Goal: Complete application form: Complete application form

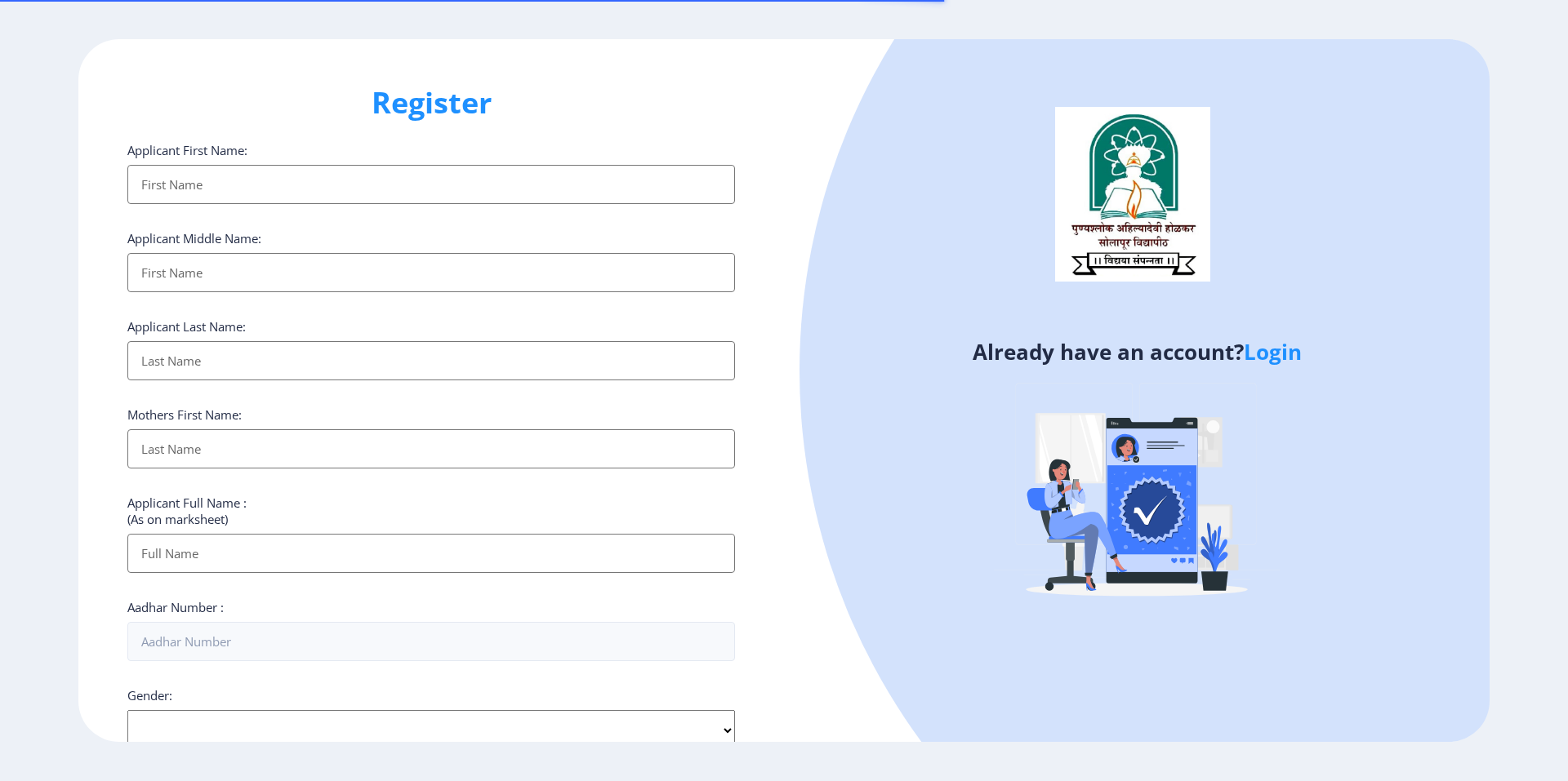
select select
click at [1284, 352] on link "Login" at bounding box center [1272, 352] width 58 height 30
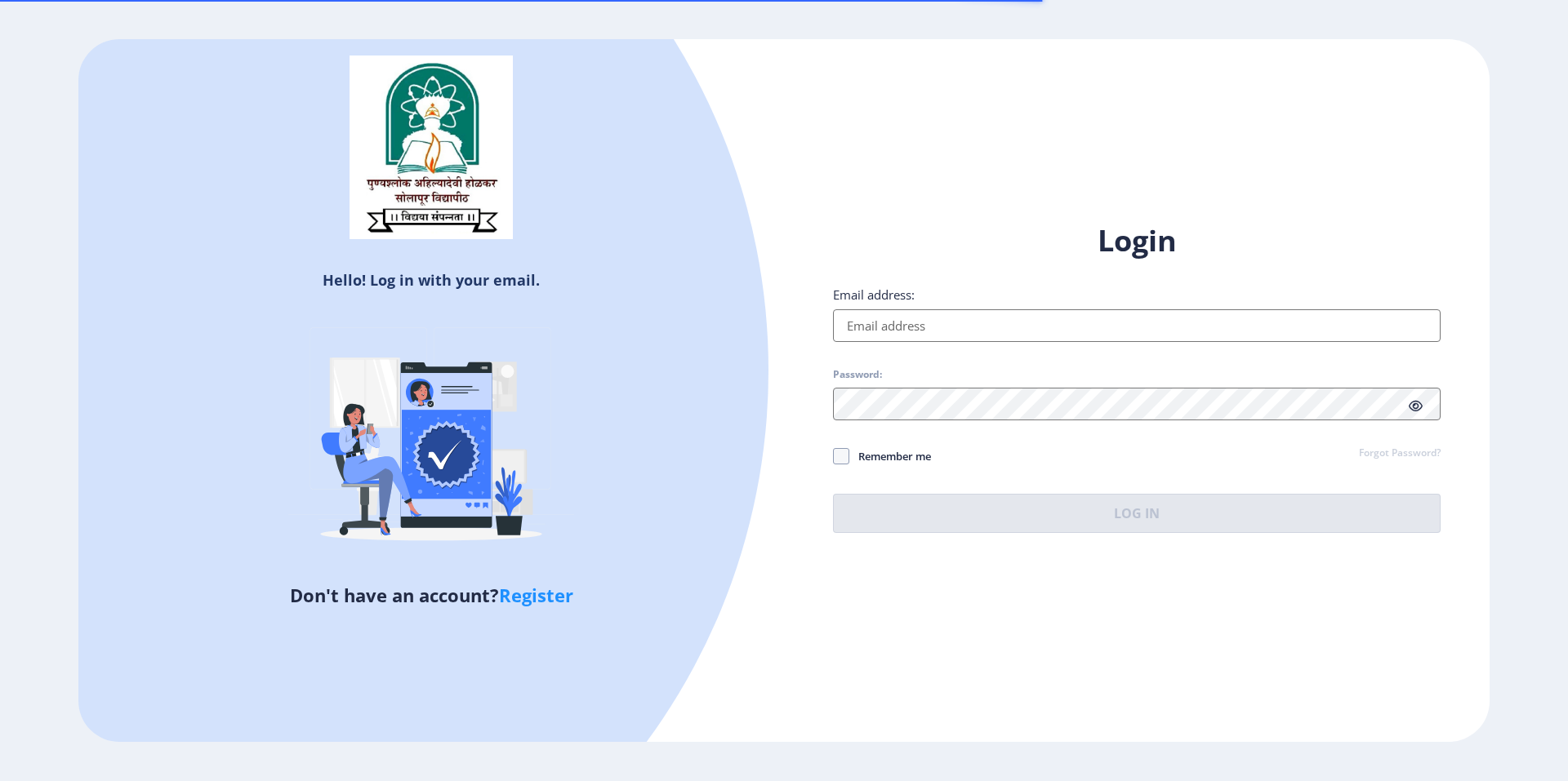
click at [971, 320] on input "Email address:" at bounding box center [1136, 325] width 608 height 33
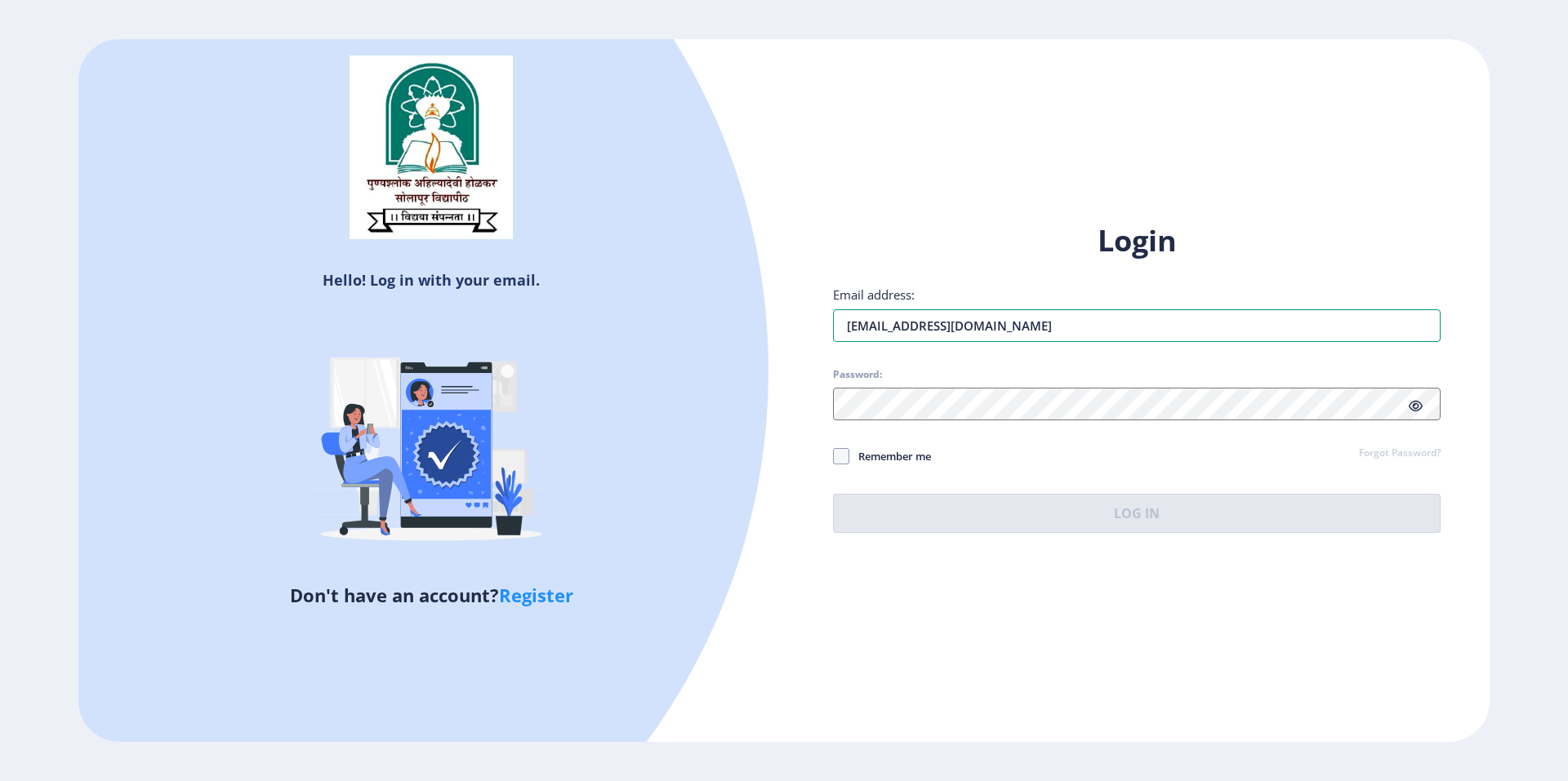
type input "[EMAIL_ADDRESS][DOMAIN_NAME]"
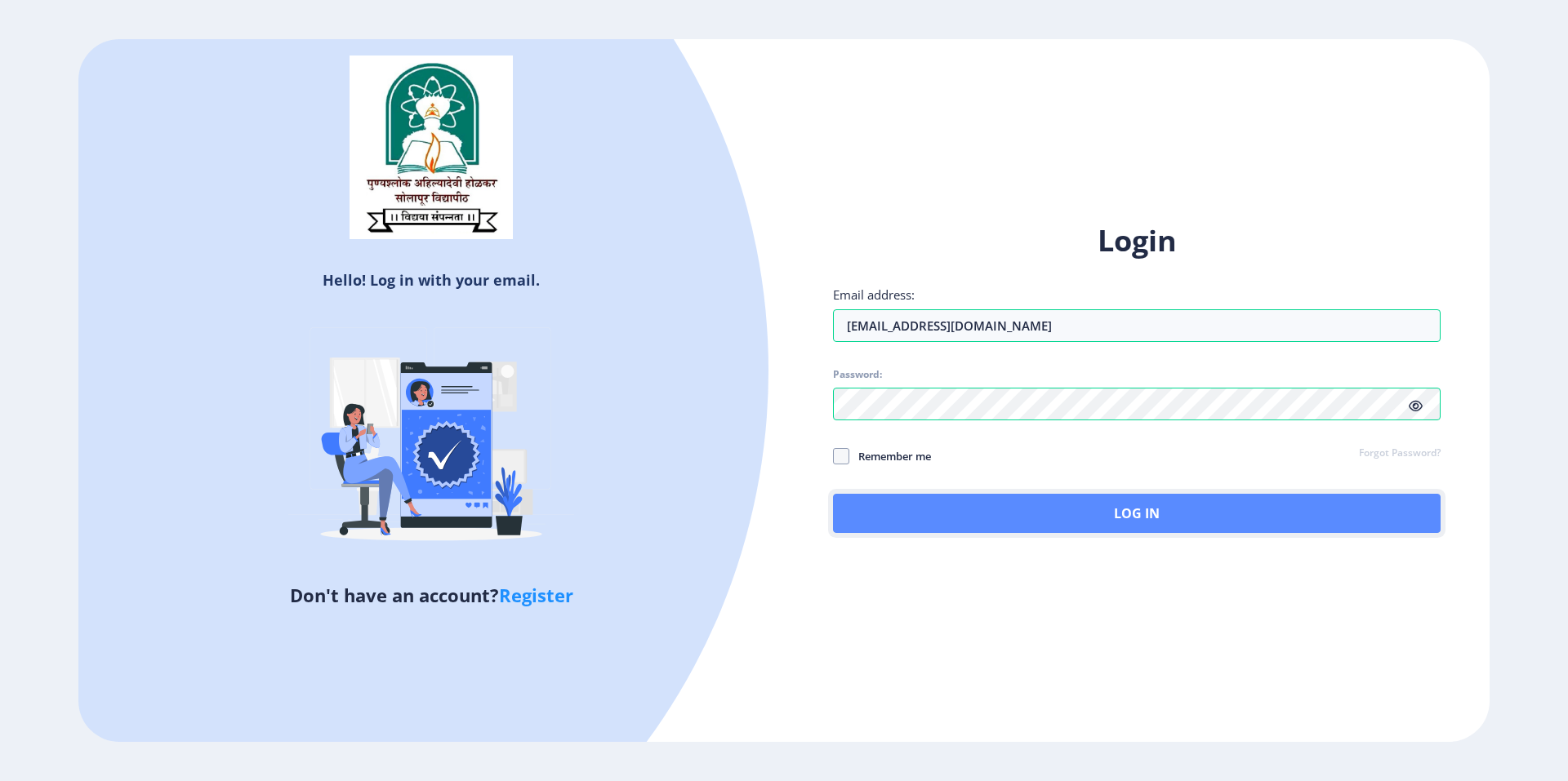
click at [1030, 522] on button "Log In" at bounding box center [1136, 513] width 608 height 39
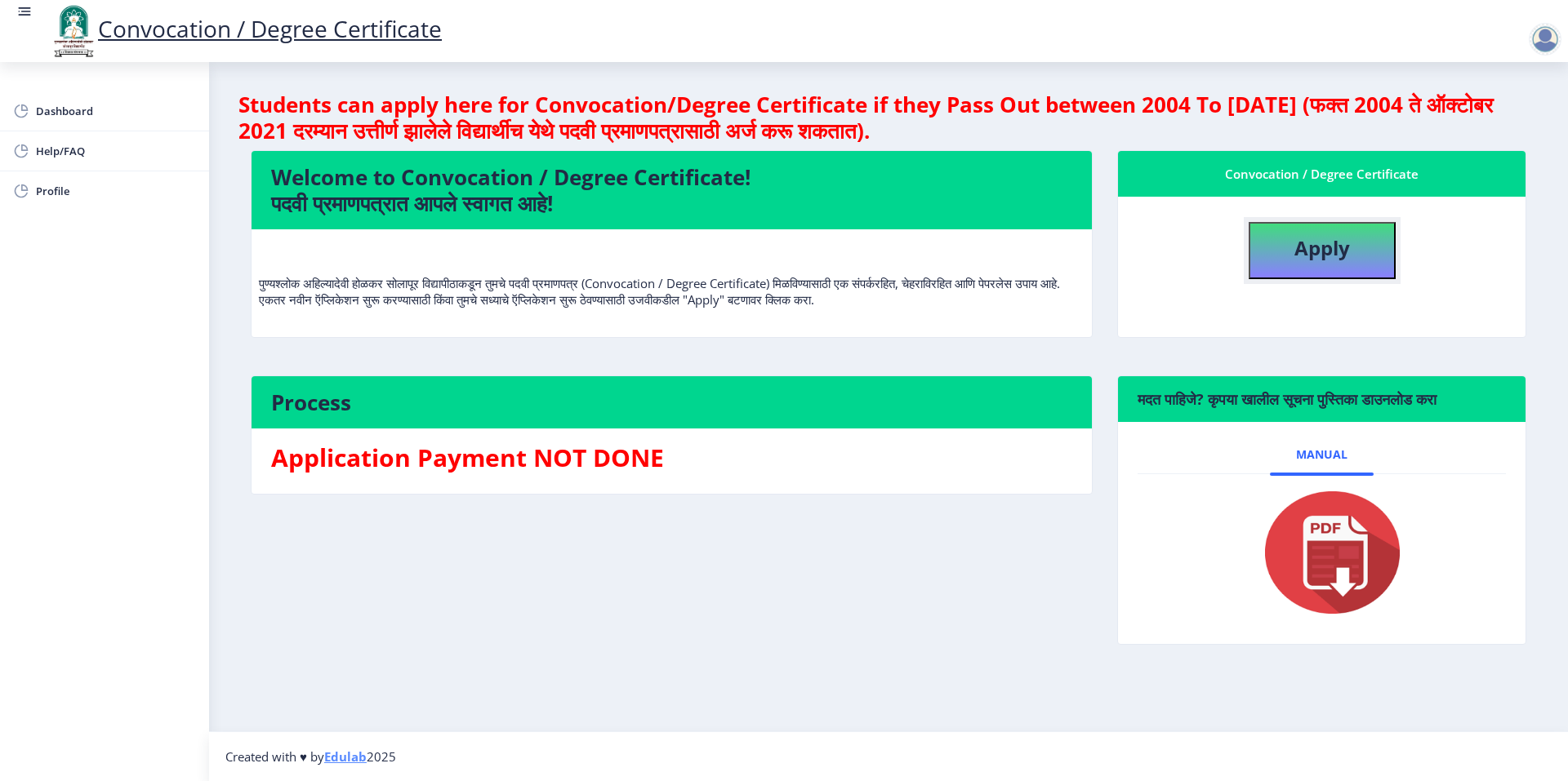
click at [1318, 257] on b "Apply" at bounding box center [1322, 248] width 56 height 27
select select
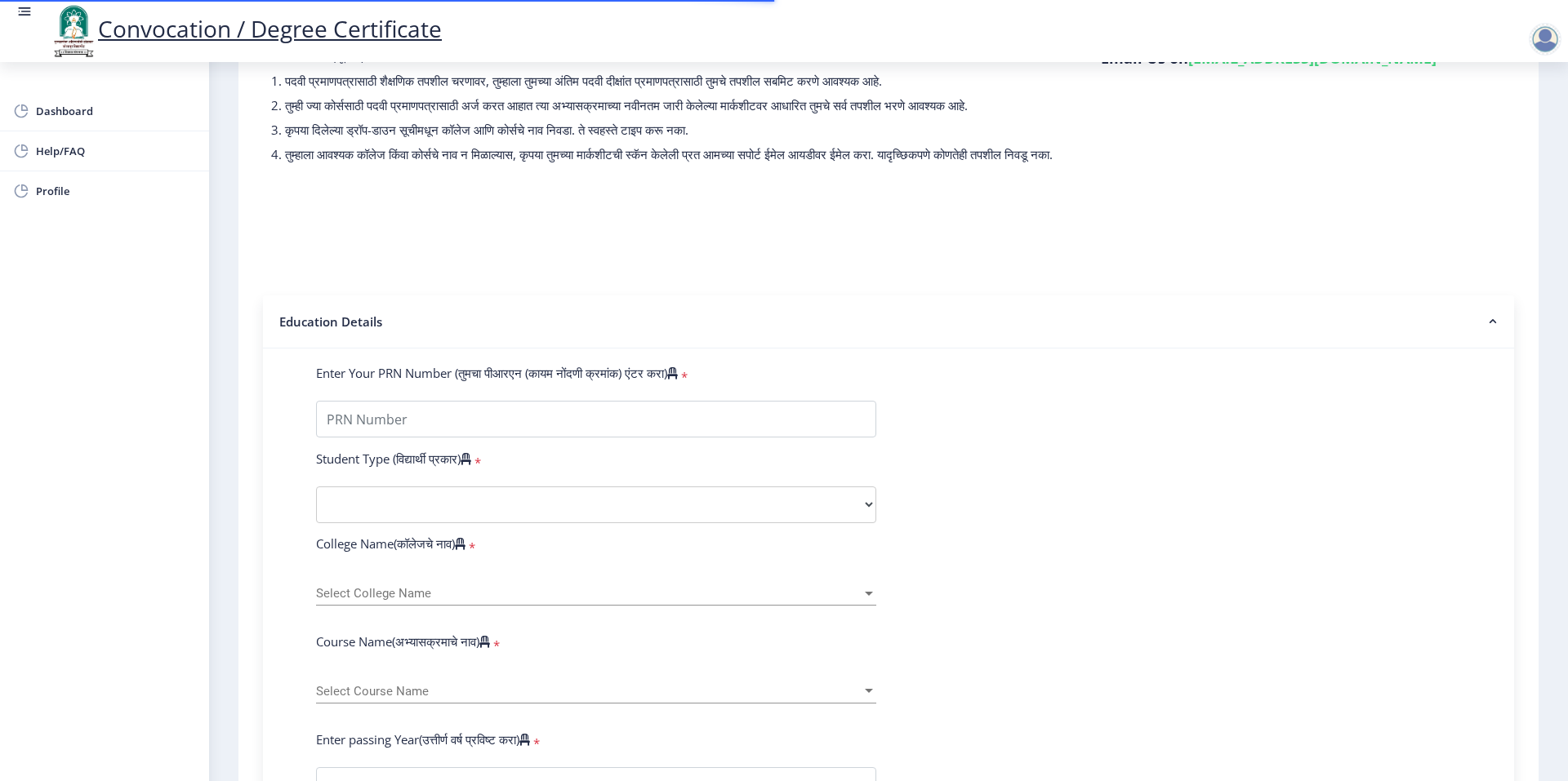
scroll to position [245, 0]
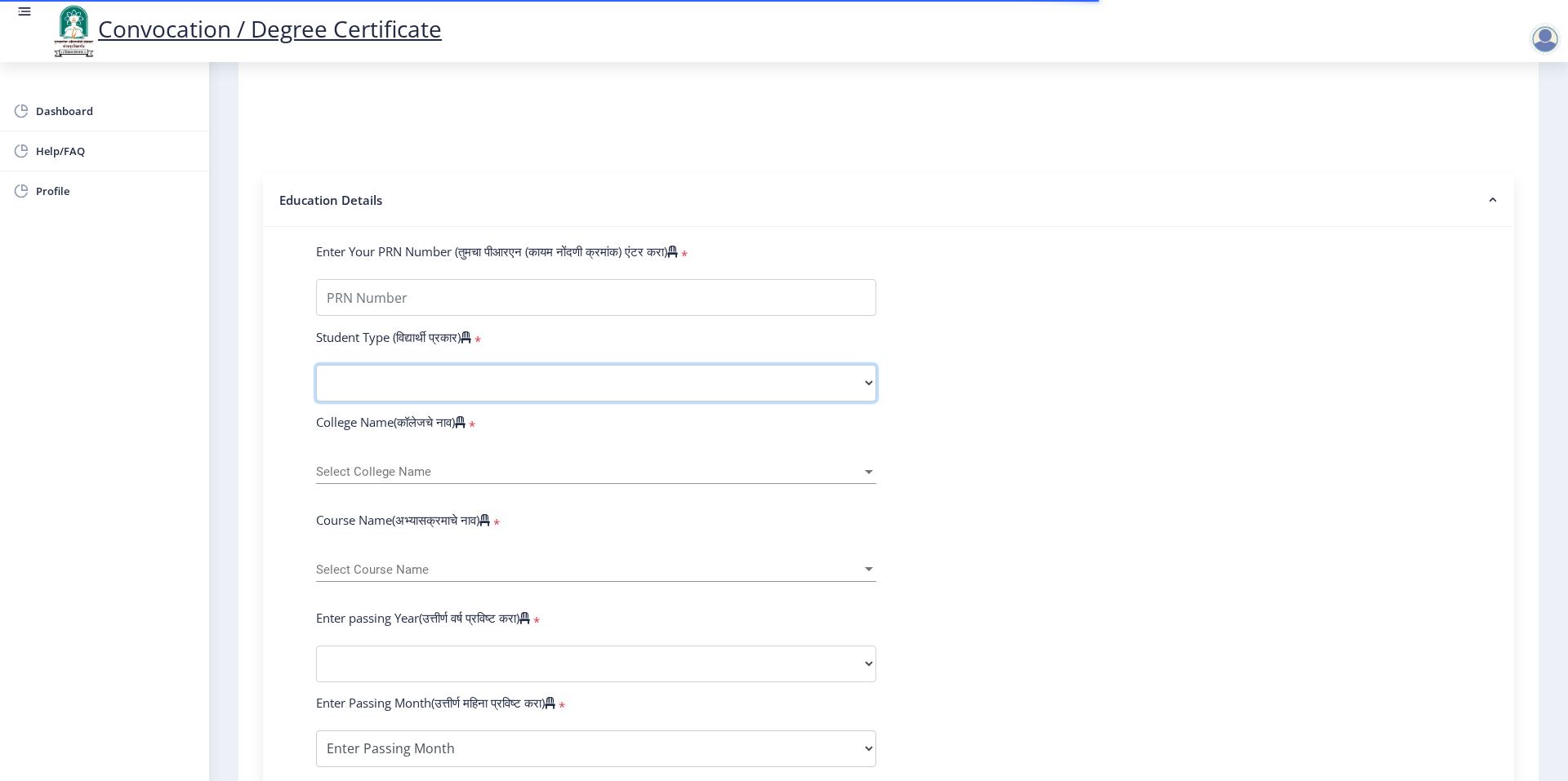
click at [376, 399] on select "Select Student Type Regular External" at bounding box center [596, 383] width 560 height 36
select select "Regular"
click at [316, 380] on select "Select Student Type Regular External" at bounding box center [596, 383] width 560 height 36
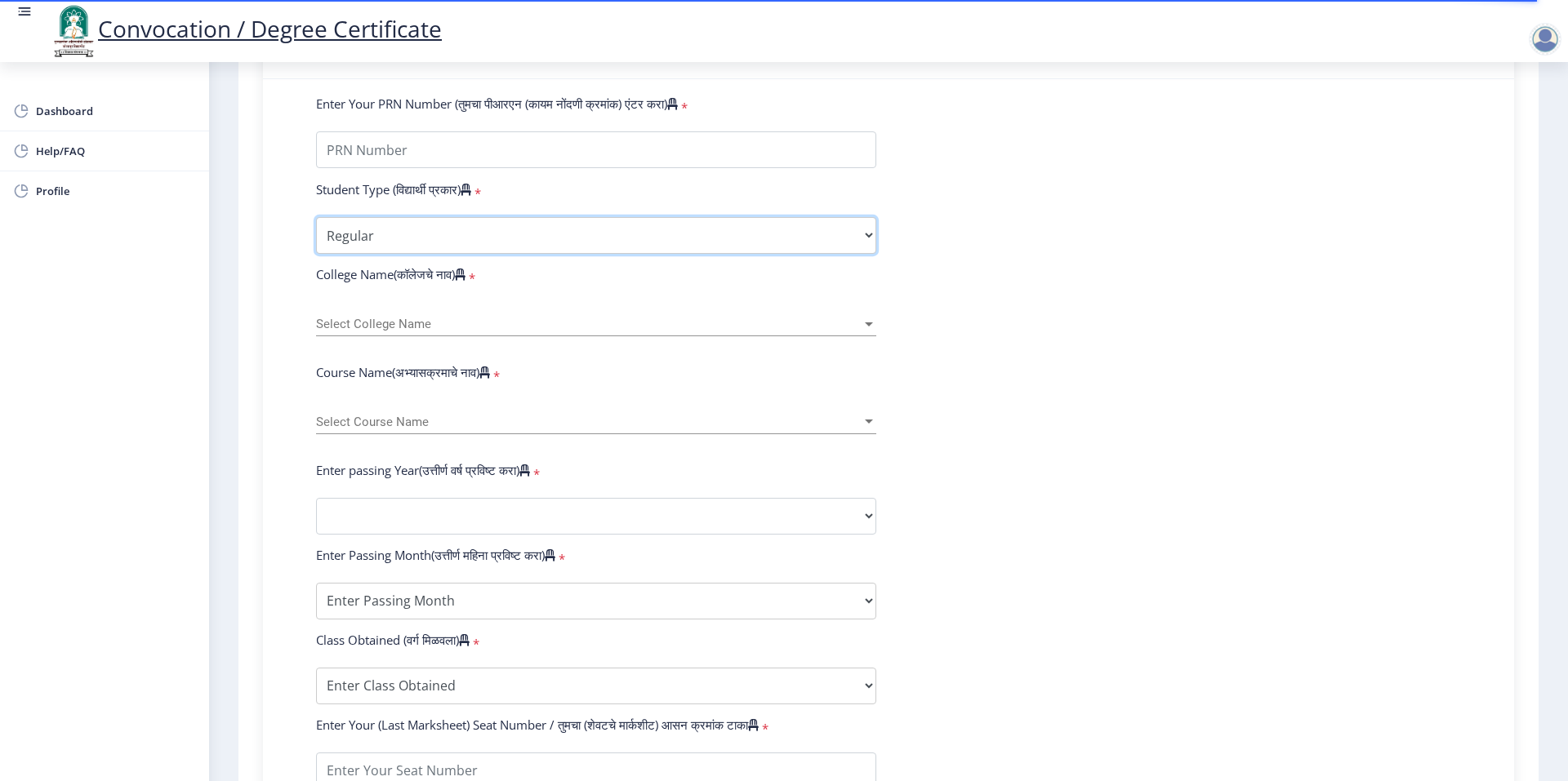
scroll to position [490, 0]
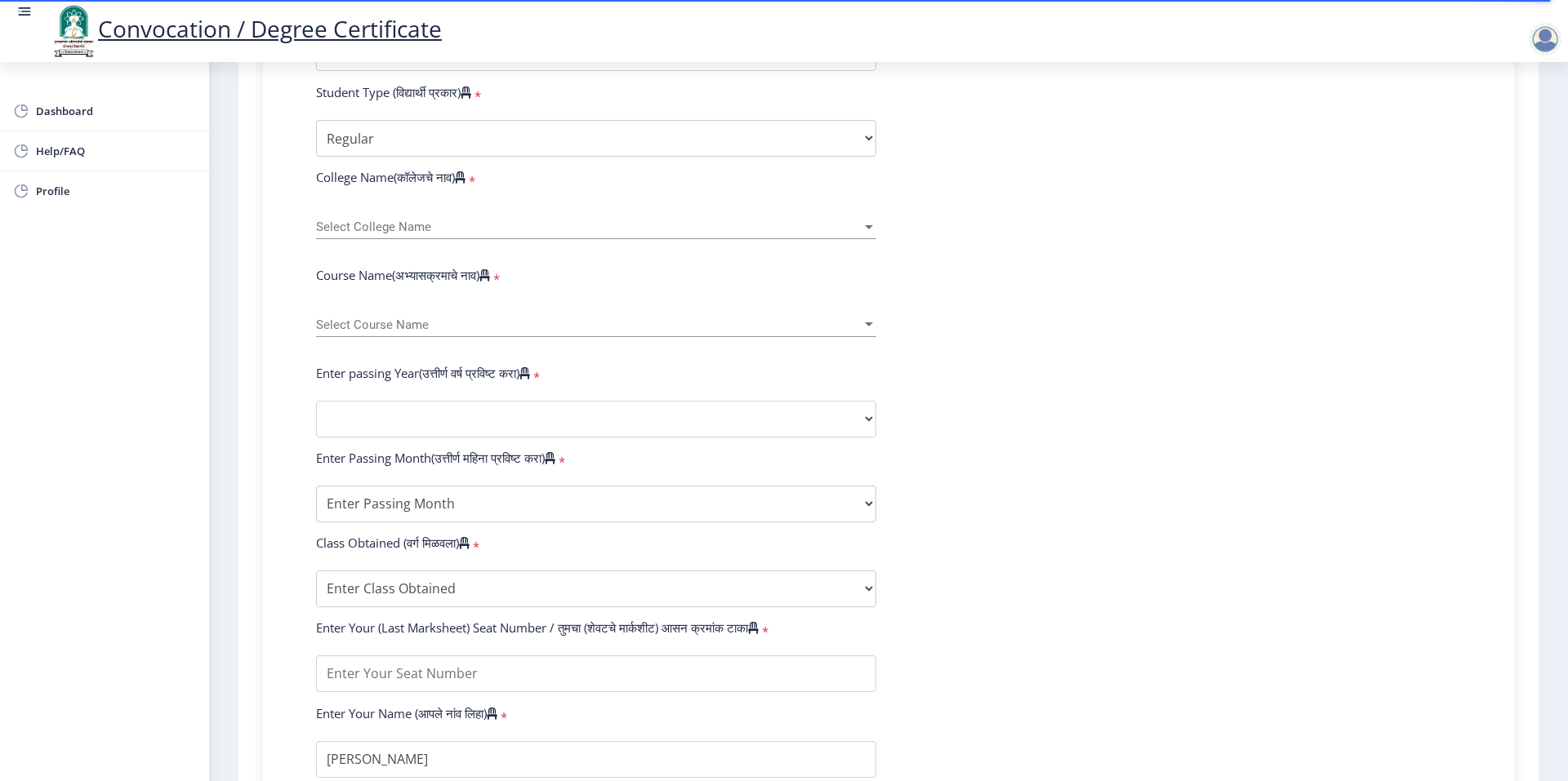
click at [419, 332] on span "Select Course Name" at bounding box center [588, 325] width 545 height 14
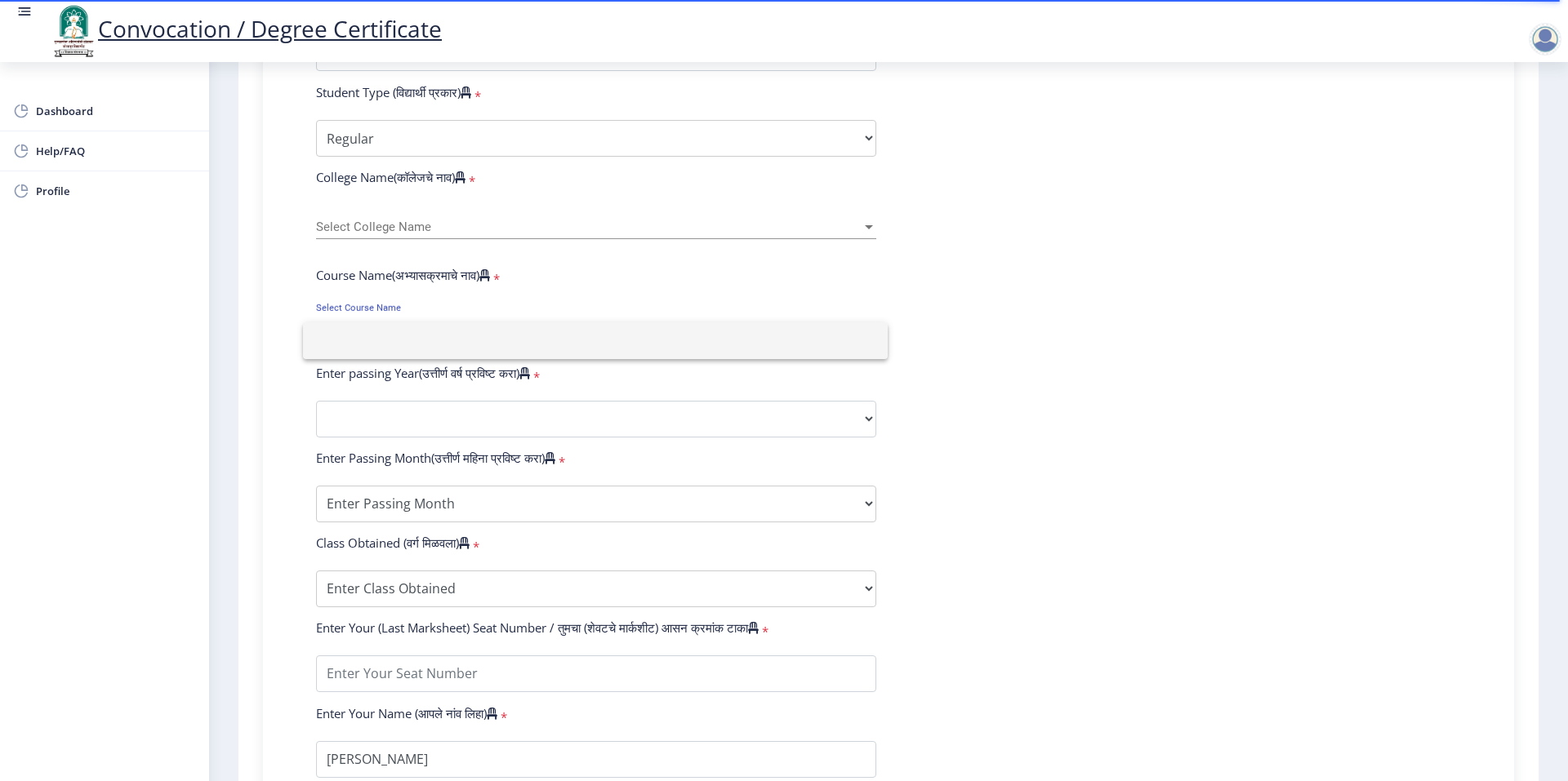
click at [449, 241] on div at bounding box center [784, 390] width 1568 height 781
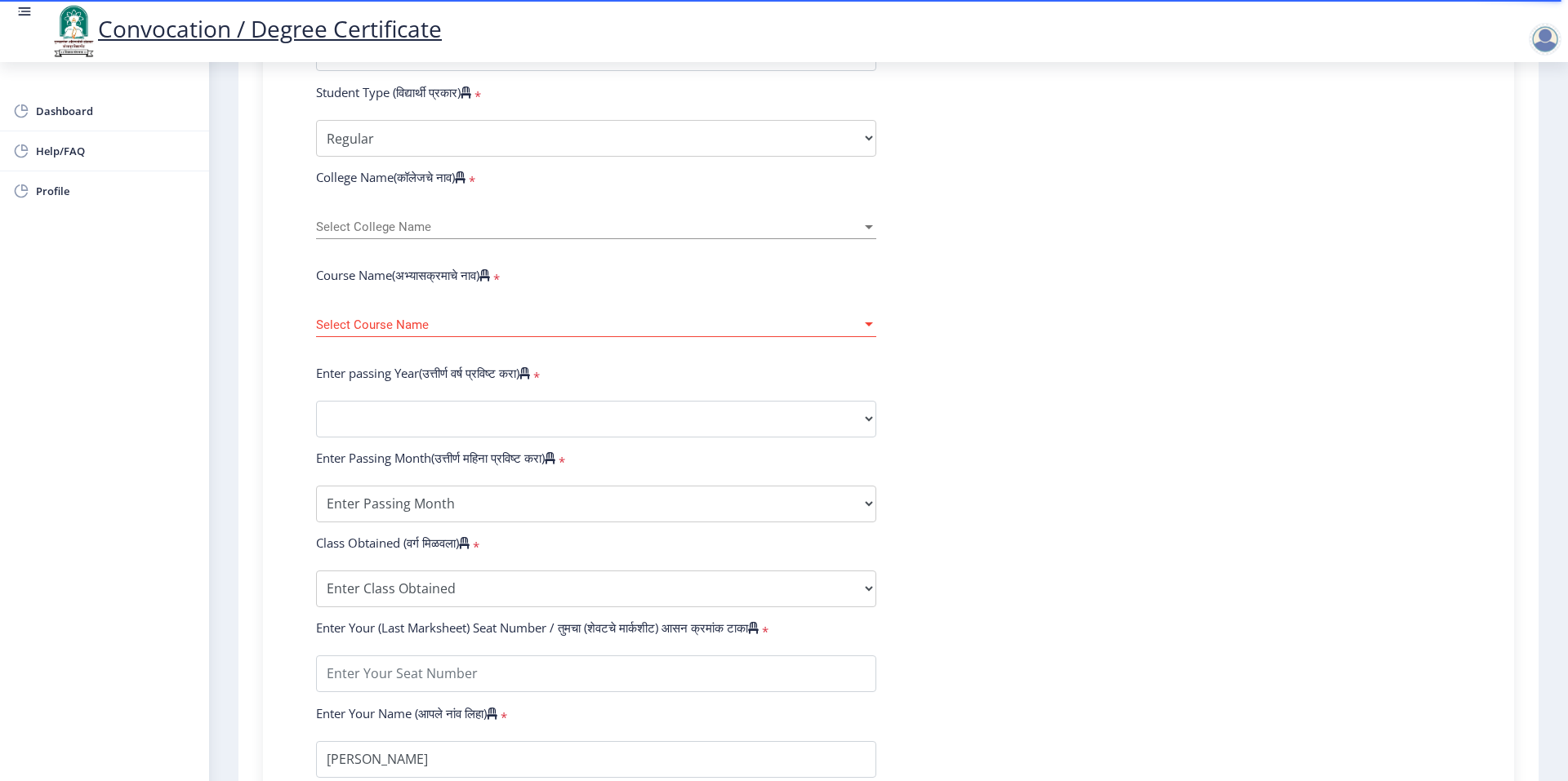
click at [449, 234] on span "Select College Name" at bounding box center [588, 227] width 545 height 14
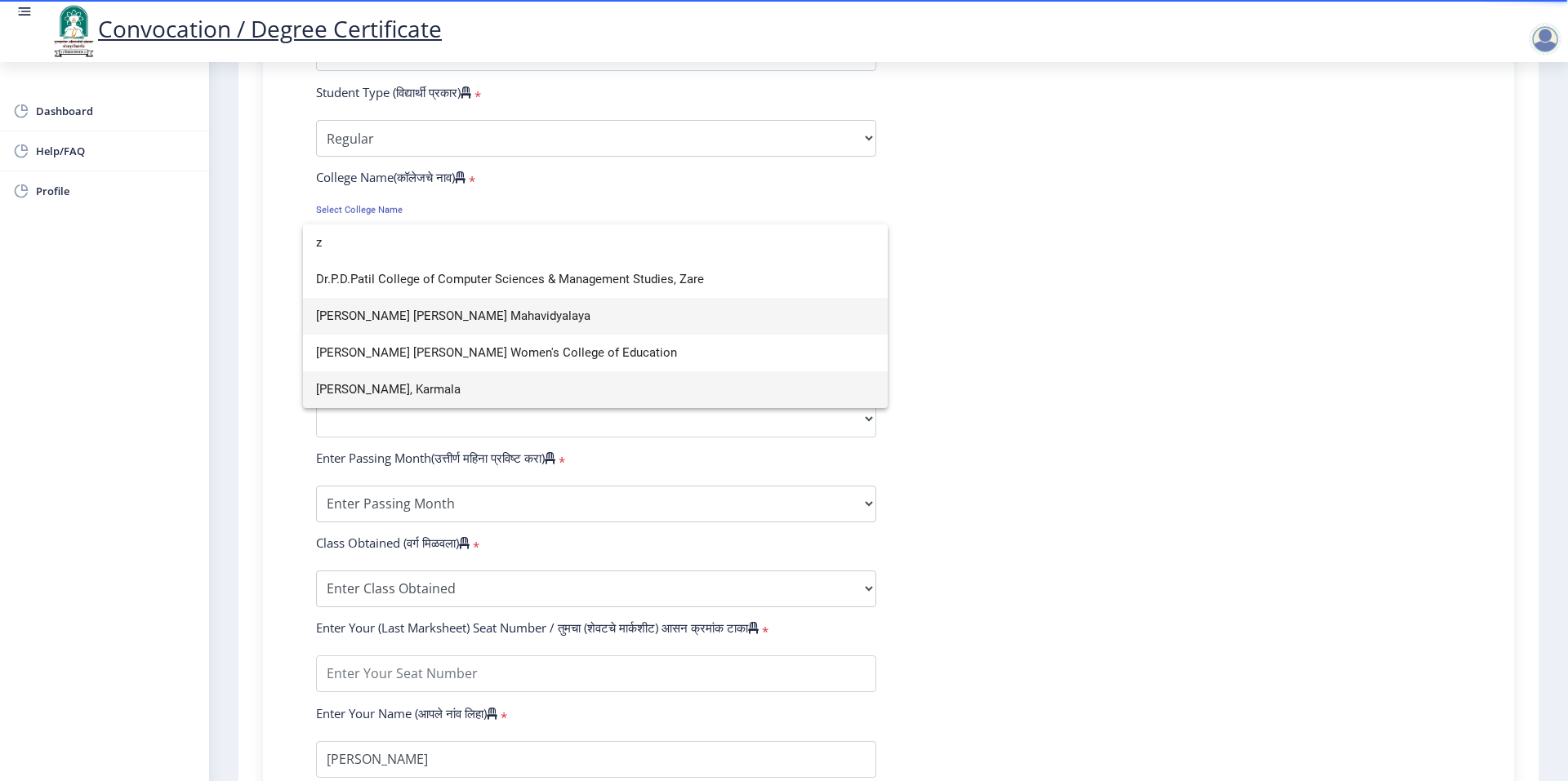
type input "z"
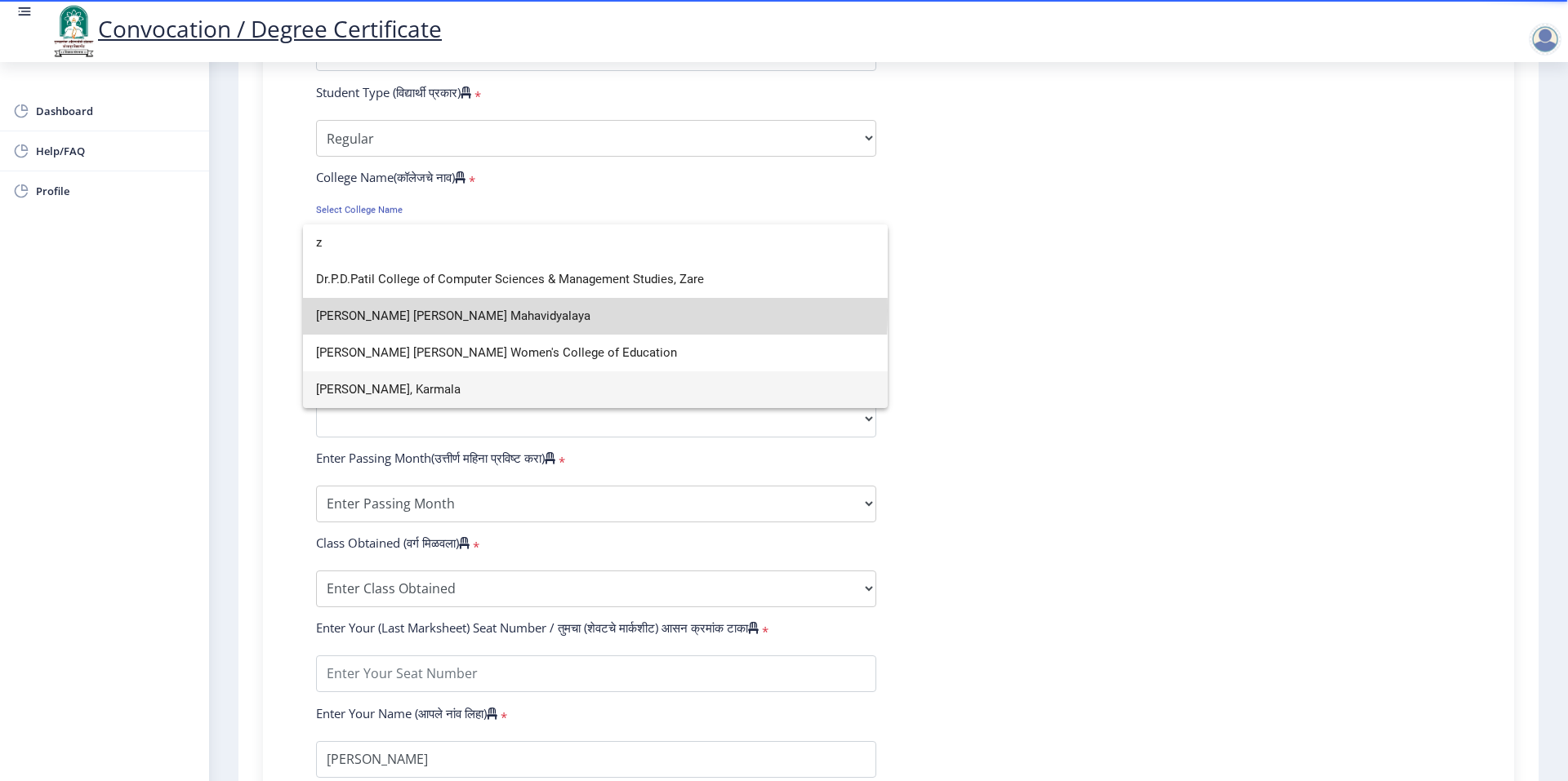
click at [523, 311] on span "[PERSON_NAME] [PERSON_NAME] Mahavidyalaya" at bounding box center [595, 316] width 559 height 36
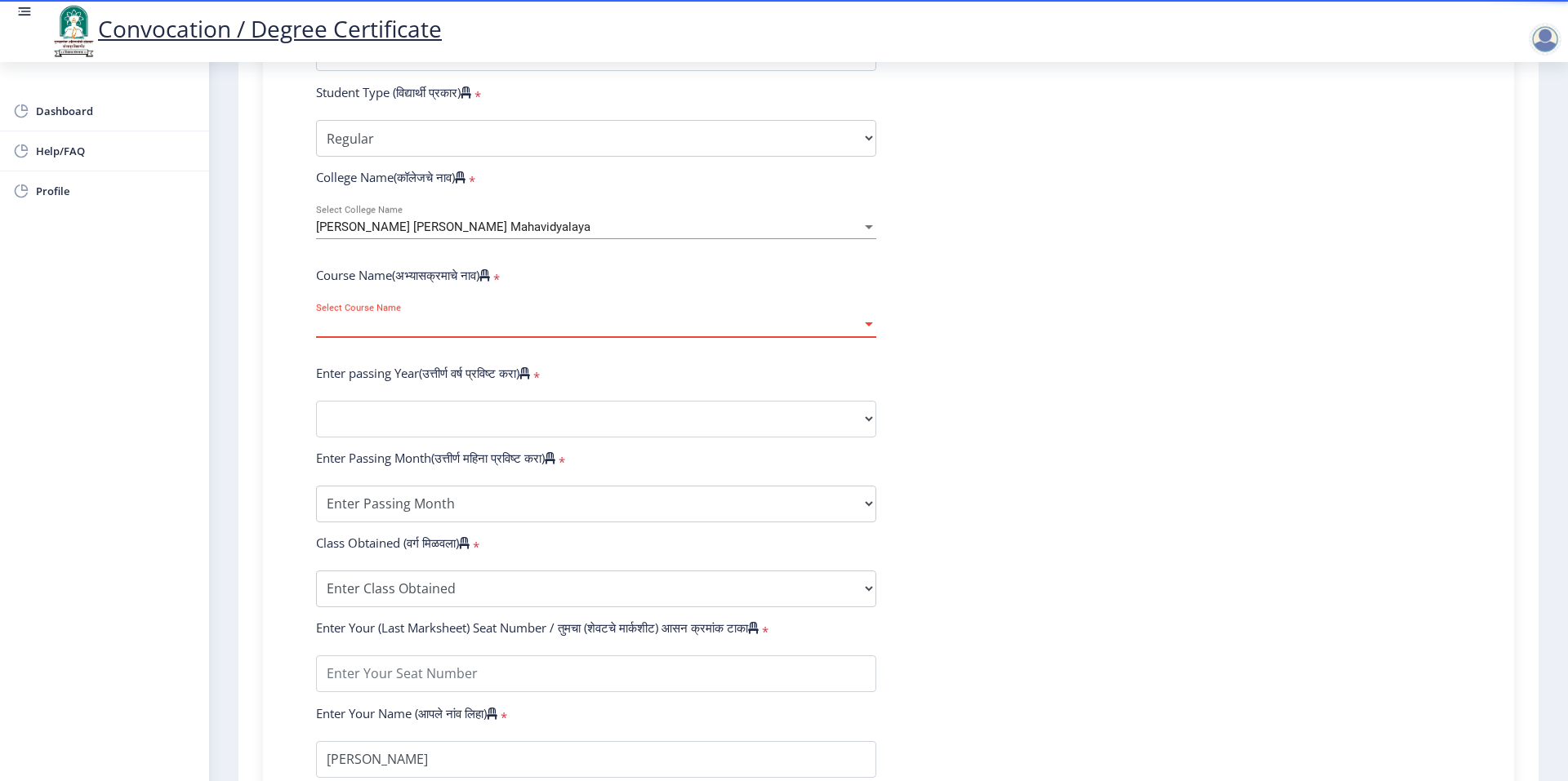
click at [451, 332] on span "Select Course Name" at bounding box center [588, 325] width 545 height 14
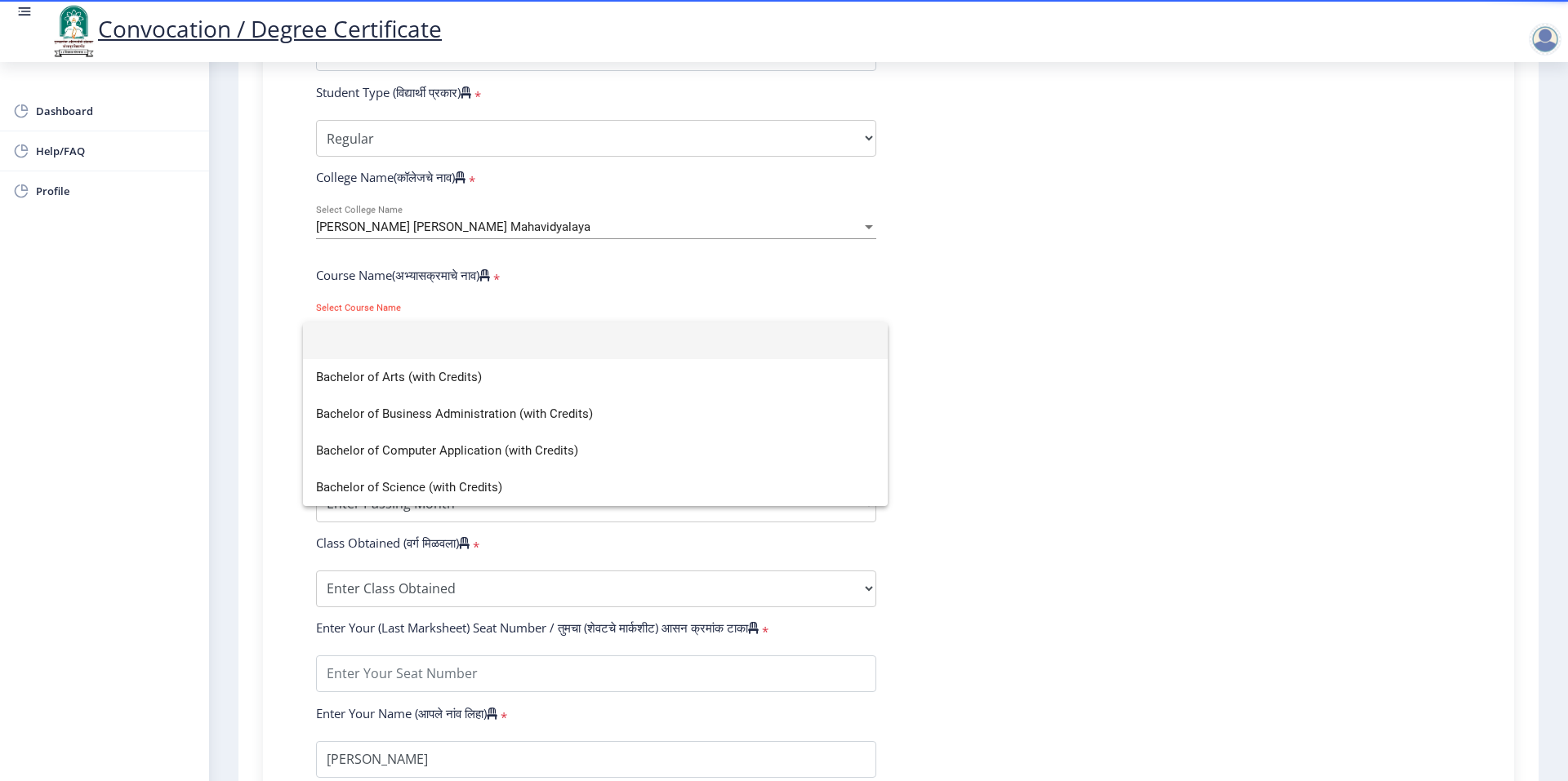
click at [1097, 350] on div at bounding box center [784, 390] width 1568 height 781
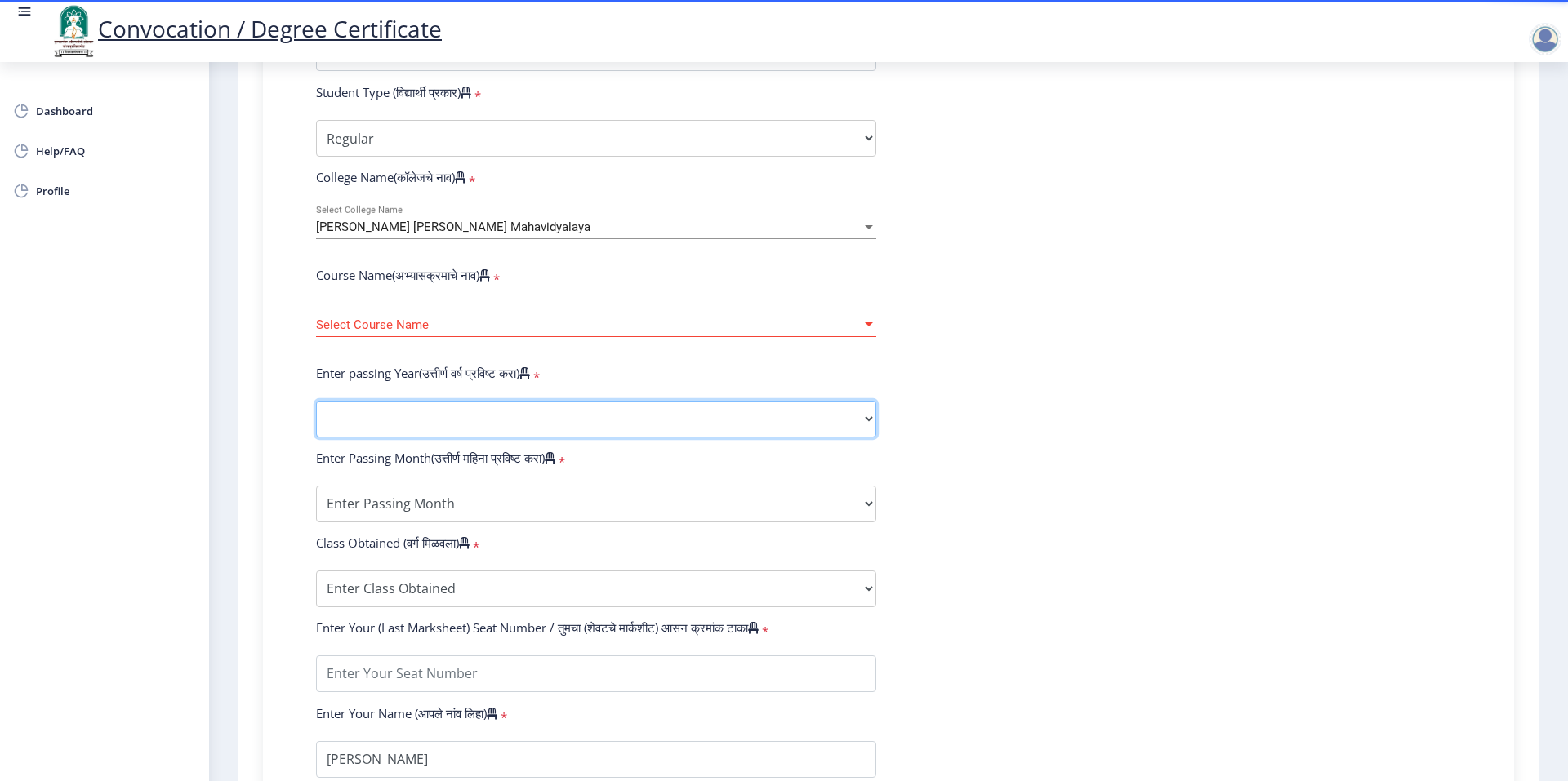
click at [463, 438] on select "2025 2024 2023 2022 2021 2020 2019 2018 2017 2016 2015 2014 2013 2012 2011 2010…" at bounding box center [596, 418] width 560 height 36
select select "2024"
click at [316, 417] on select "2025 2024 2023 2022 2021 2020 2019 2018 2017 2016 2015 2014 2013 2012 2011 2010…" at bounding box center [596, 418] width 560 height 36
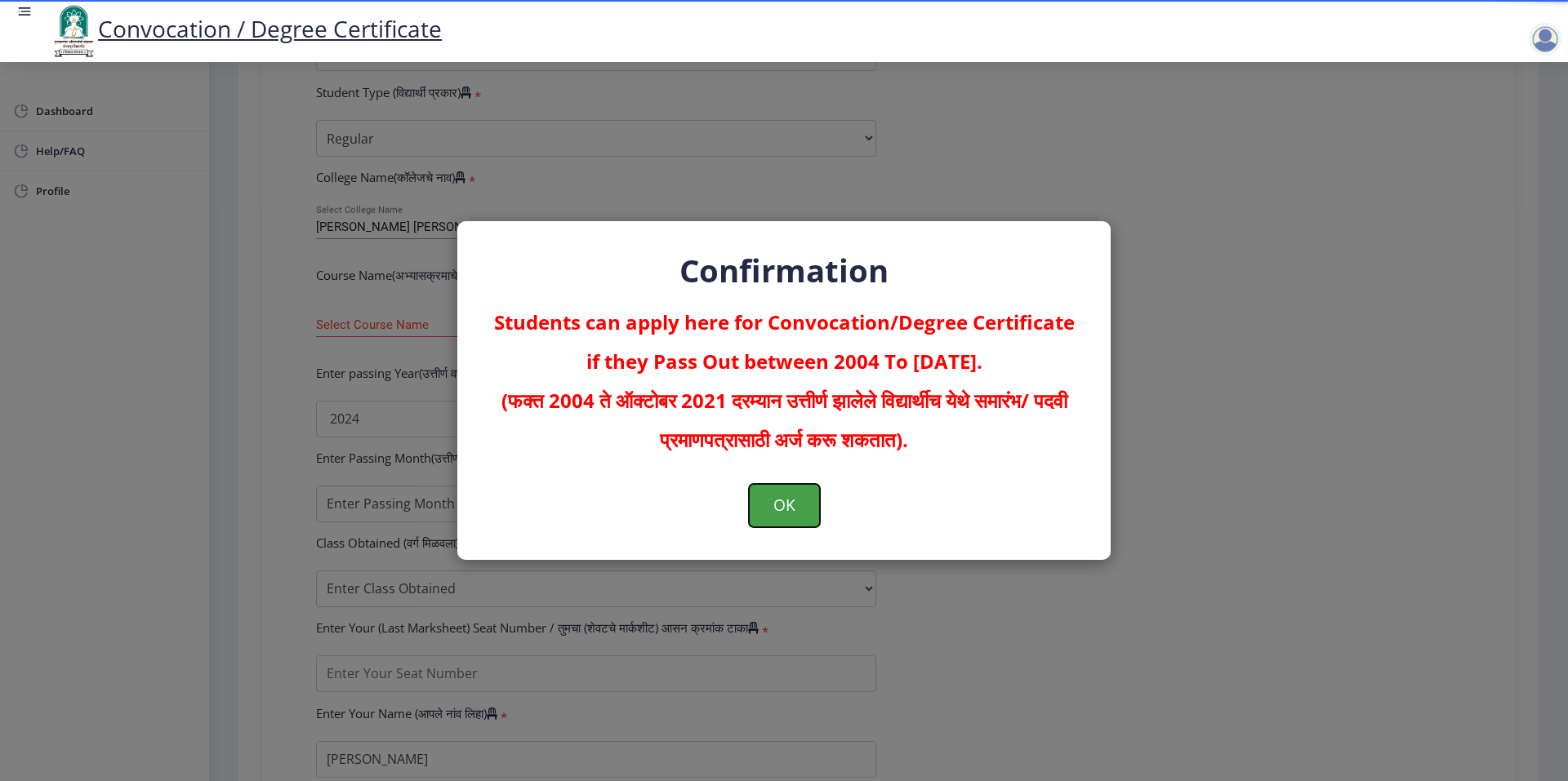
click at [786, 507] on button "OK" at bounding box center [784, 505] width 71 height 42
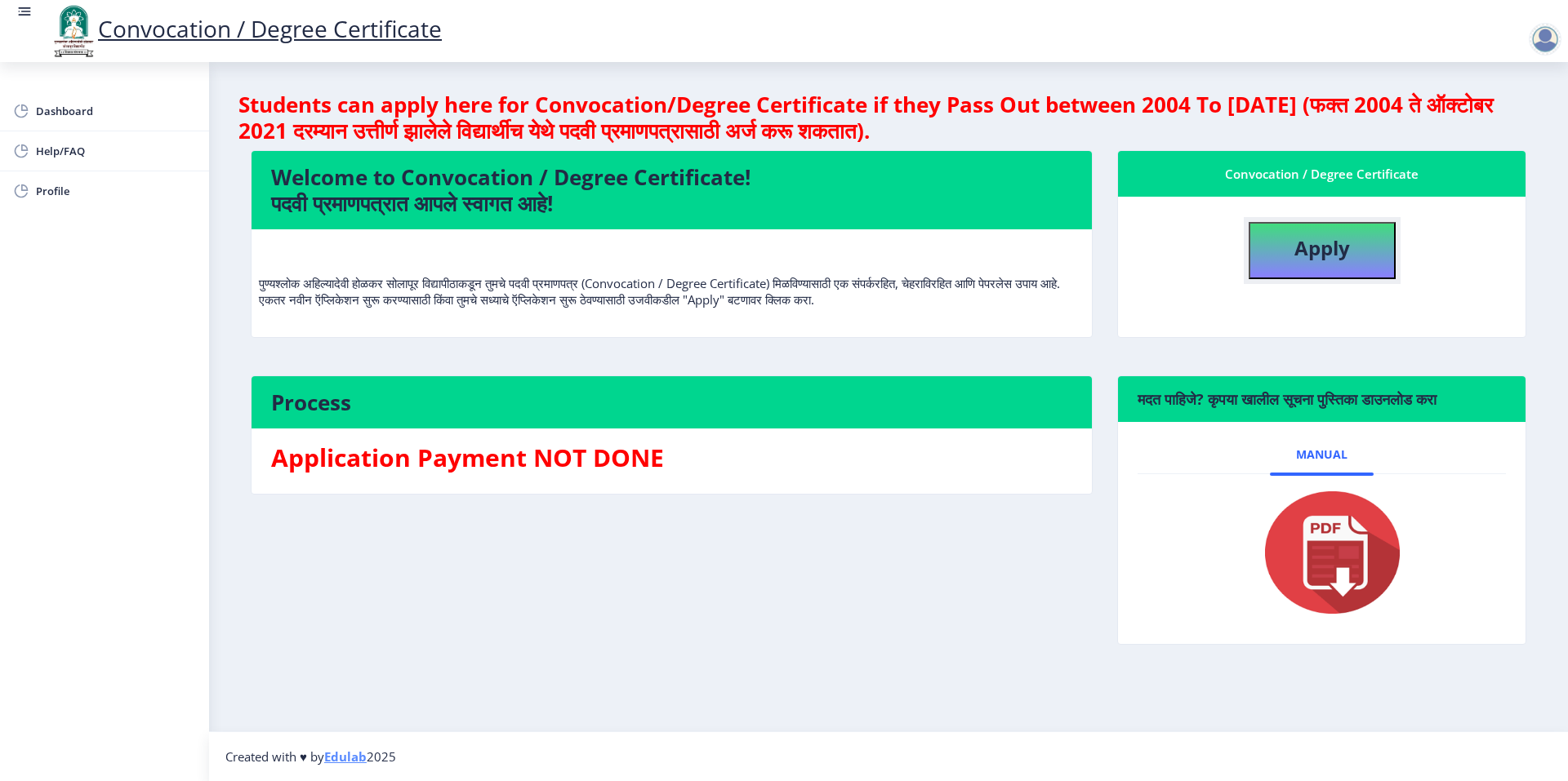
click at [1353, 250] on button "Apply" at bounding box center [1322, 251] width 147 height 57
select select
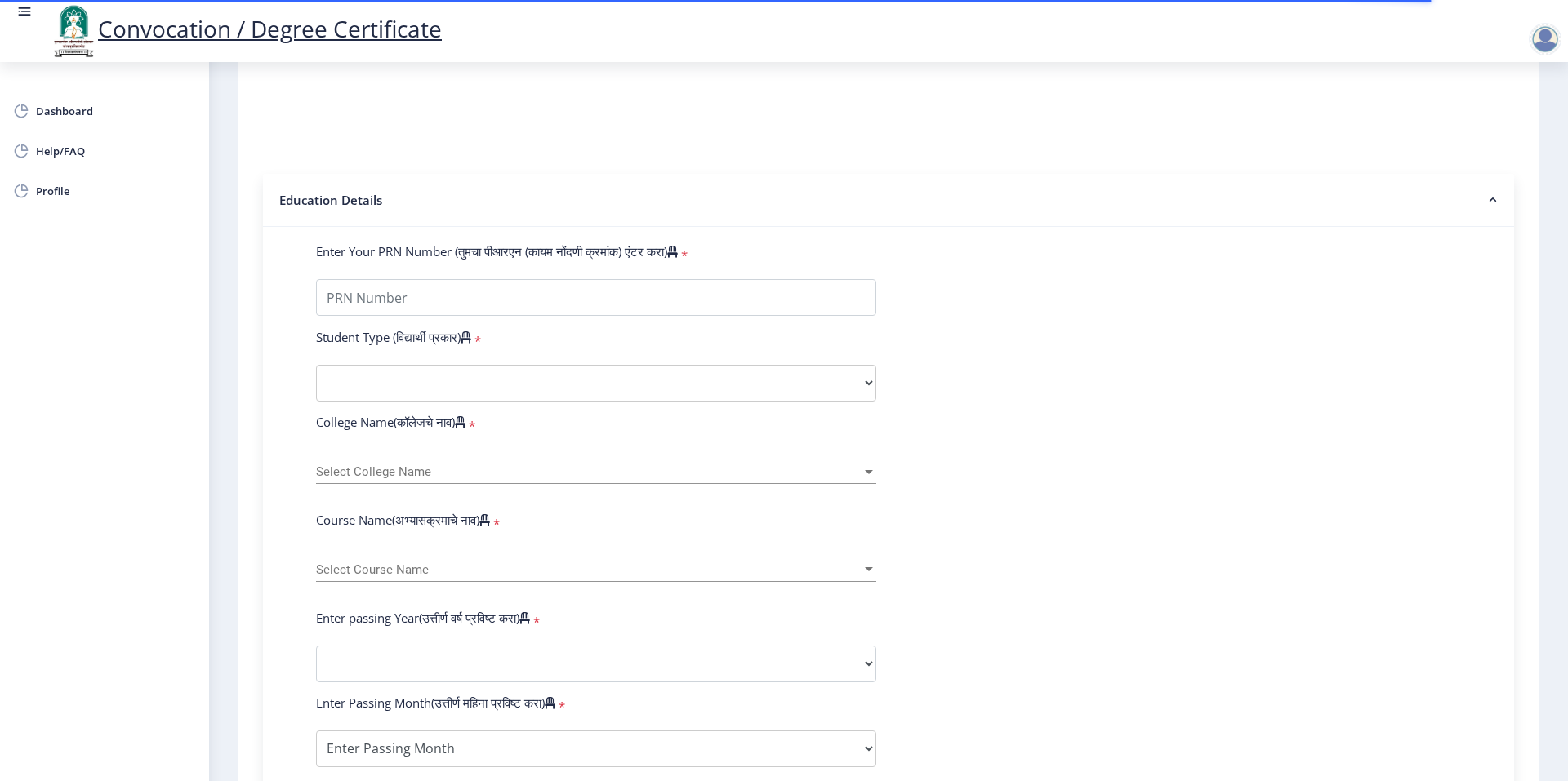
scroll to position [408, 0]
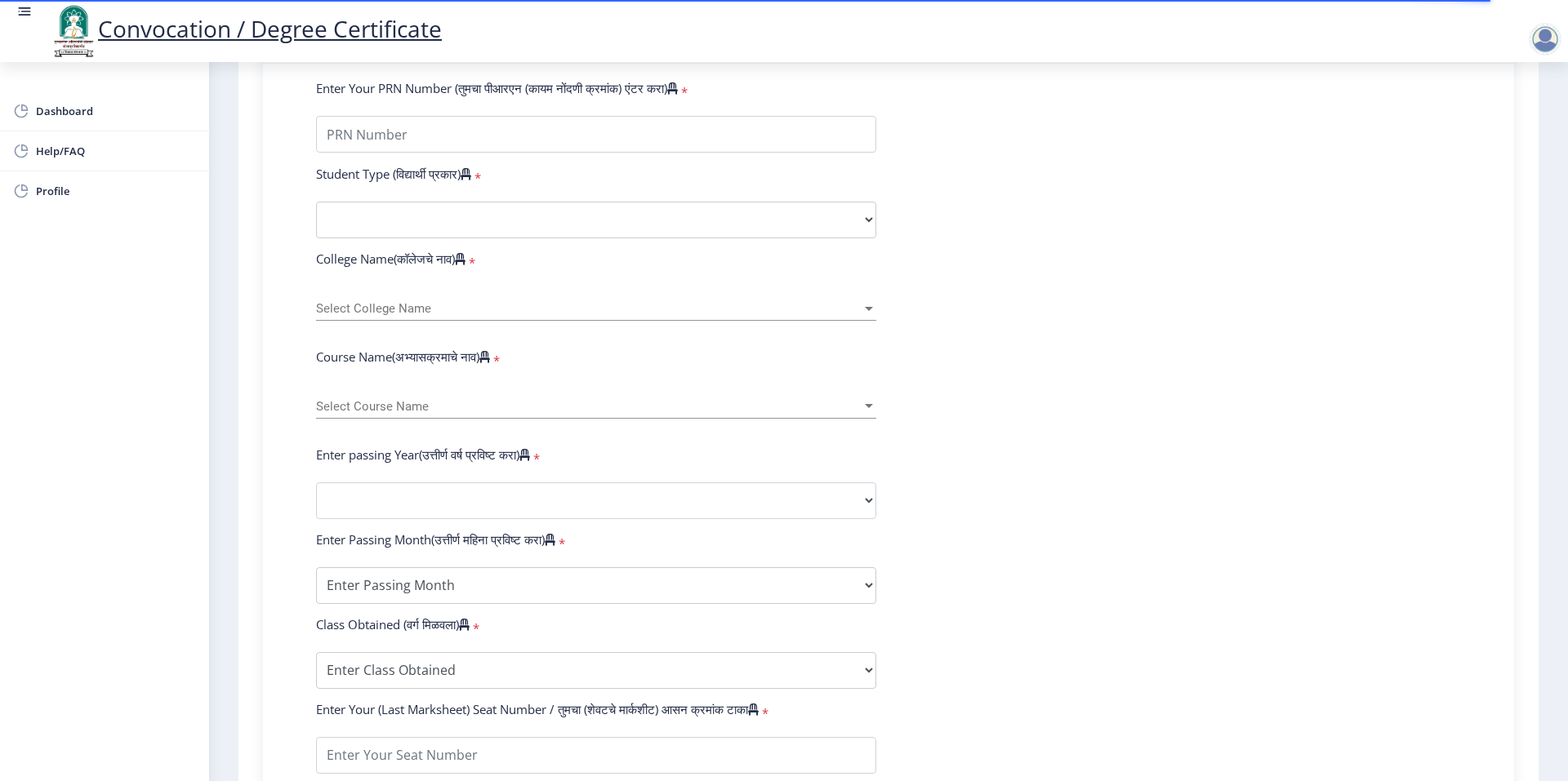
click at [476, 414] on span "Select Course Name" at bounding box center [588, 407] width 545 height 14
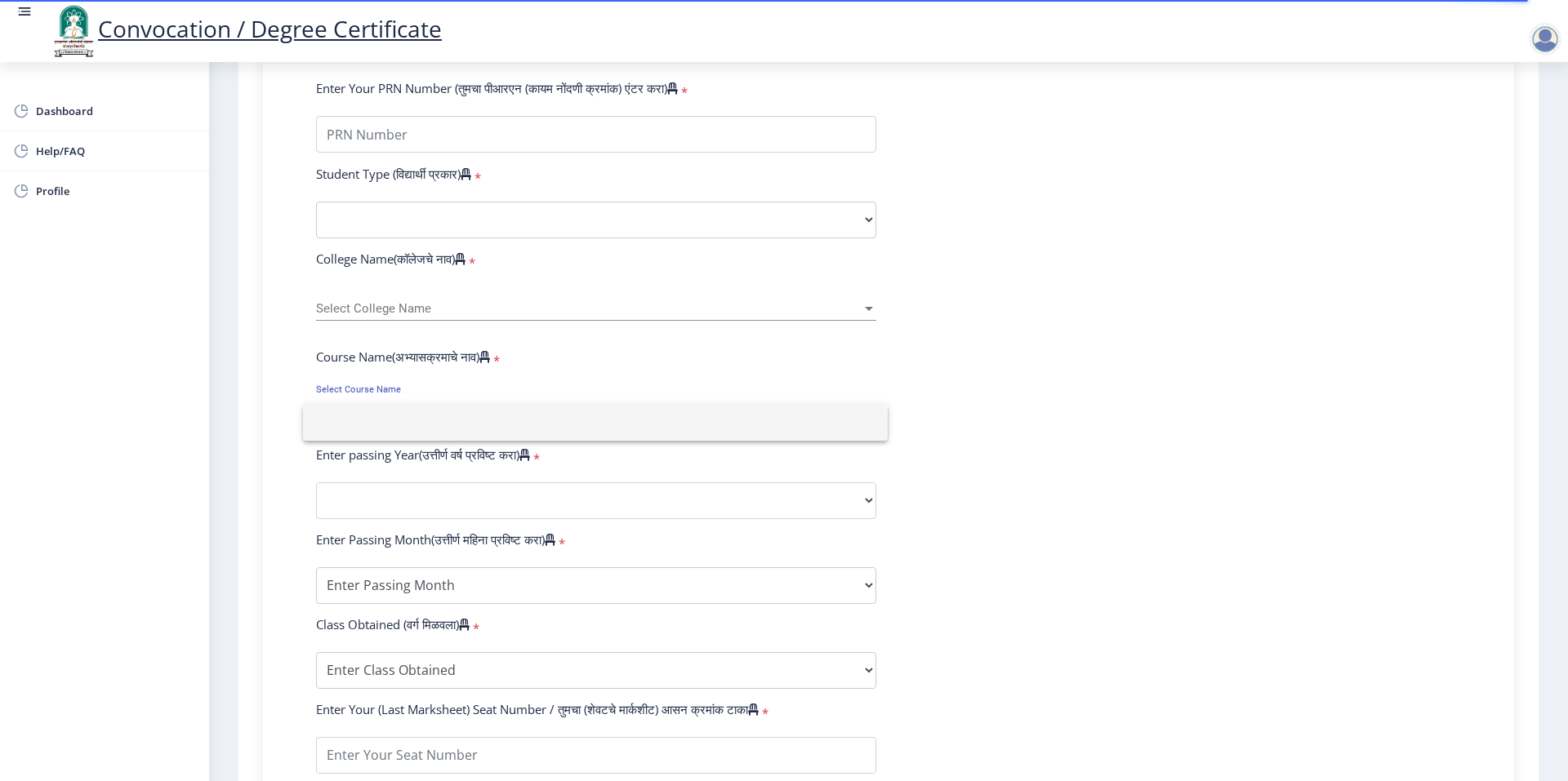
click at [454, 324] on div at bounding box center [784, 390] width 1568 height 781
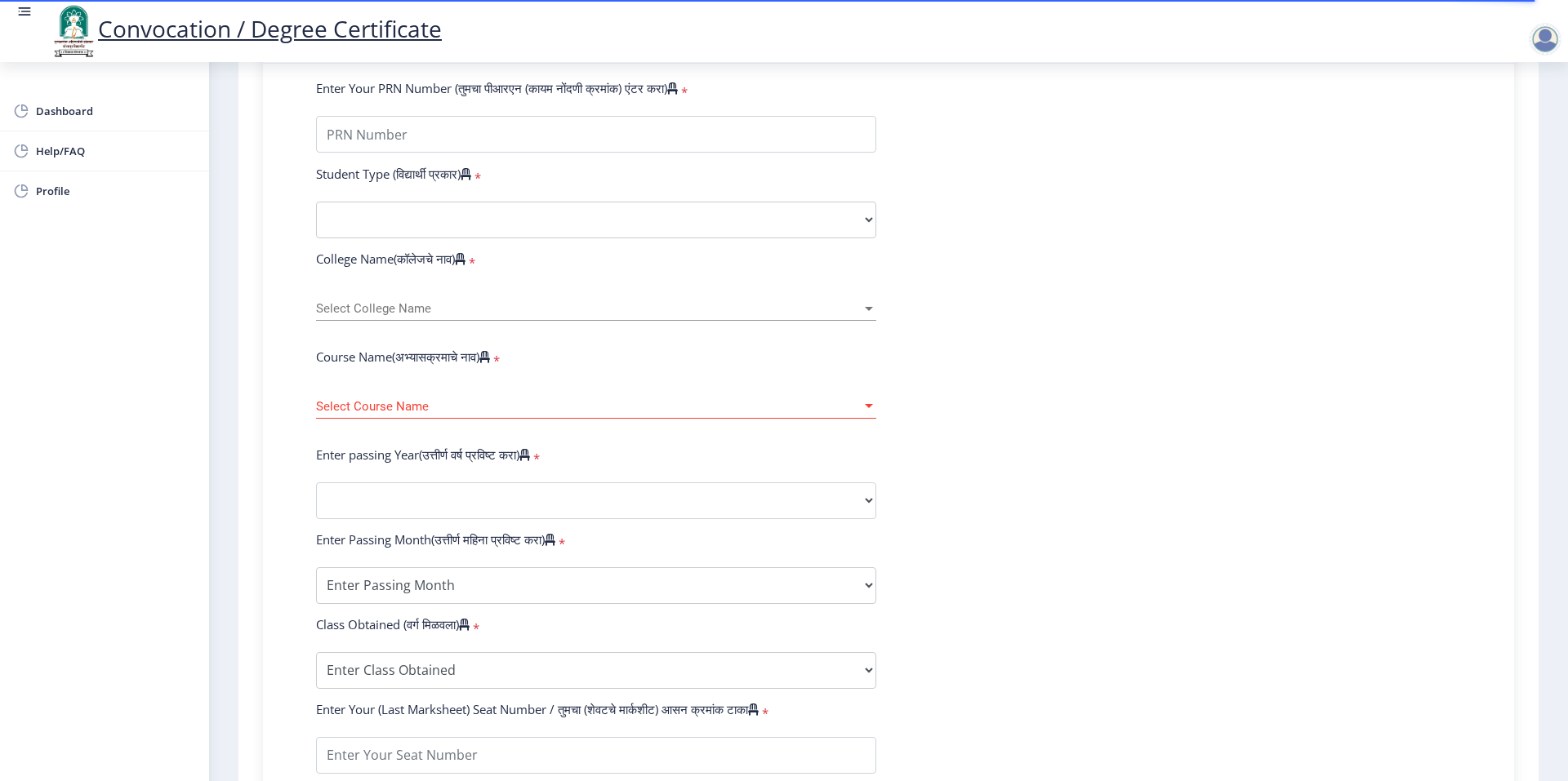
click at [455, 321] on div "Select College Name Select College Name" at bounding box center [596, 303] width 560 height 35
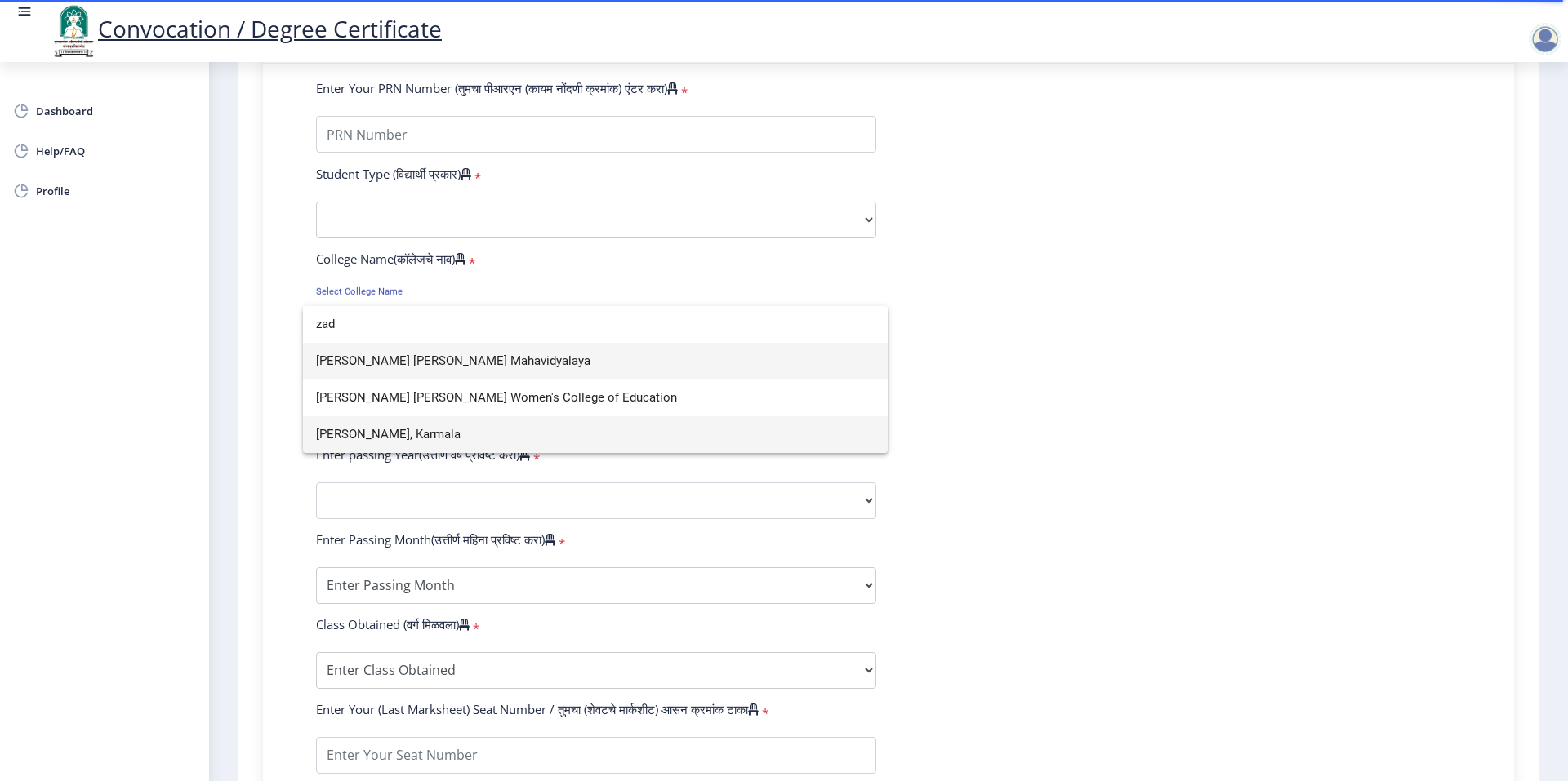
type input "zad"
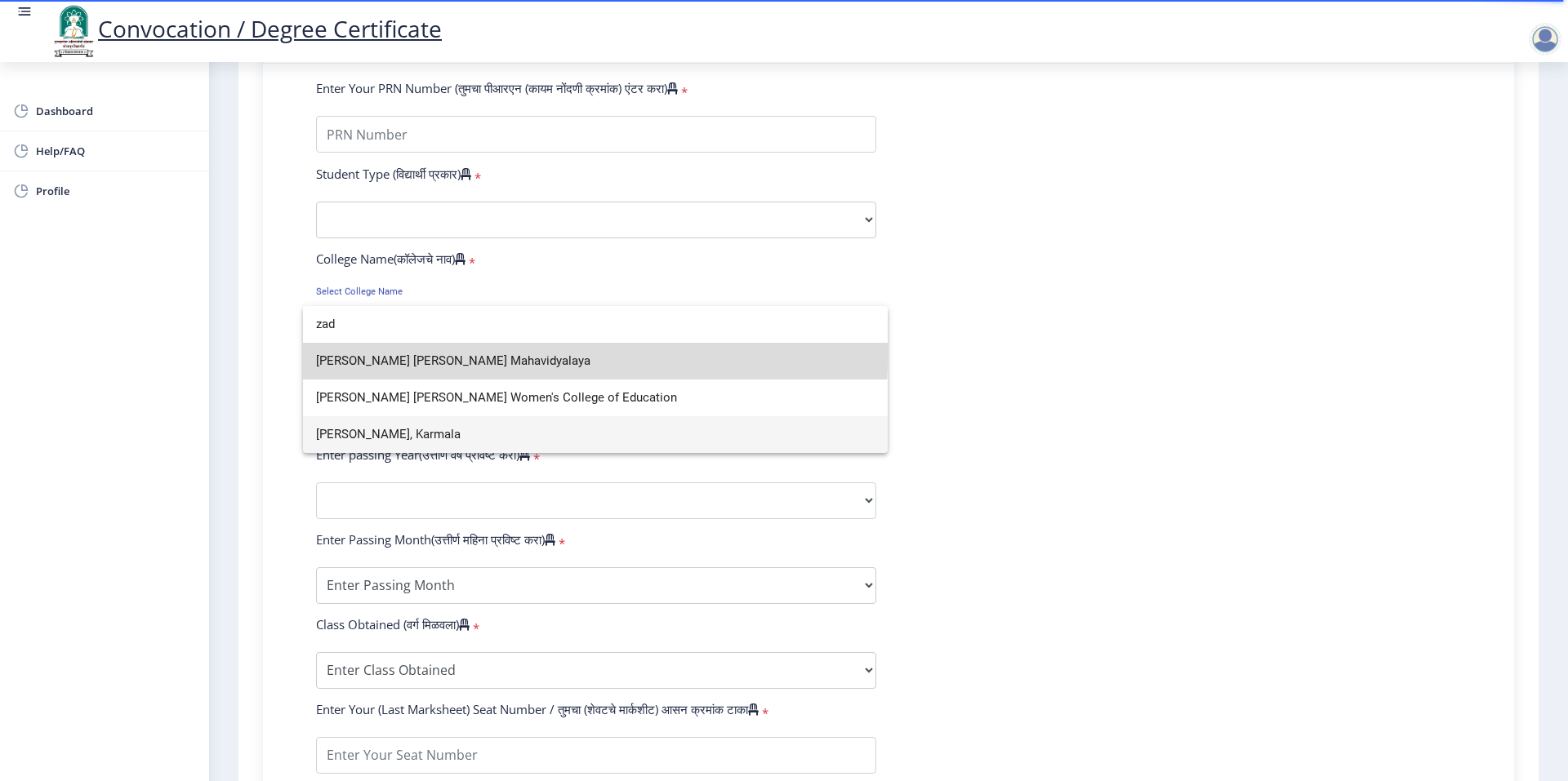
click at [483, 355] on span "[PERSON_NAME] [PERSON_NAME] Mahavidyalaya" at bounding box center [595, 361] width 559 height 36
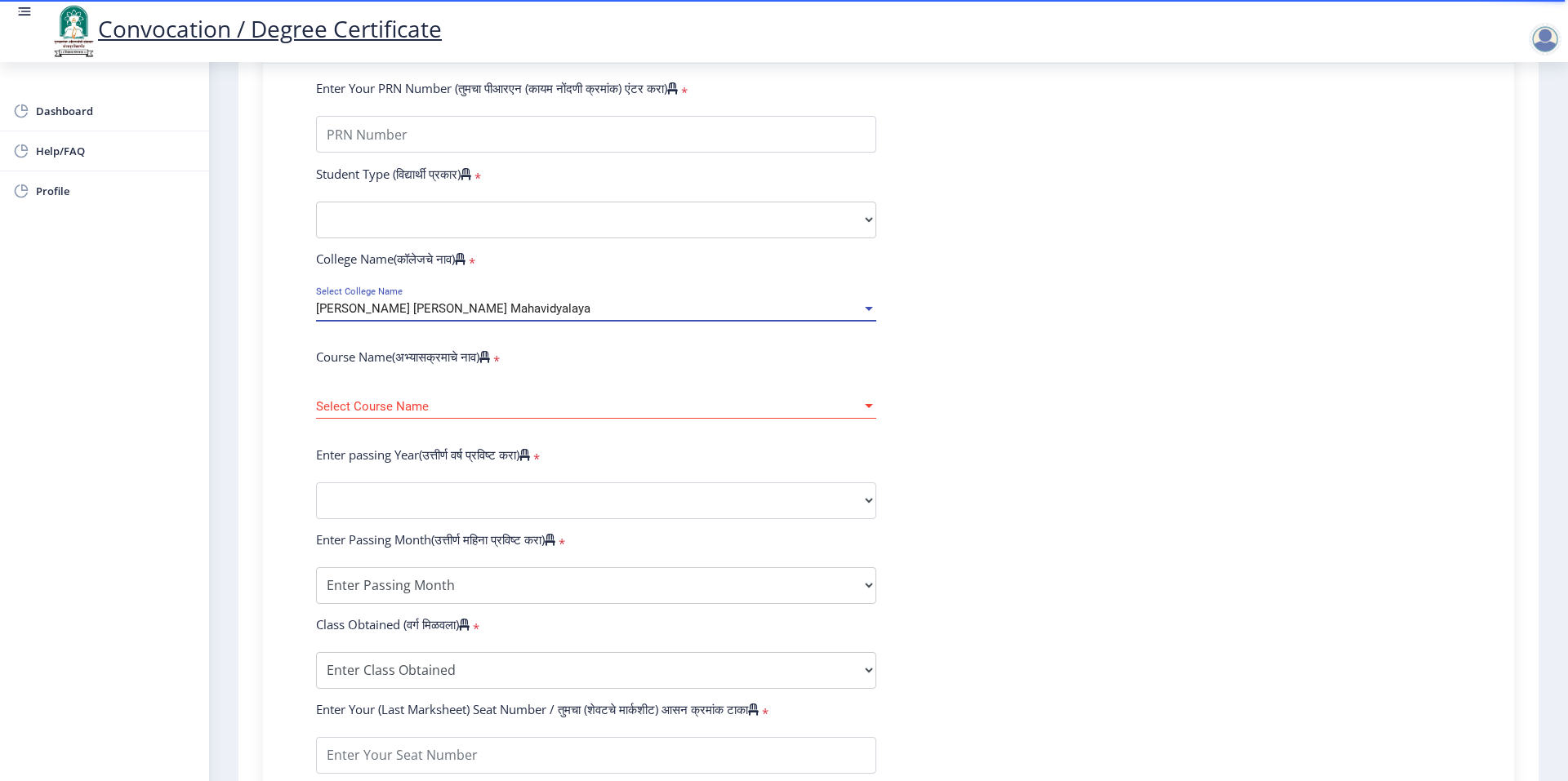
click at [432, 414] on span "Select Course Name" at bounding box center [588, 407] width 545 height 14
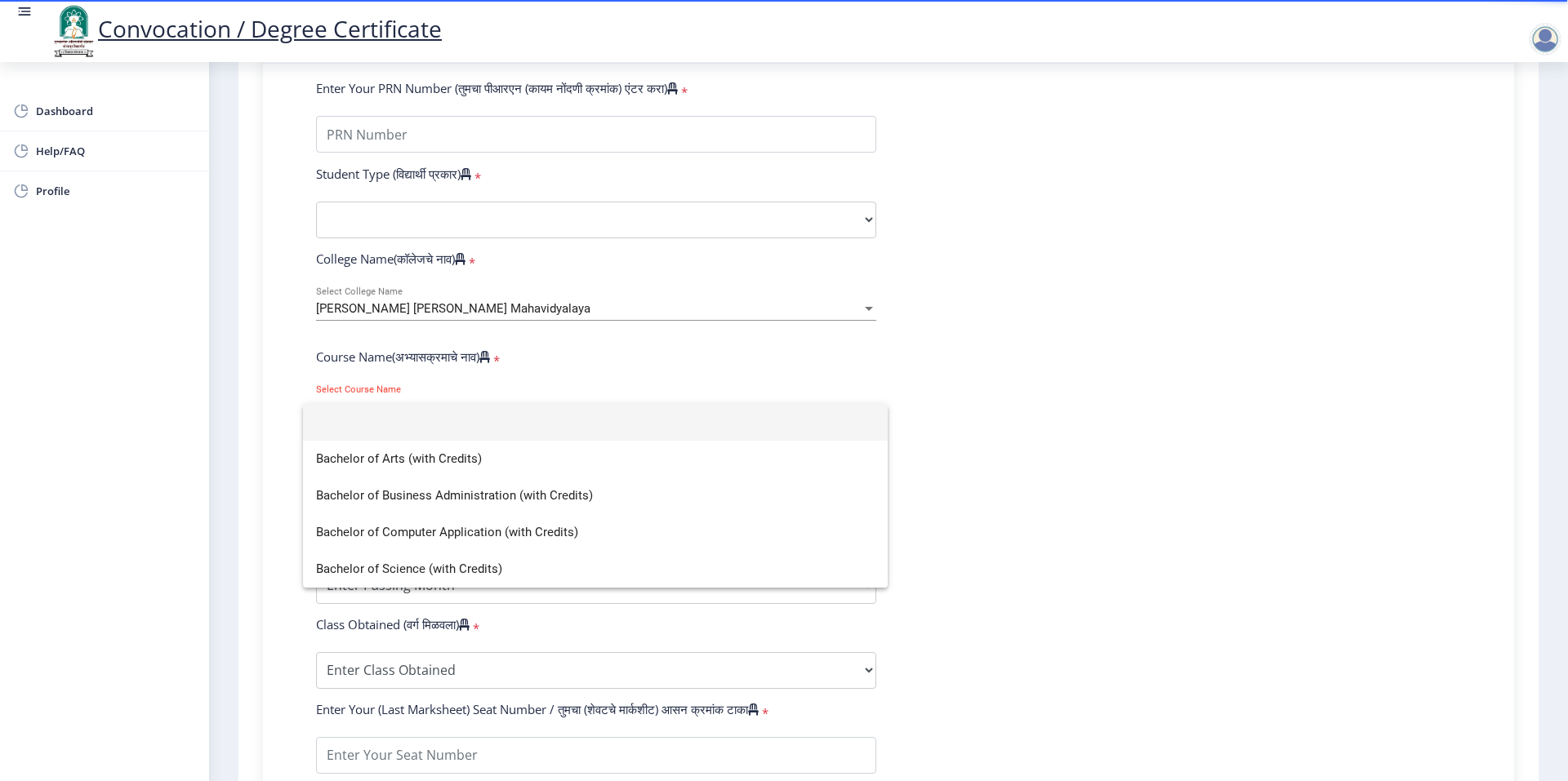
click at [1044, 482] on div at bounding box center [784, 390] width 1568 height 781
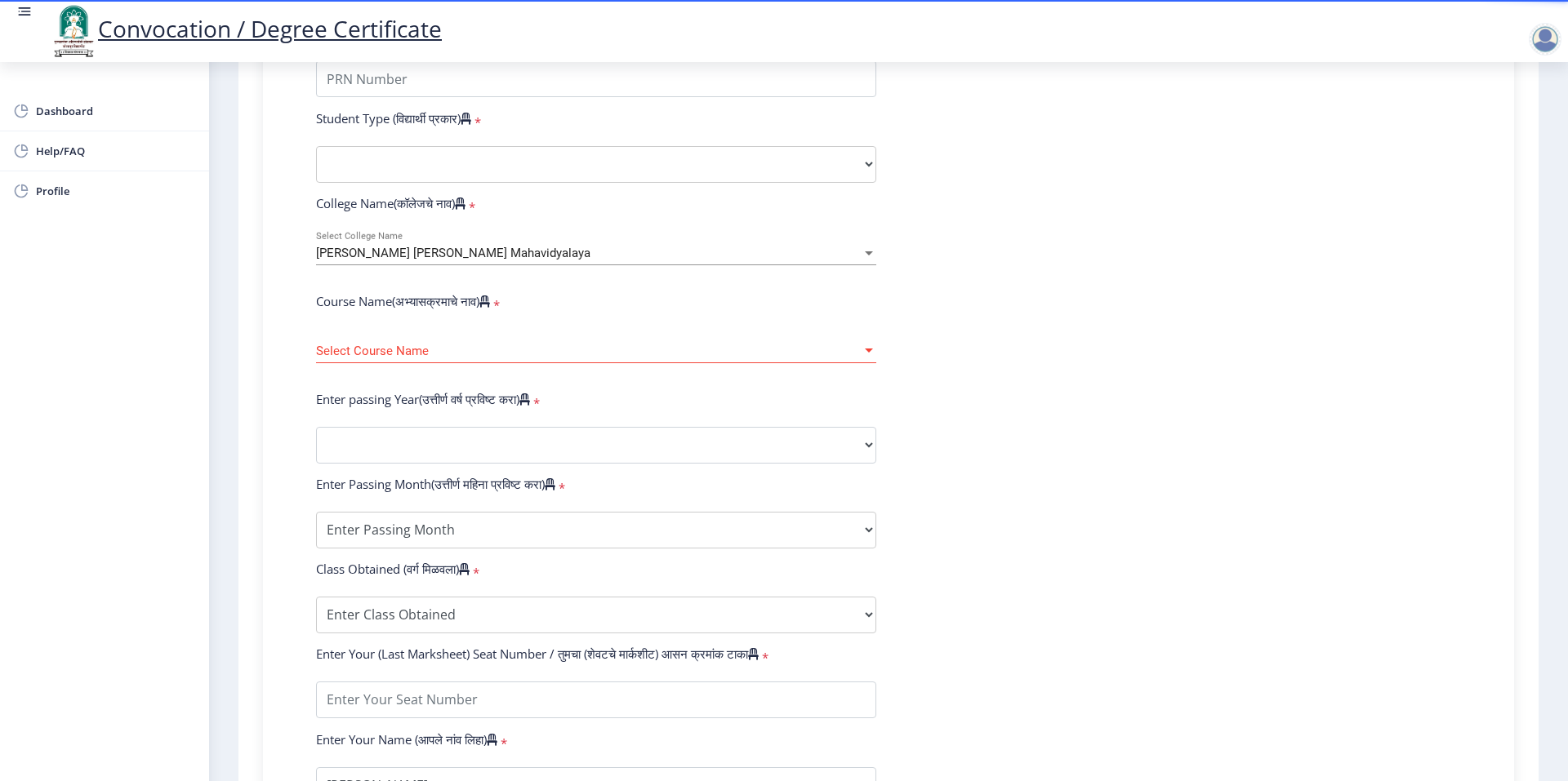
scroll to position [471, 0]
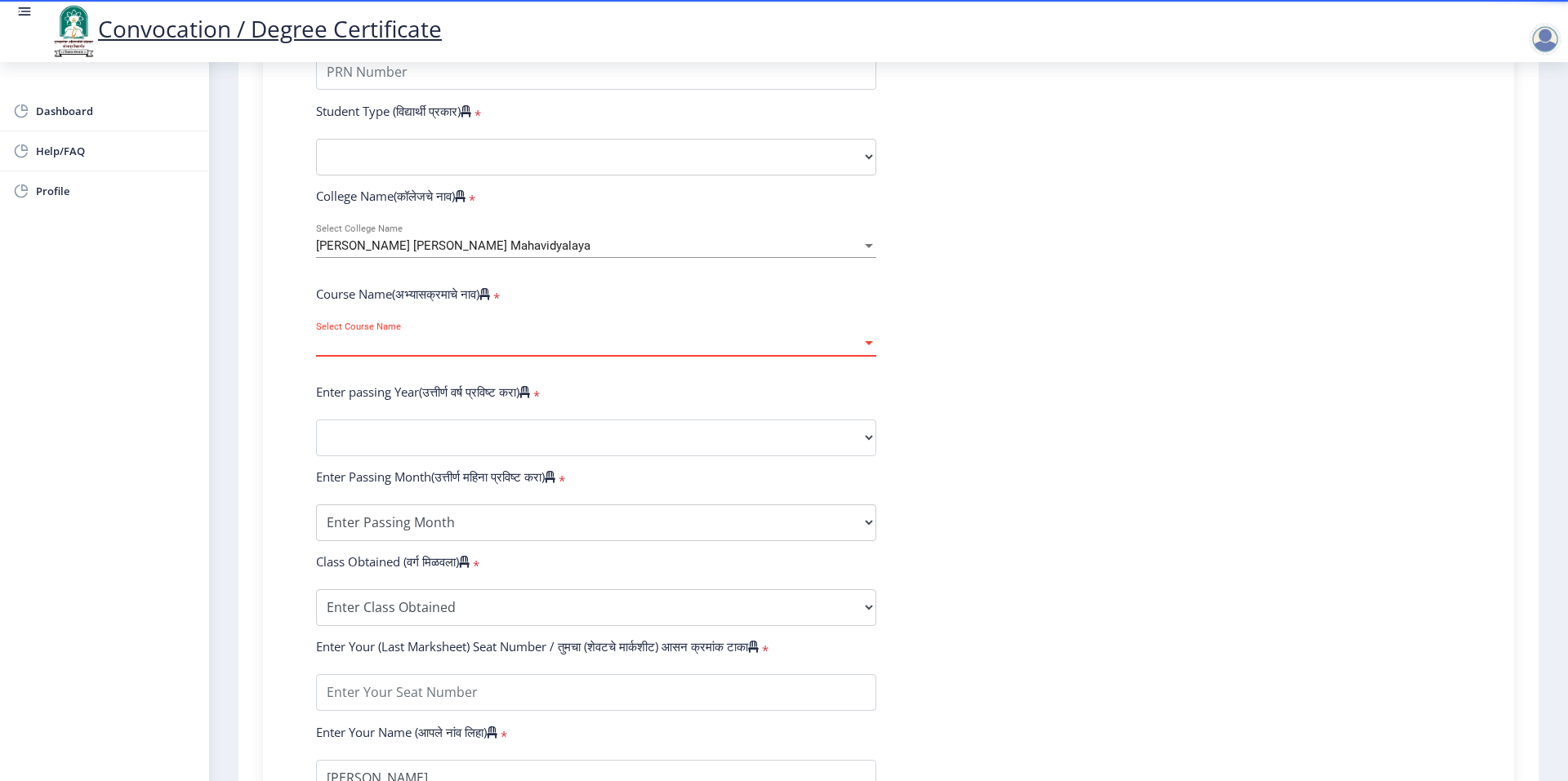
click at [423, 351] on span "Select Course Name" at bounding box center [588, 344] width 545 height 14
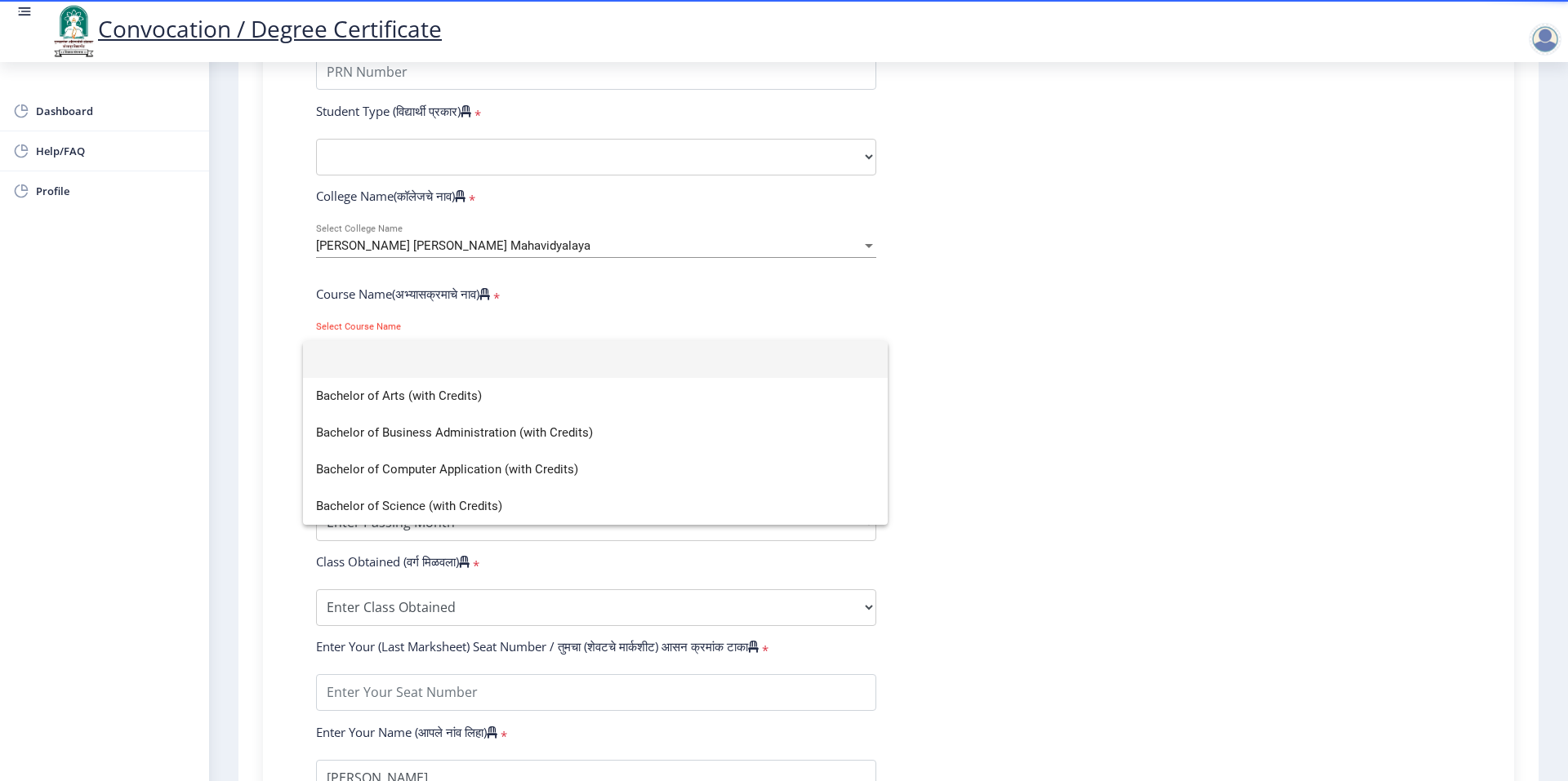
click at [1131, 373] on div at bounding box center [784, 390] width 1568 height 781
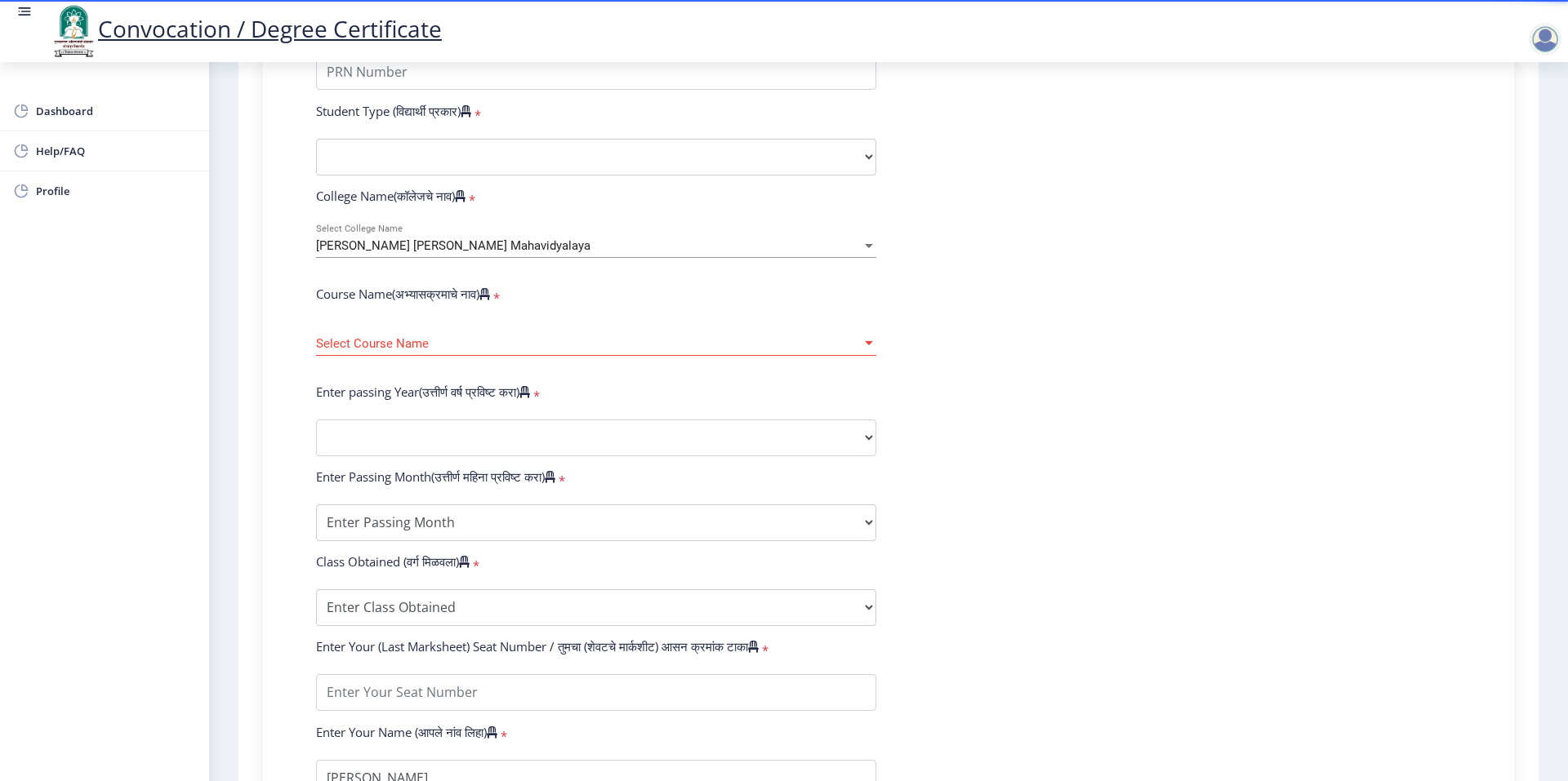
click at [581, 350] on div "Select Course Name Select Course Name" at bounding box center [596, 339] width 560 height 35
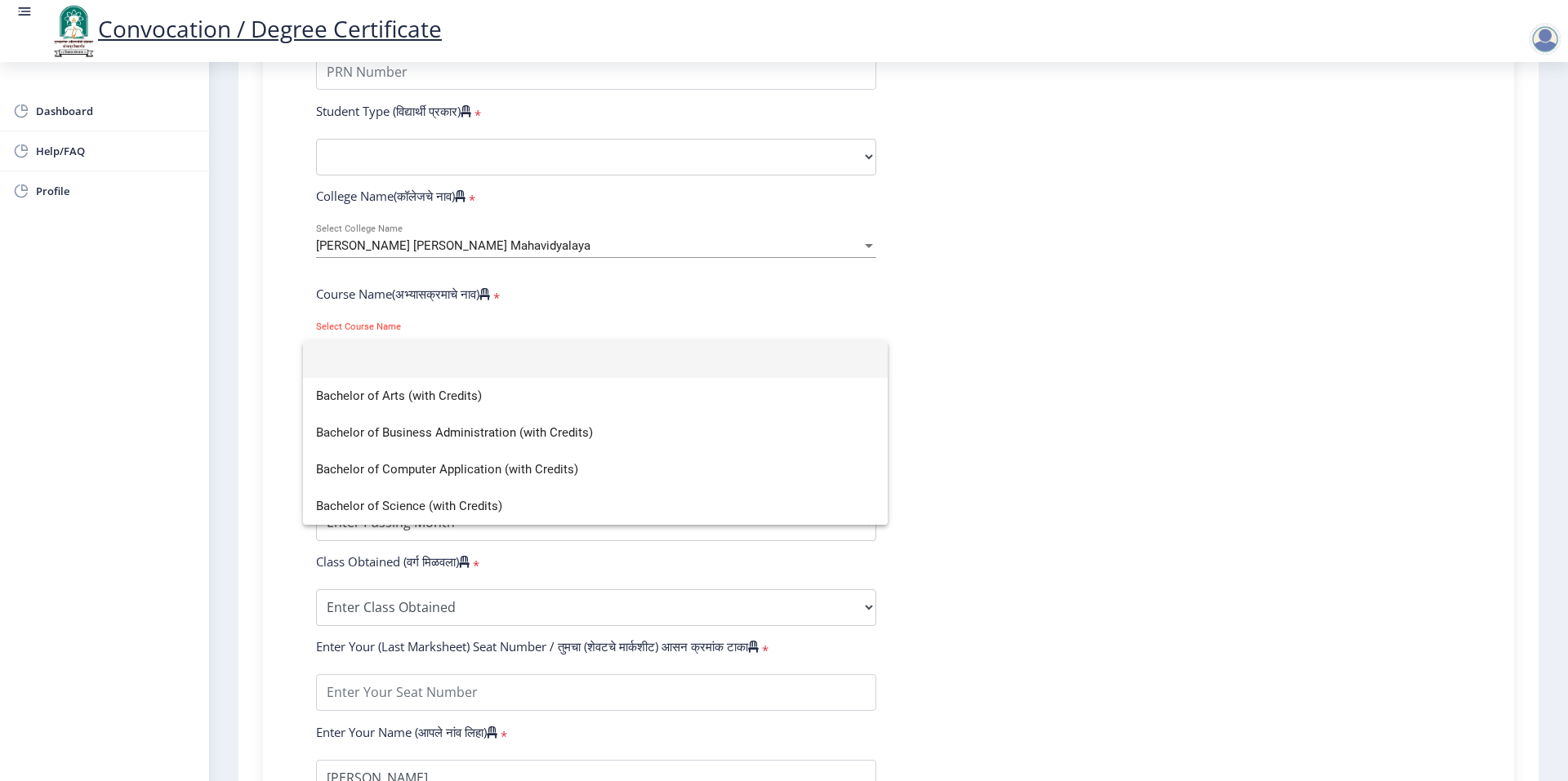
click at [1012, 409] on div at bounding box center [784, 390] width 1568 height 781
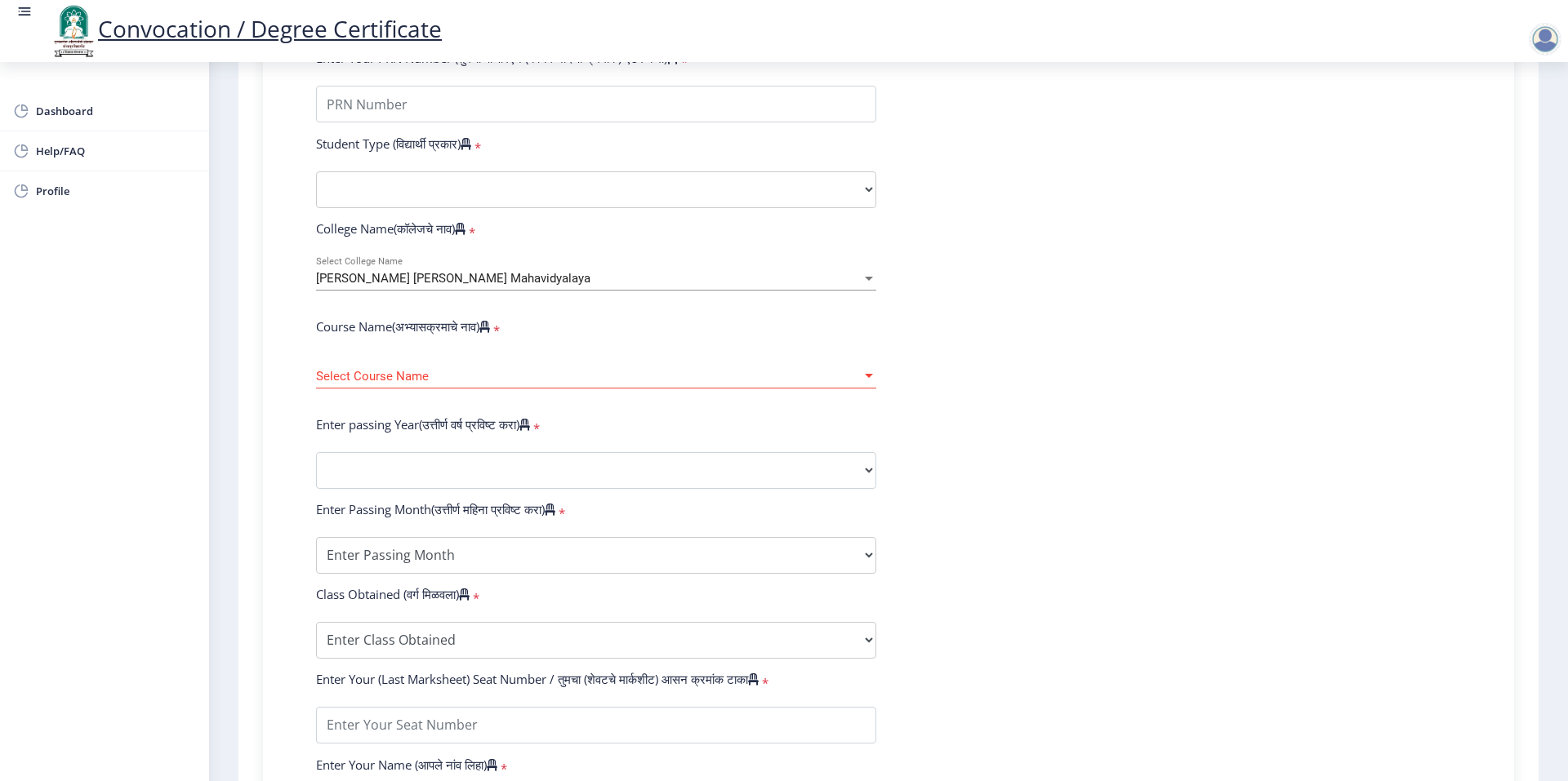
scroll to position [308, 0]
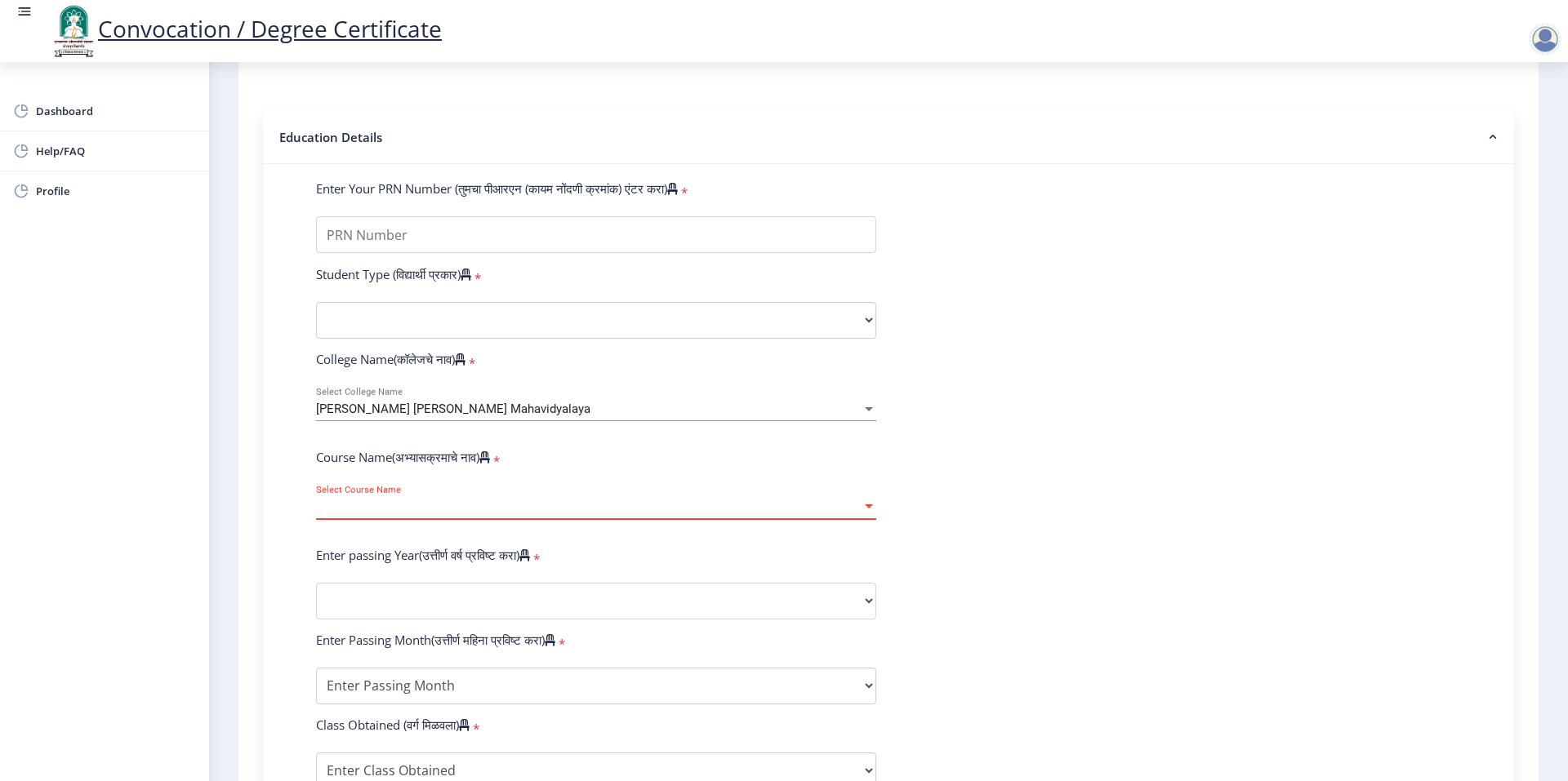
click at [511, 515] on span "Select Course Name" at bounding box center [588, 507] width 545 height 14
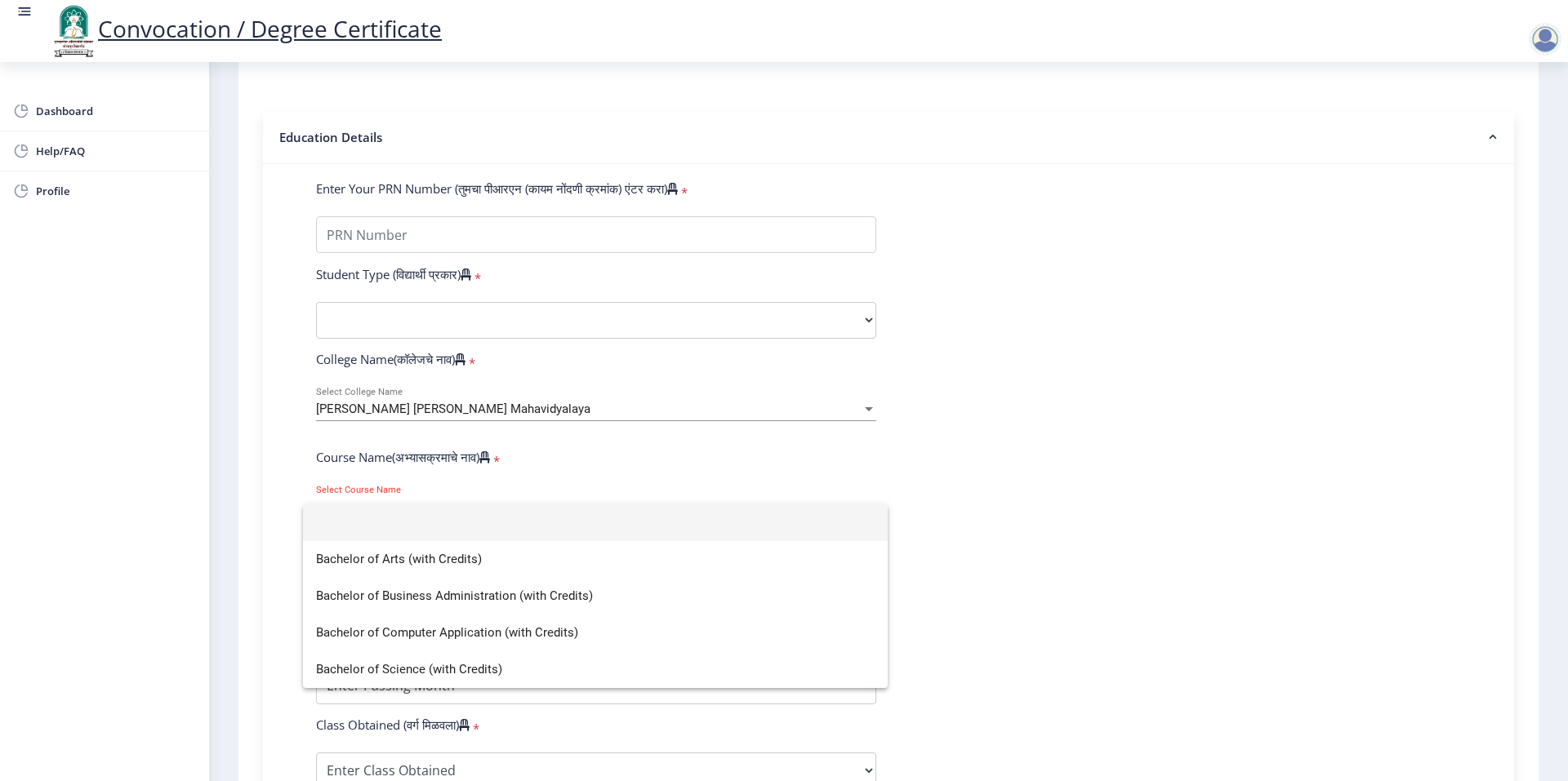
drag, startPoint x: 1344, startPoint y: 486, endPoint x: 1319, endPoint y: 465, distance: 32.6
click at [1330, 472] on div at bounding box center [784, 390] width 1568 height 781
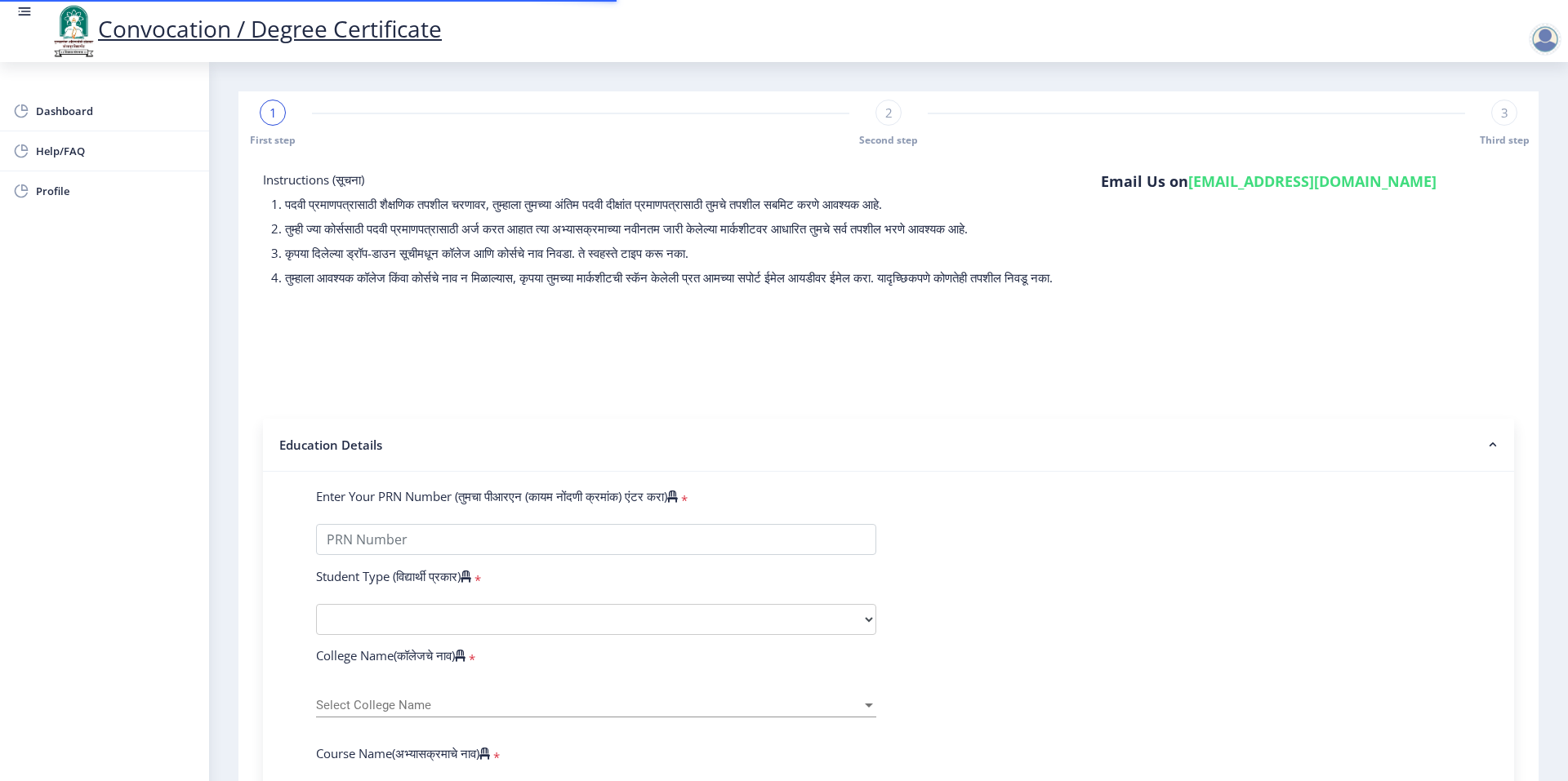
select select
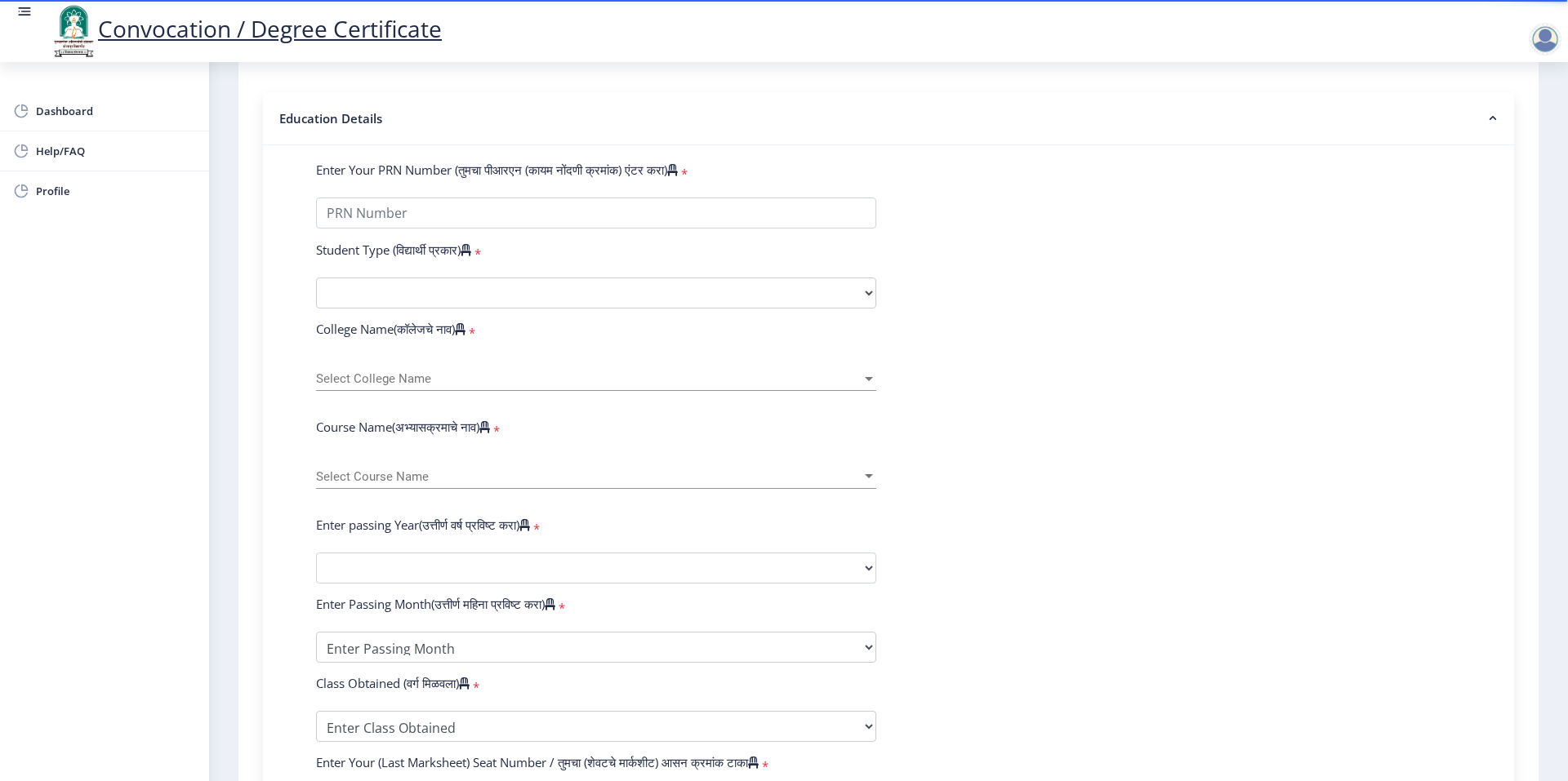
click at [467, 386] on span "Select College Name" at bounding box center [588, 379] width 545 height 14
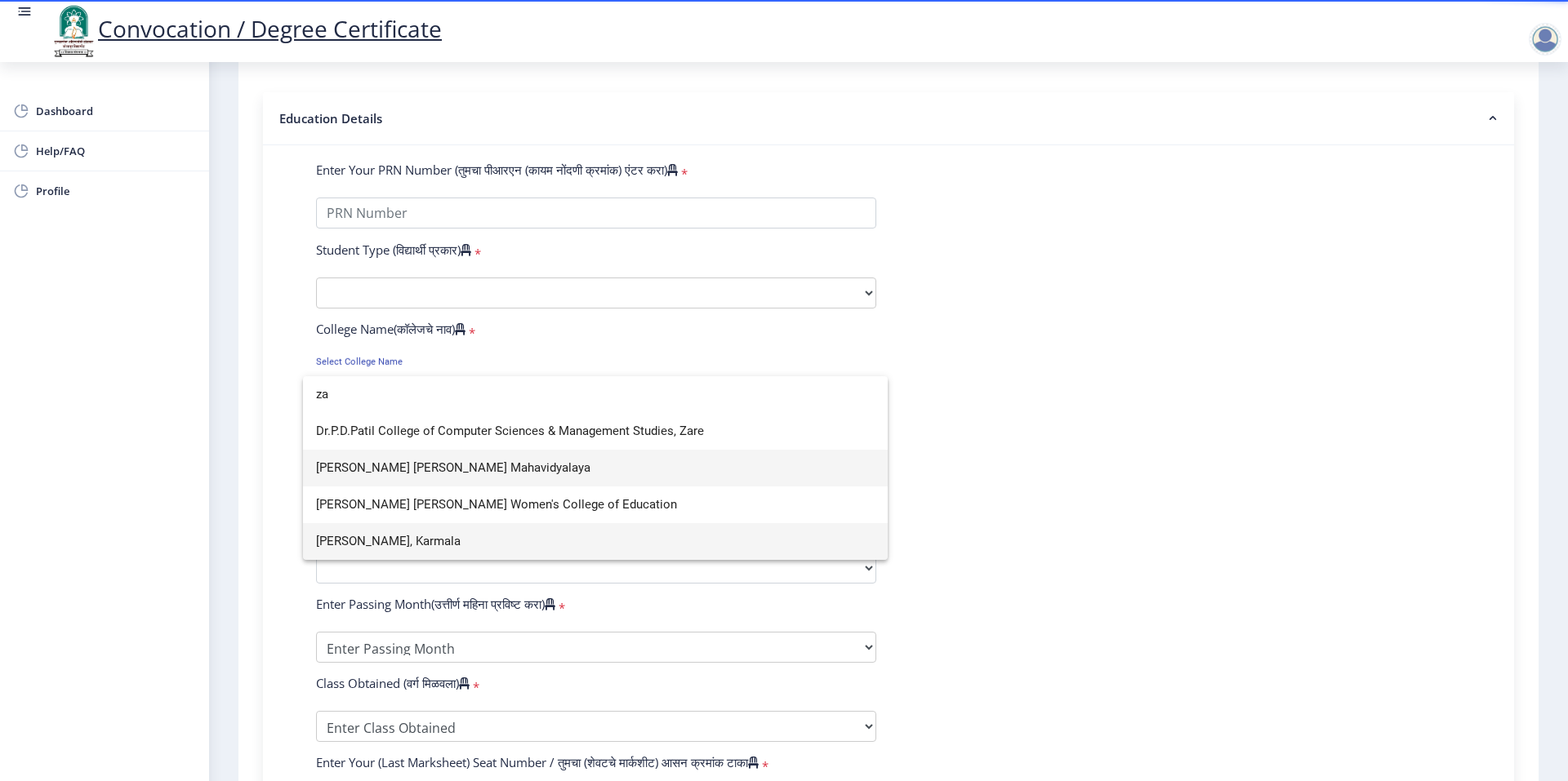
type input "za"
click at [505, 472] on span "[PERSON_NAME] [PERSON_NAME] Mahavidyalaya" at bounding box center [595, 467] width 559 height 36
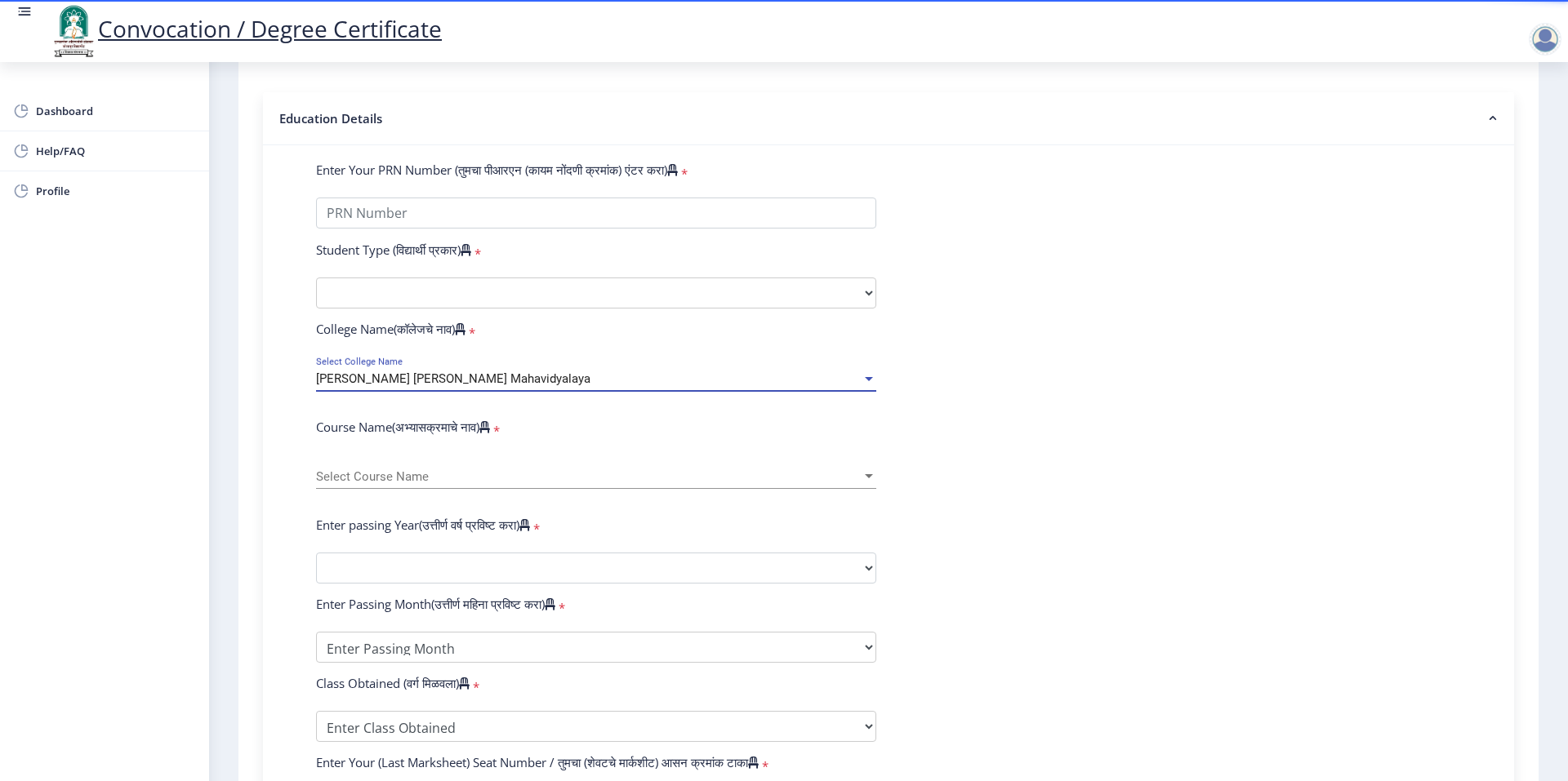
click at [474, 484] on span "Select Course Name" at bounding box center [588, 477] width 545 height 14
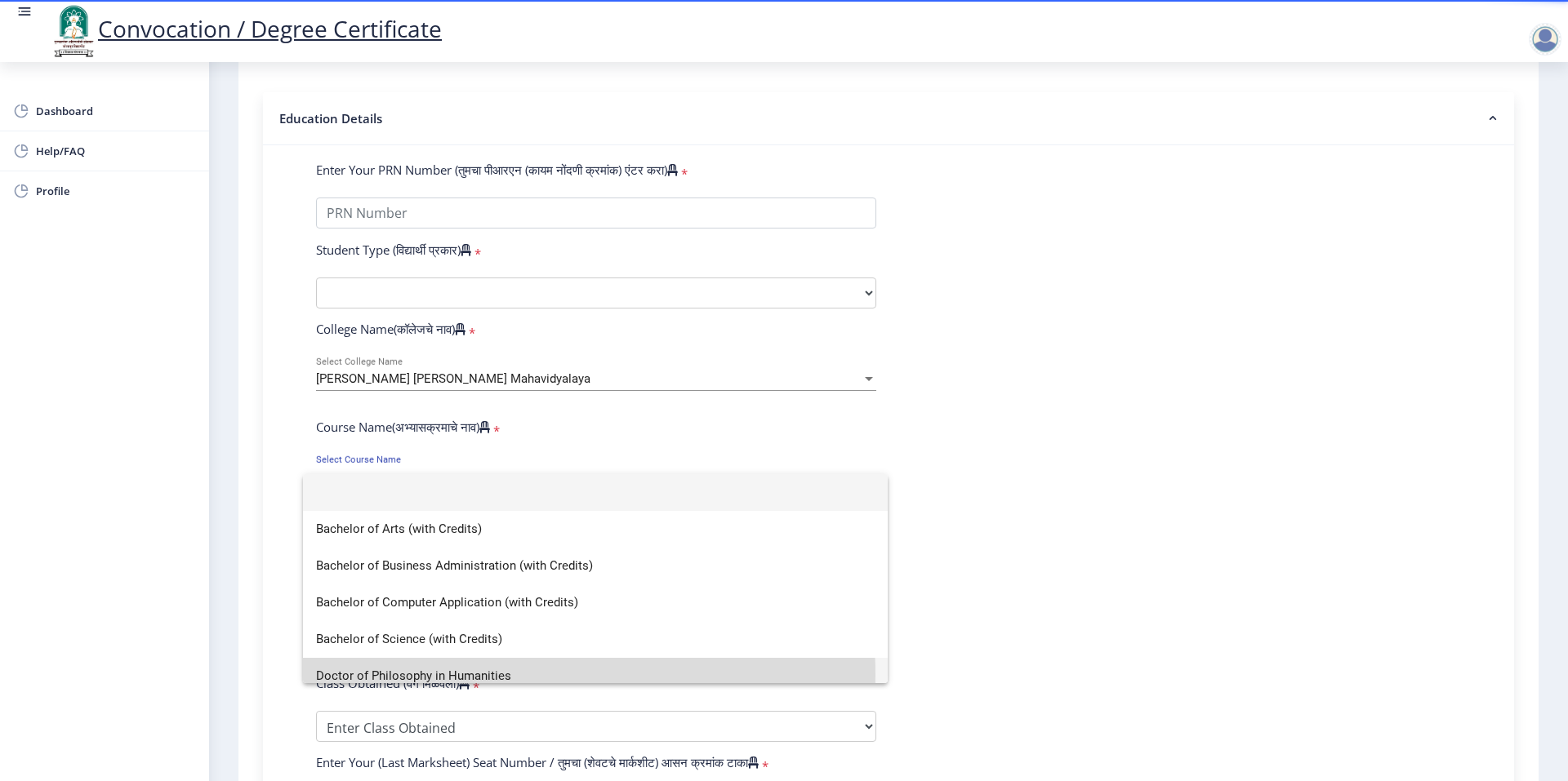
click at [484, 675] on span "Doctor of Philosophy in Humanities" at bounding box center [595, 676] width 559 height 36
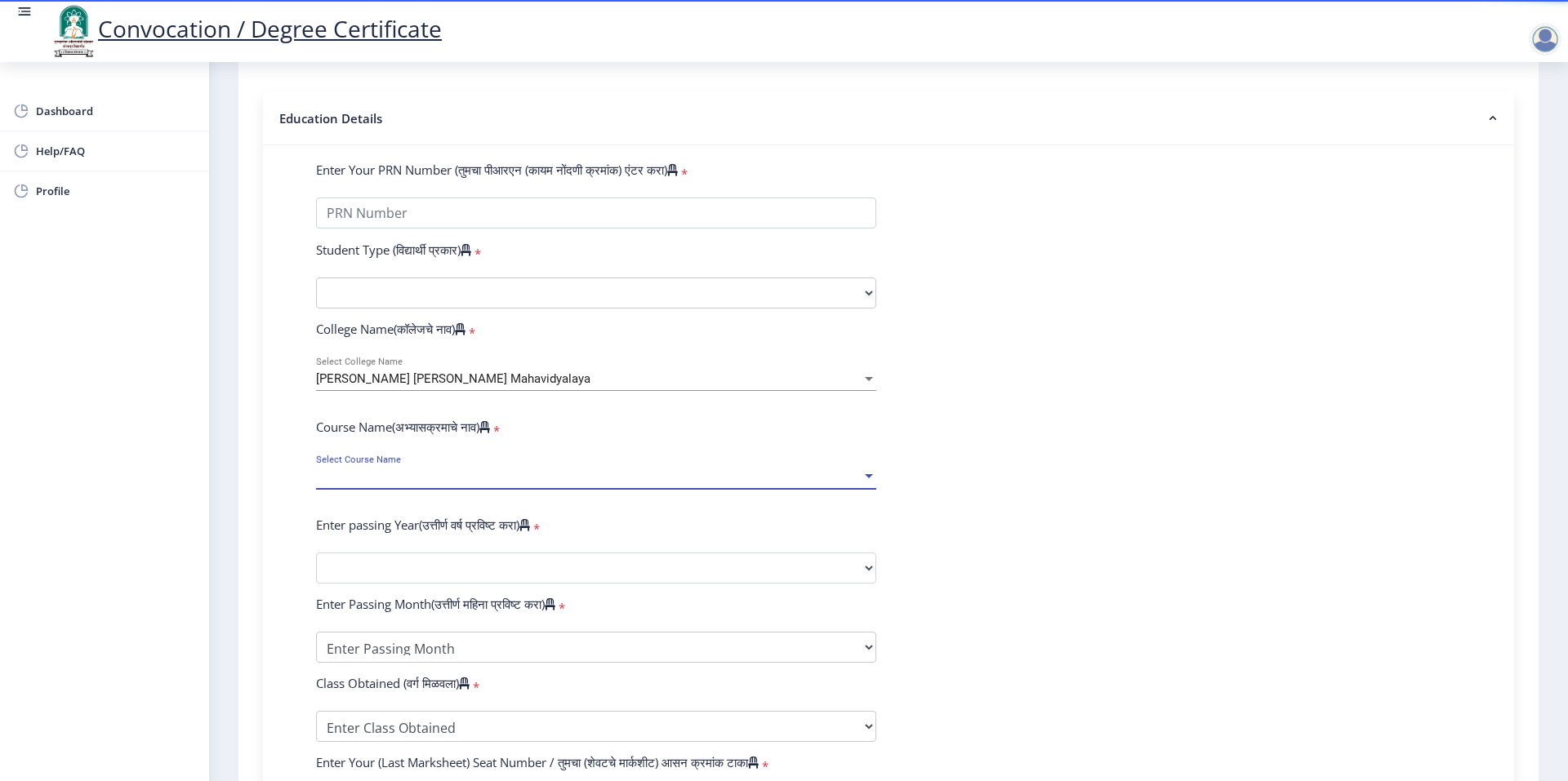
scroll to position [12, 0]
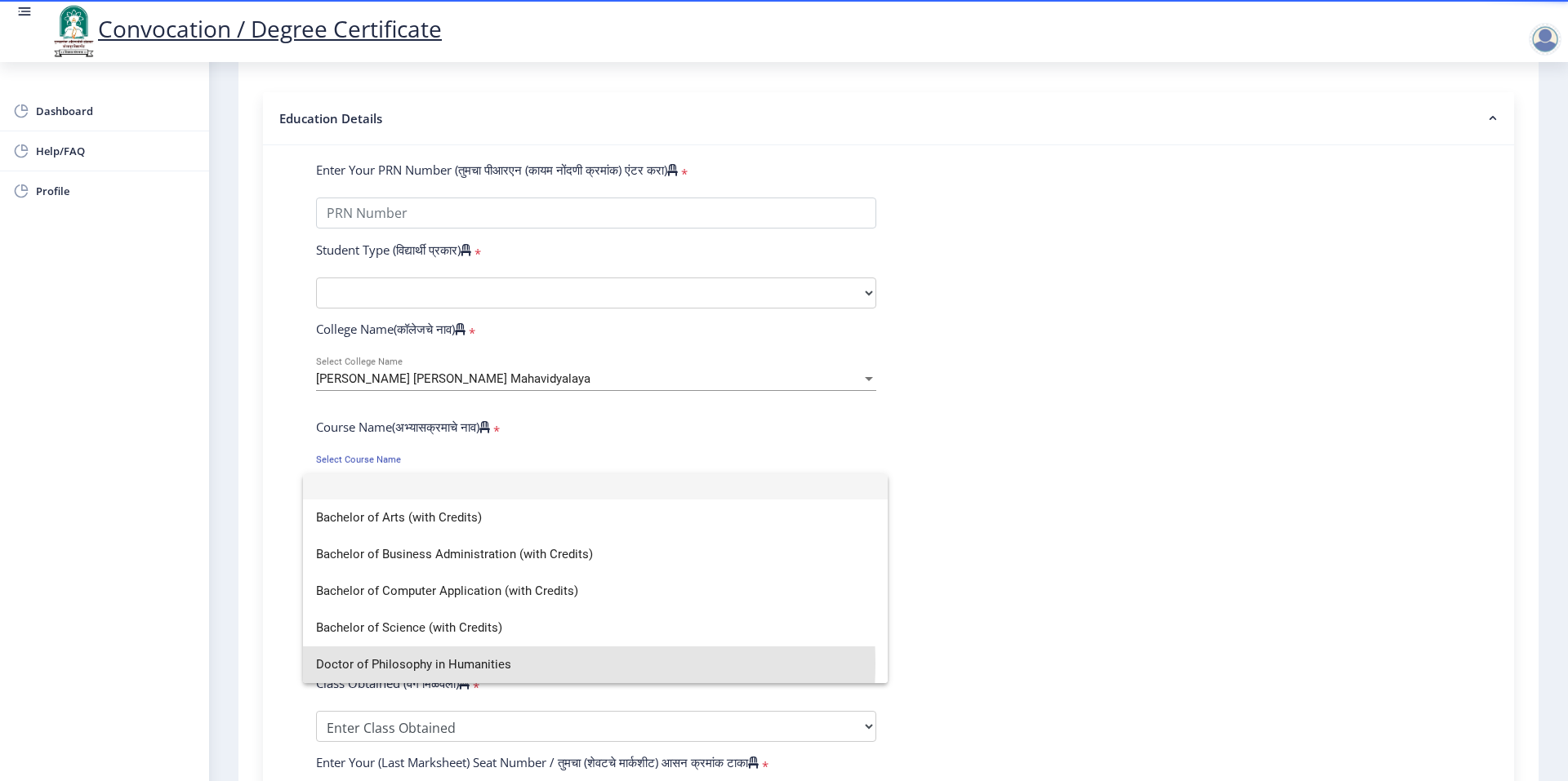
select select "January"
select select
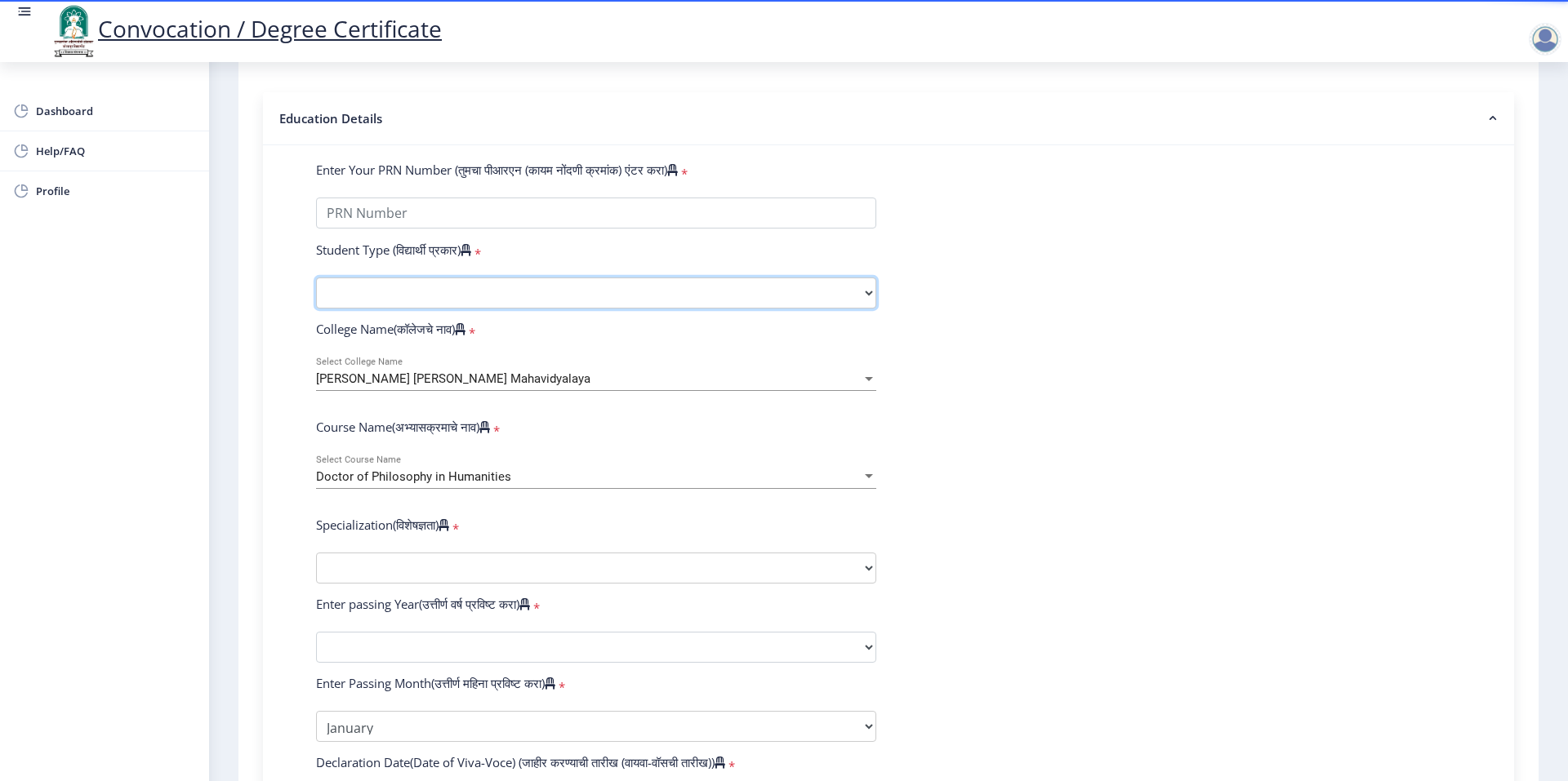
click at [733, 309] on select "Select Student Type Regular External" at bounding box center [596, 292] width 560 height 31
select select "Regular"
click at [316, 293] on select "Select Student Type Regular External" at bounding box center [596, 292] width 560 height 31
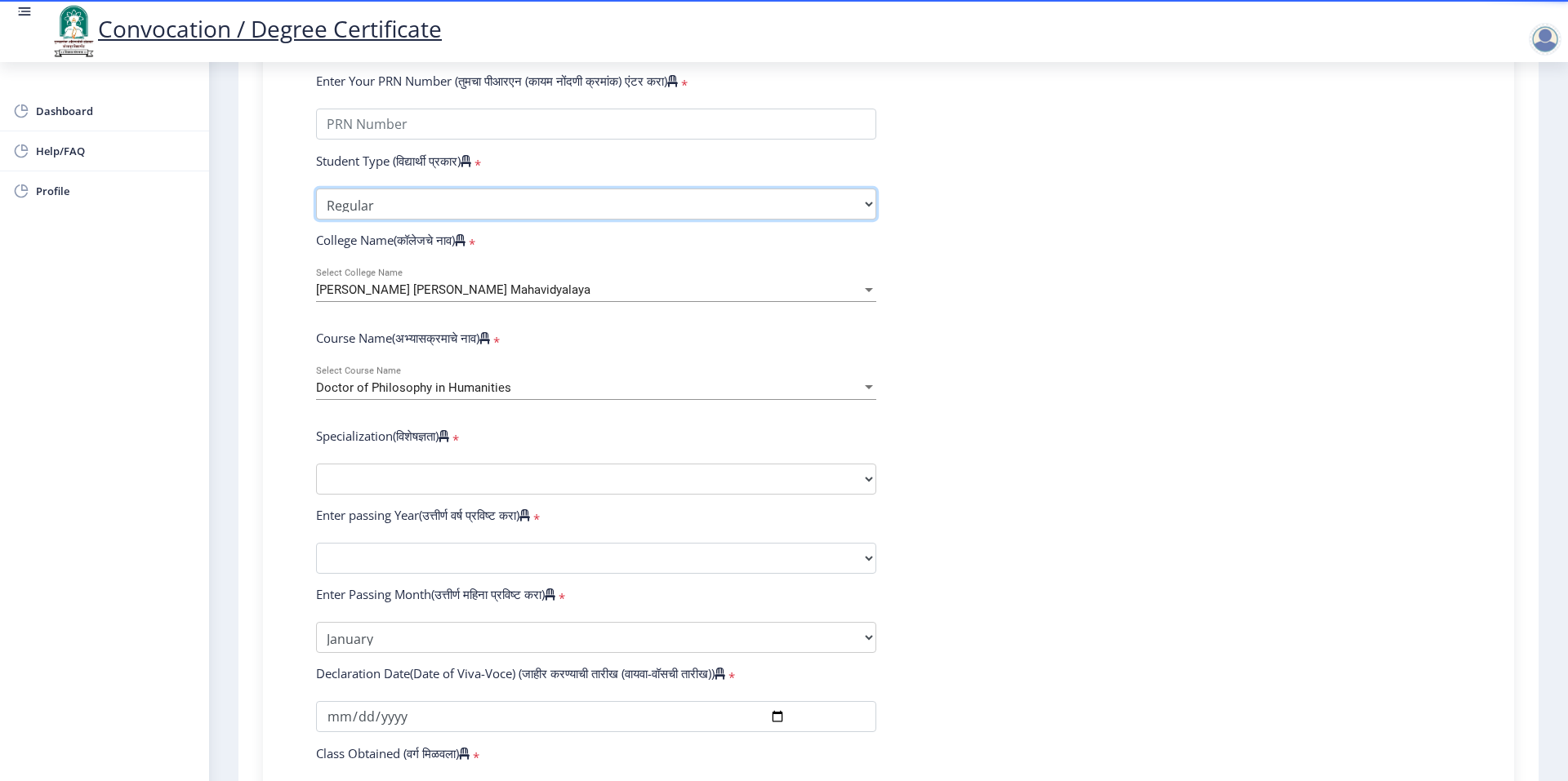
scroll to position [571, 0]
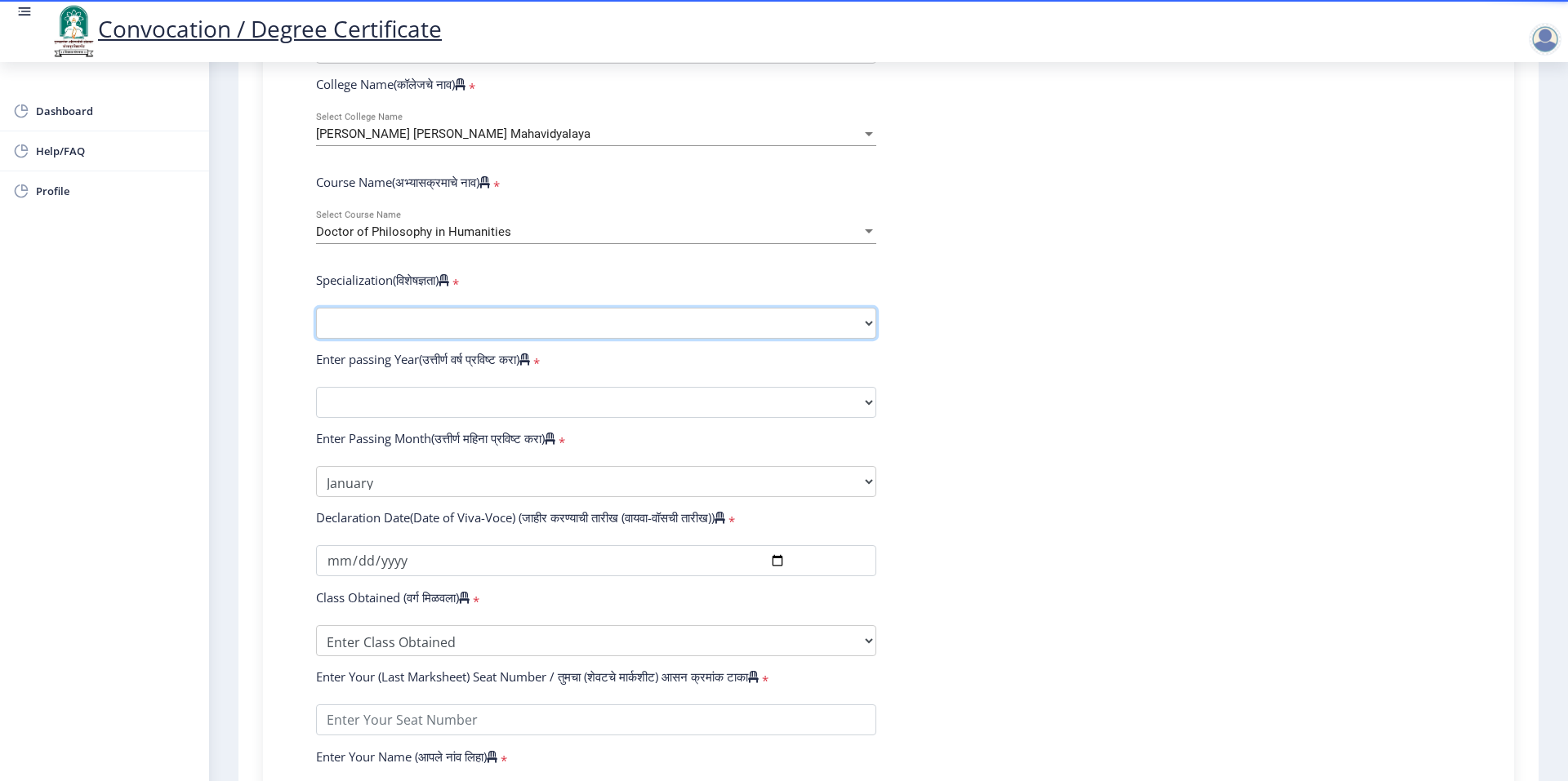
click at [451, 339] on select "Specialization AIHC&A Economics English Hindi History Kannada Law Marathi Polit…" at bounding box center [596, 323] width 560 height 31
select select "Hindi"
click at [316, 324] on select "Specialization AIHC&A Economics English Hindi History Kannada Law Marathi Polit…" at bounding box center [596, 323] width 560 height 31
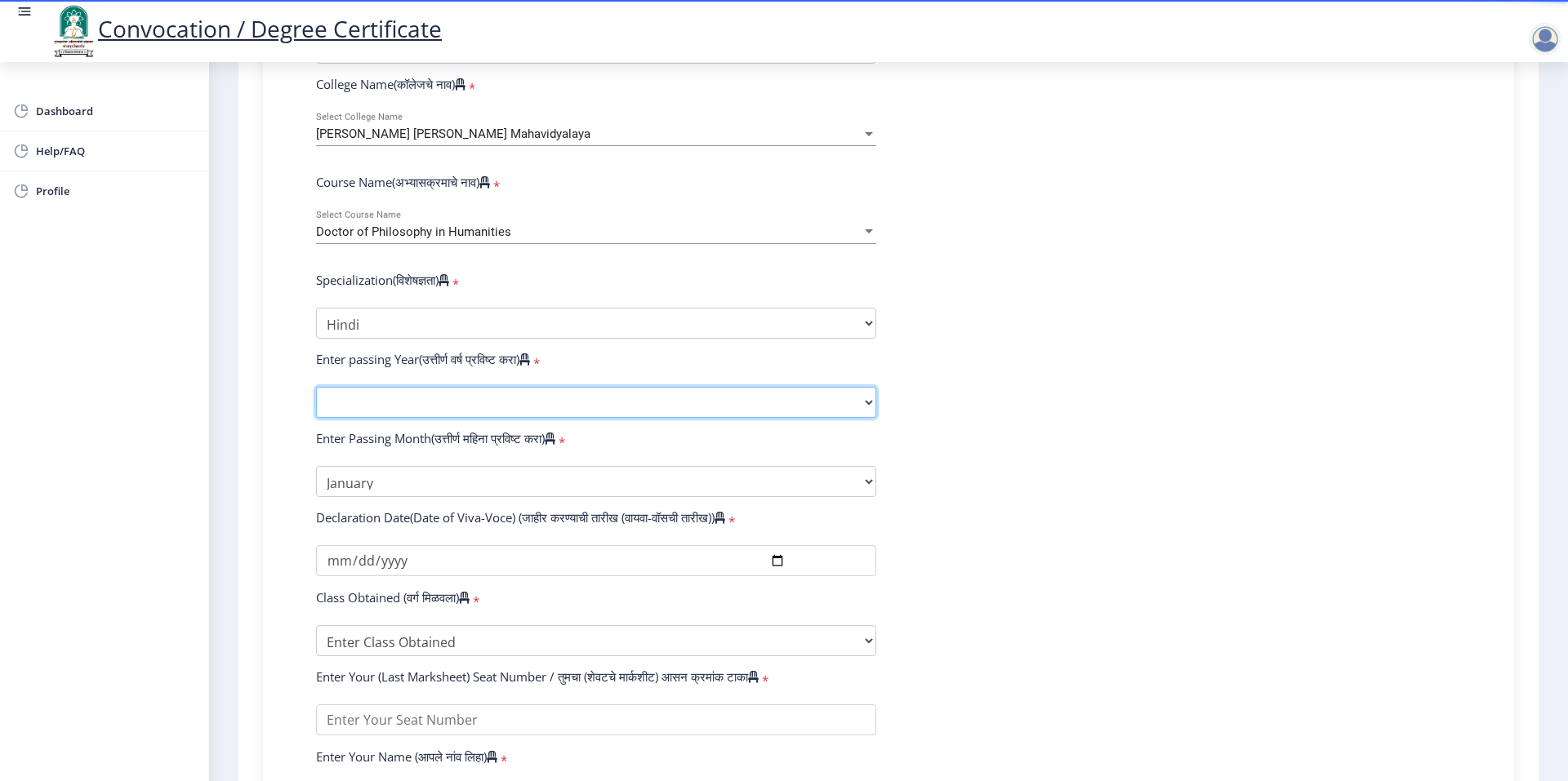
click at [431, 418] on select "2025 2024 2023 2022 2021 2020 2019 2018 2017 2016 2015 2014 2013 2012 2011 2010…" at bounding box center [596, 402] width 560 height 31
select select "2024"
click at [316, 402] on select "2025 2024 2023 2022 2021 2020 2019 2018 2017 2016 2015 2014 2013 2012 2011 2010…" at bounding box center [596, 402] width 560 height 31
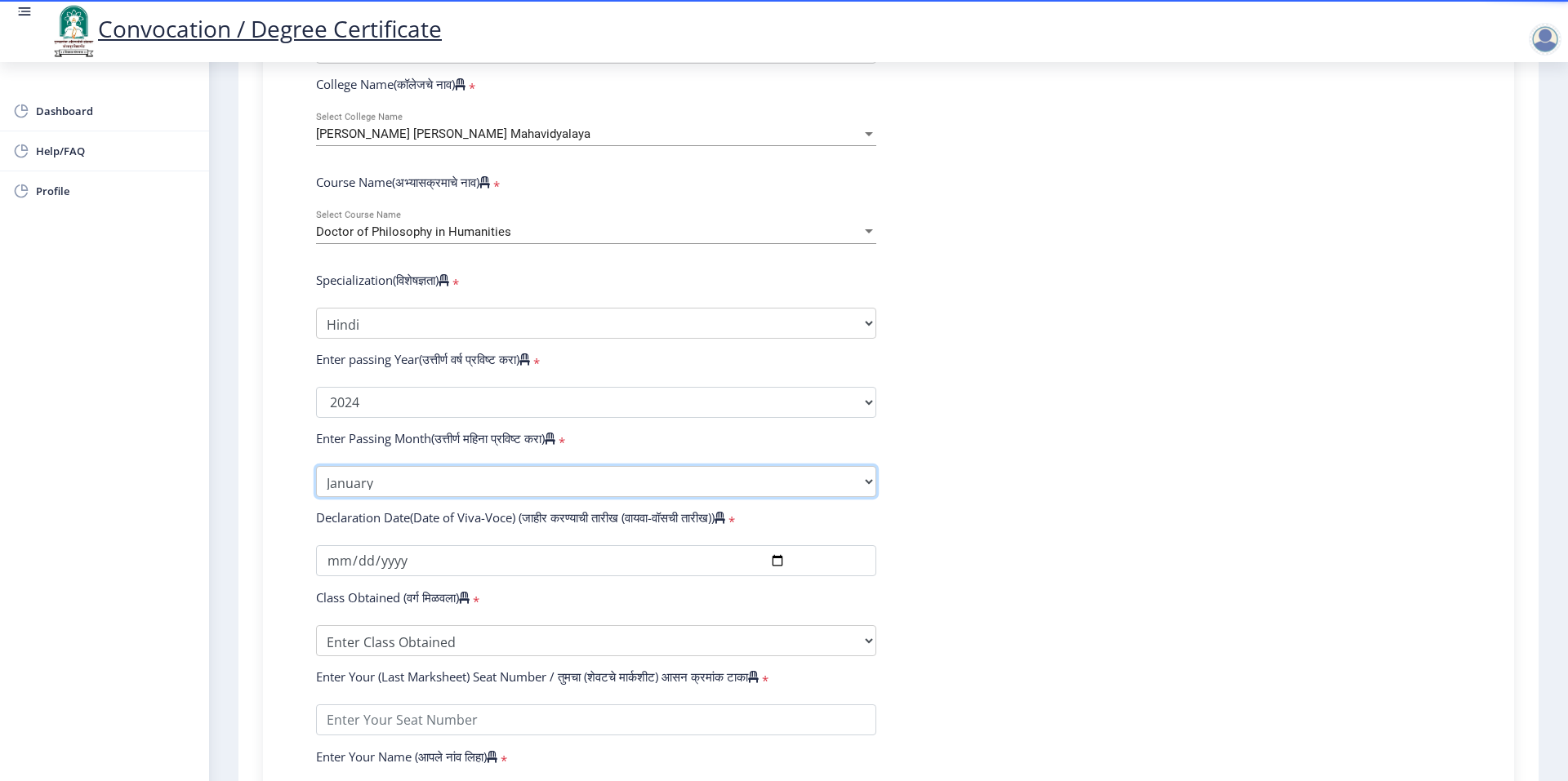
click at [428, 497] on select "Enter Passing Month January February March April May June July August September…" at bounding box center [596, 482] width 560 height 31
select select "April"
click at [316, 482] on select "Enter Passing Month January February March April May June July August September…" at bounding box center [596, 482] width 560 height 31
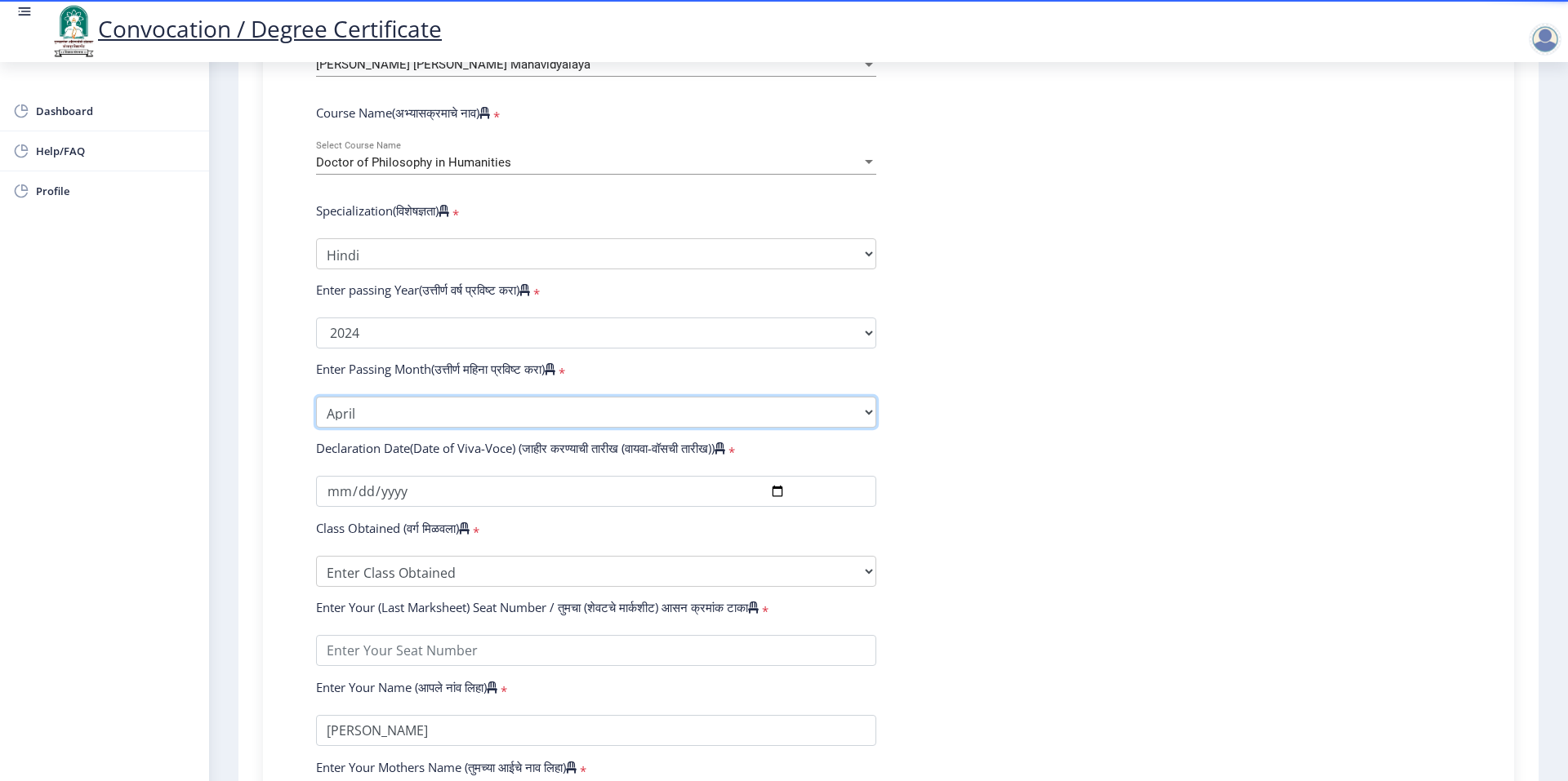
scroll to position [735, 0]
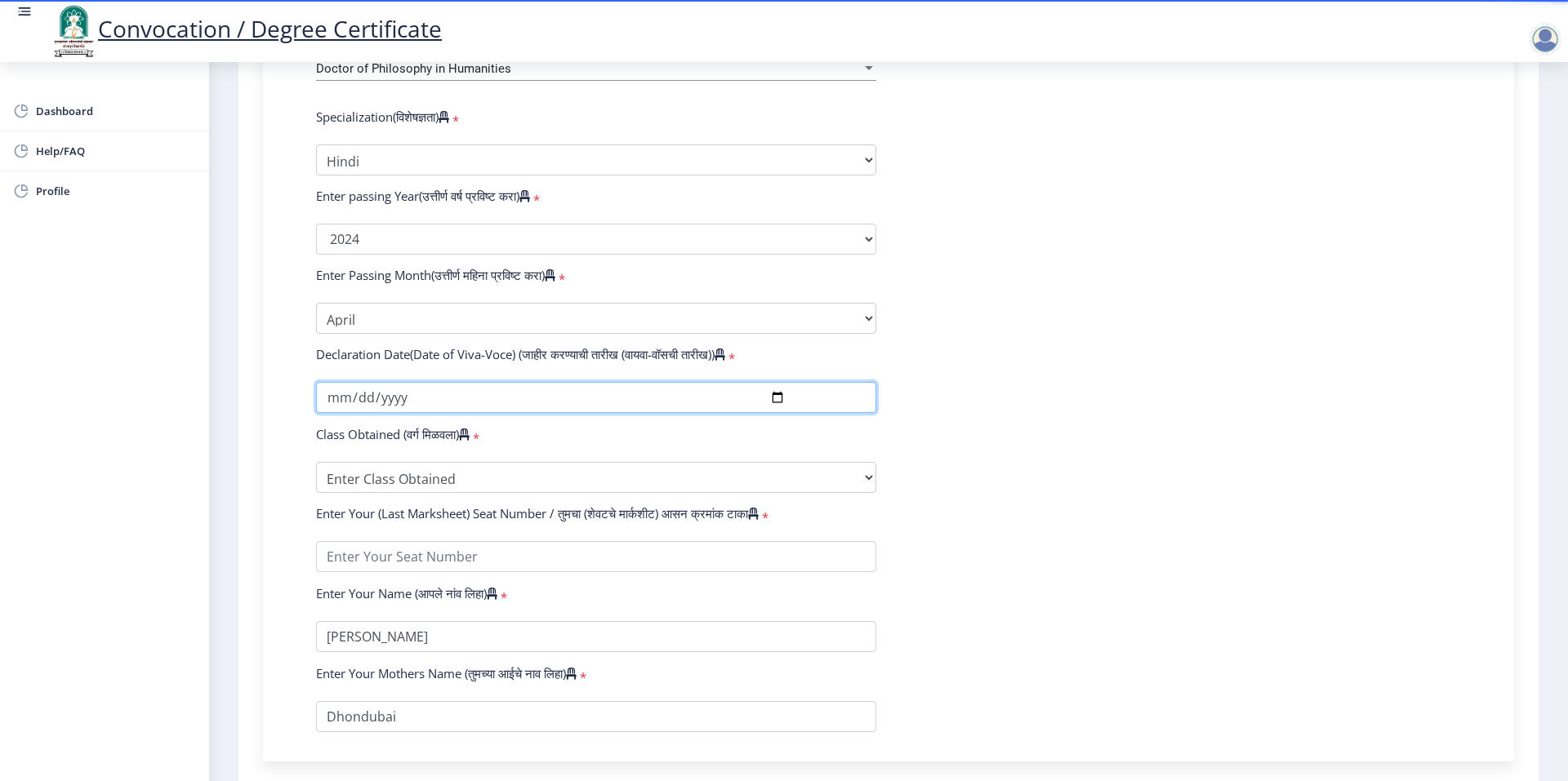
click at [333, 411] on input "date" at bounding box center [596, 397] width 560 height 31
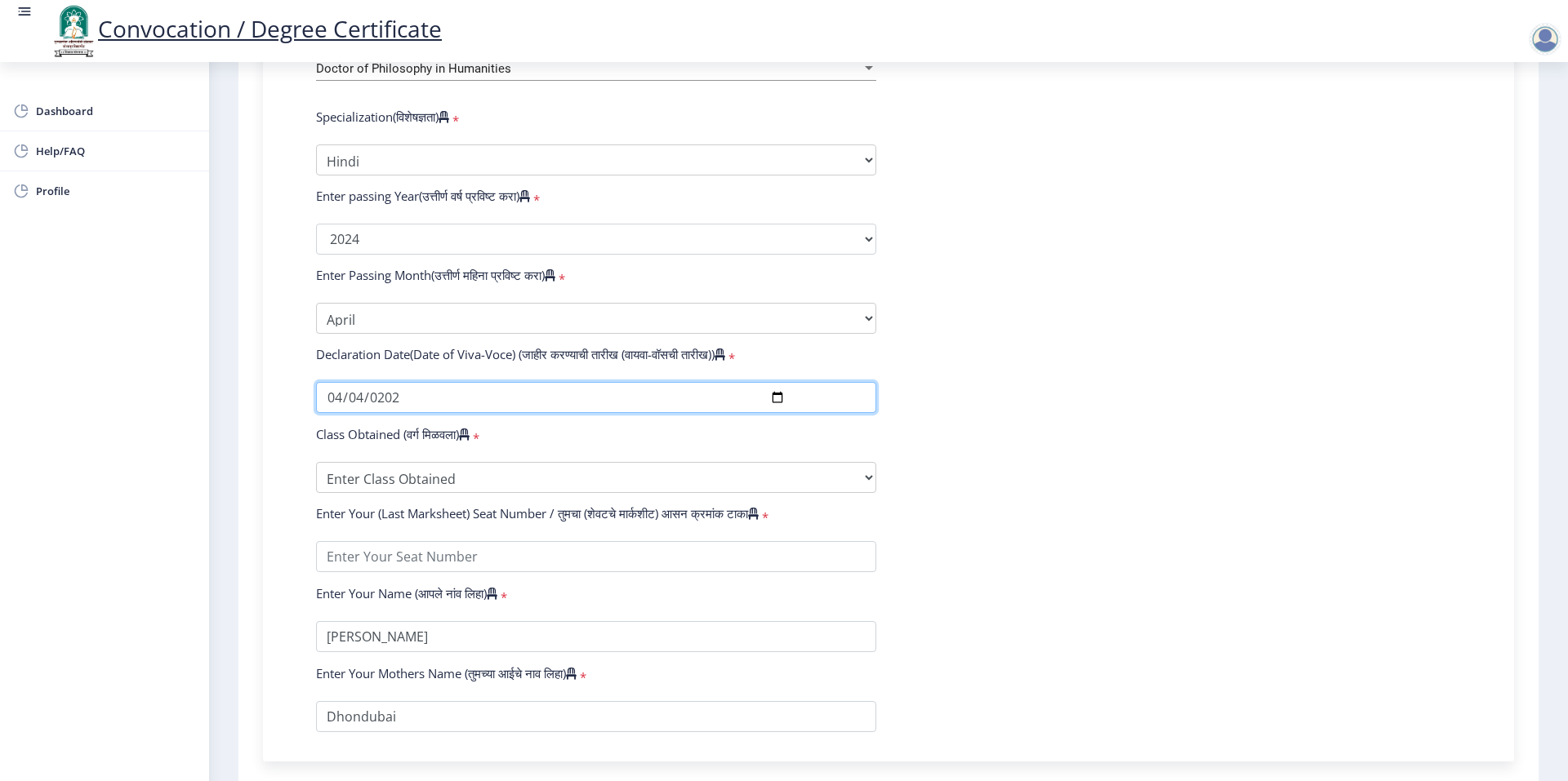
type input "2024-04-04"
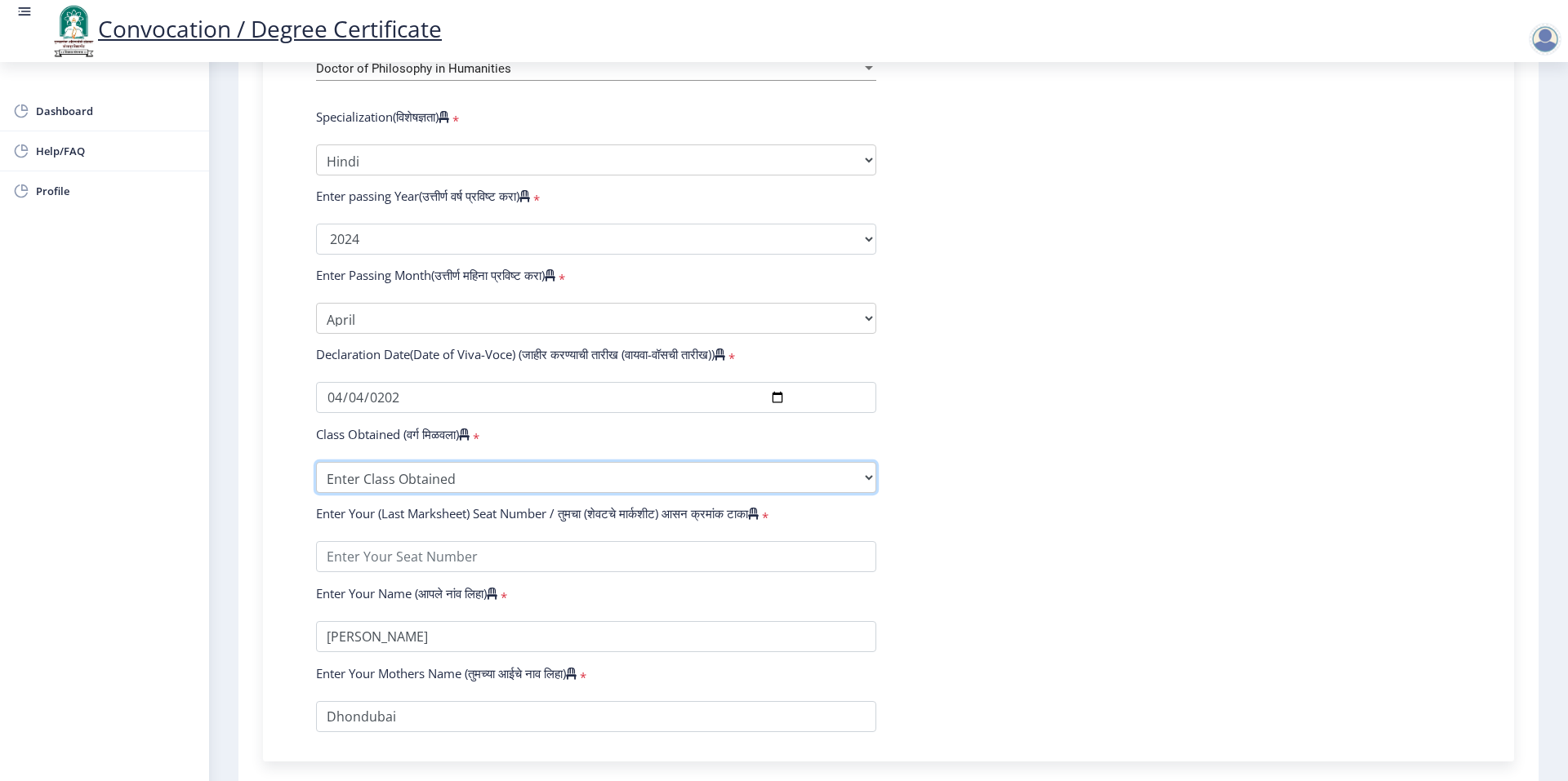
click at [379, 492] on select "Enter Class Obtained FIRST CLASS WITH DISTINCTION FIRST CLASS HIGHER SECOND CLA…" at bounding box center [596, 478] width 560 height 31
select select "Grade A"
click at [316, 478] on select "Enter Class Obtained FIRST CLASS WITH DISTINCTION FIRST CLASS HIGHER SECOND CLA…" at bounding box center [596, 478] width 560 height 31
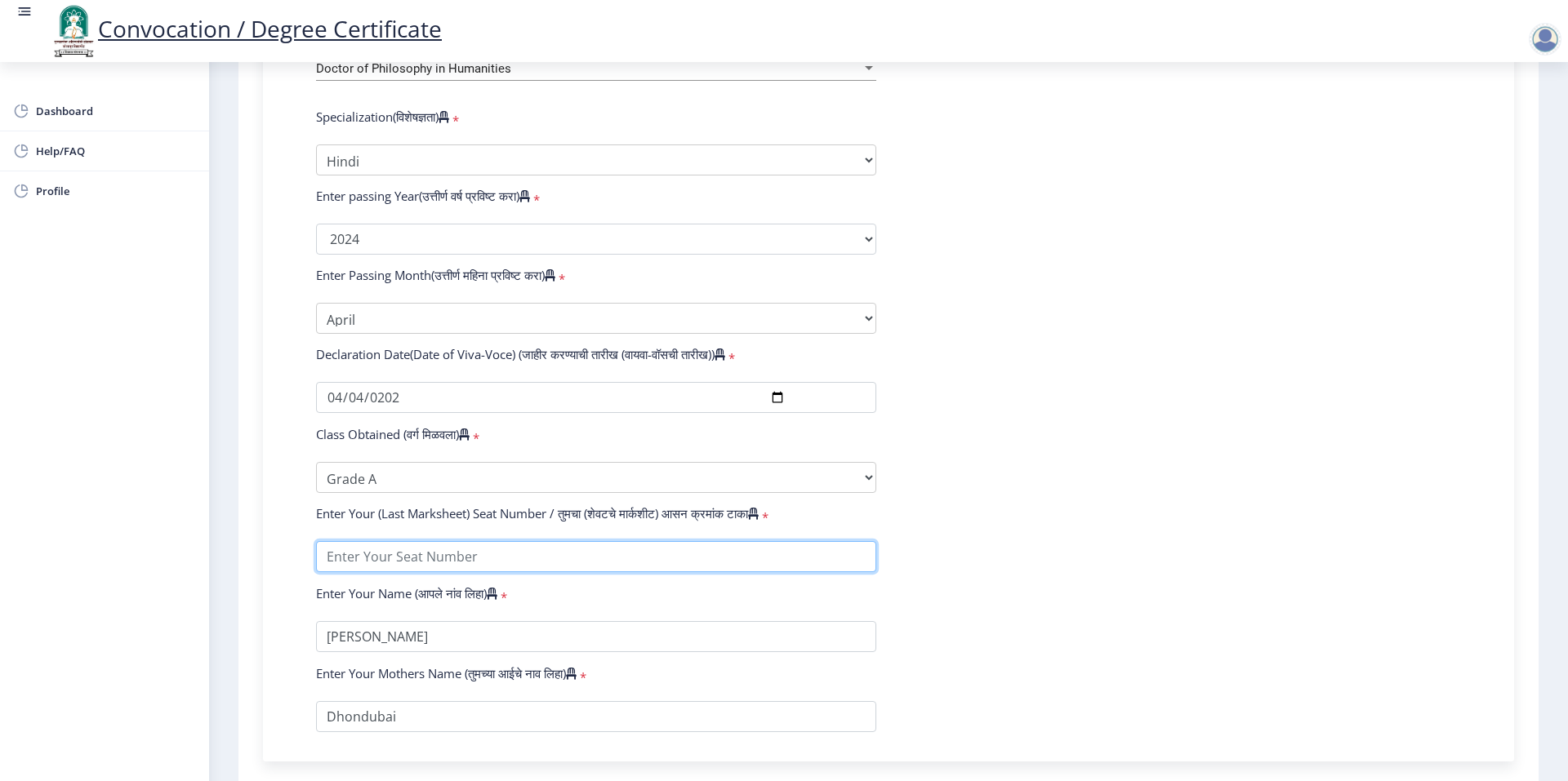
click at [469, 567] on input "textarea" at bounding box center [596, 556] width 560 height 31
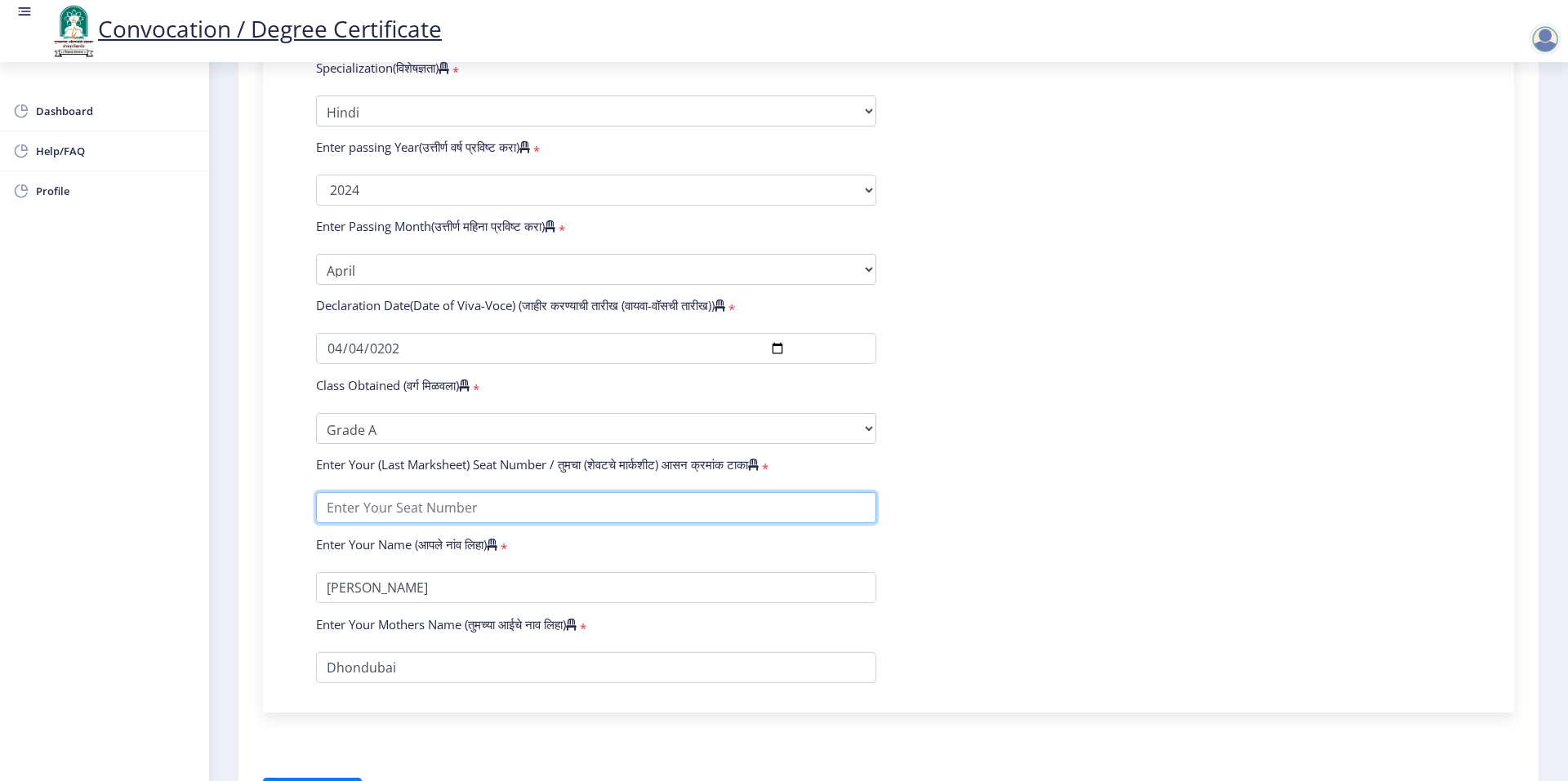
scroll to position [911, 0]
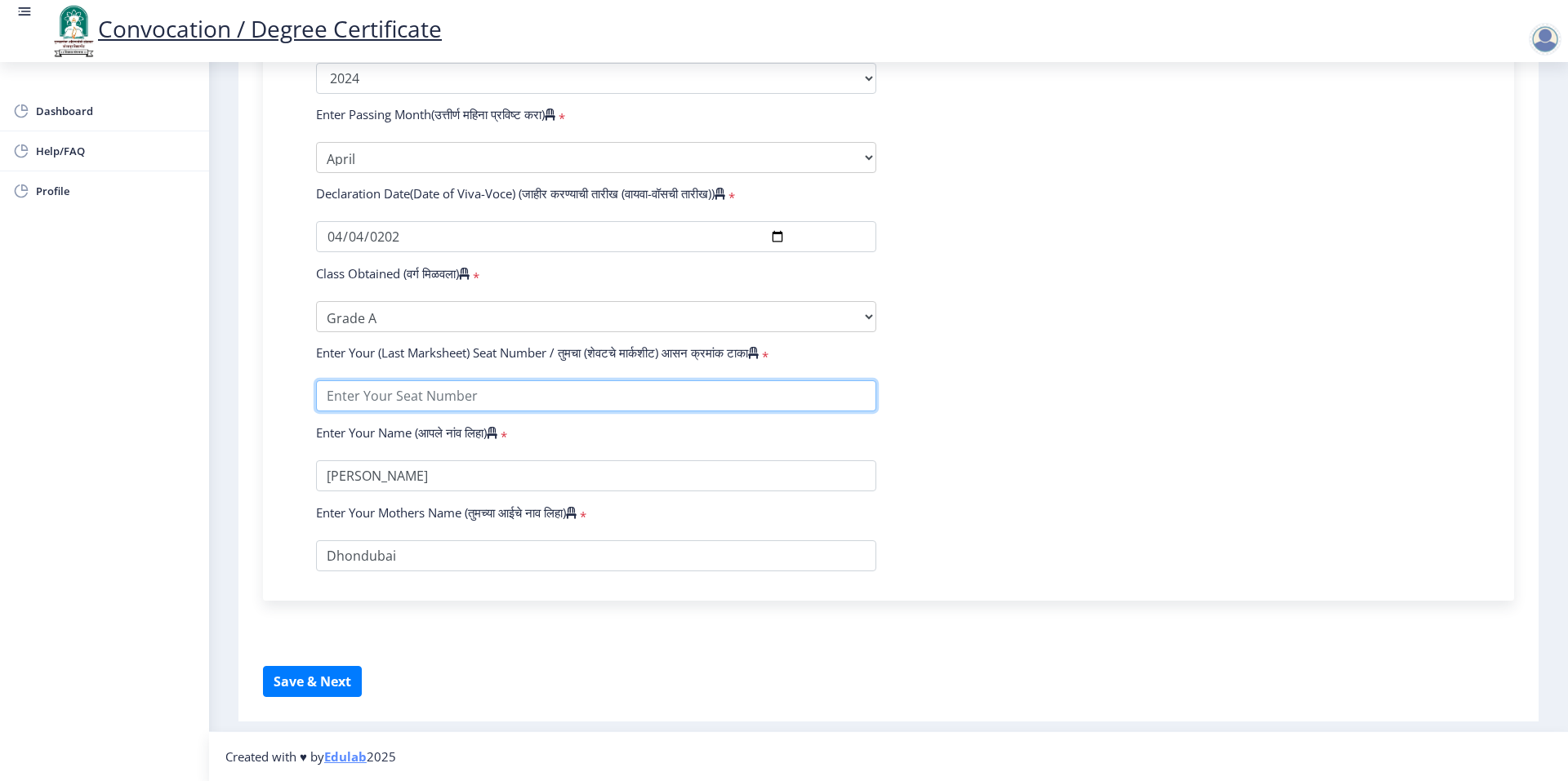
click at [358, 399] on input "textarea" at bounding box center [596, 396] width 560 height 31
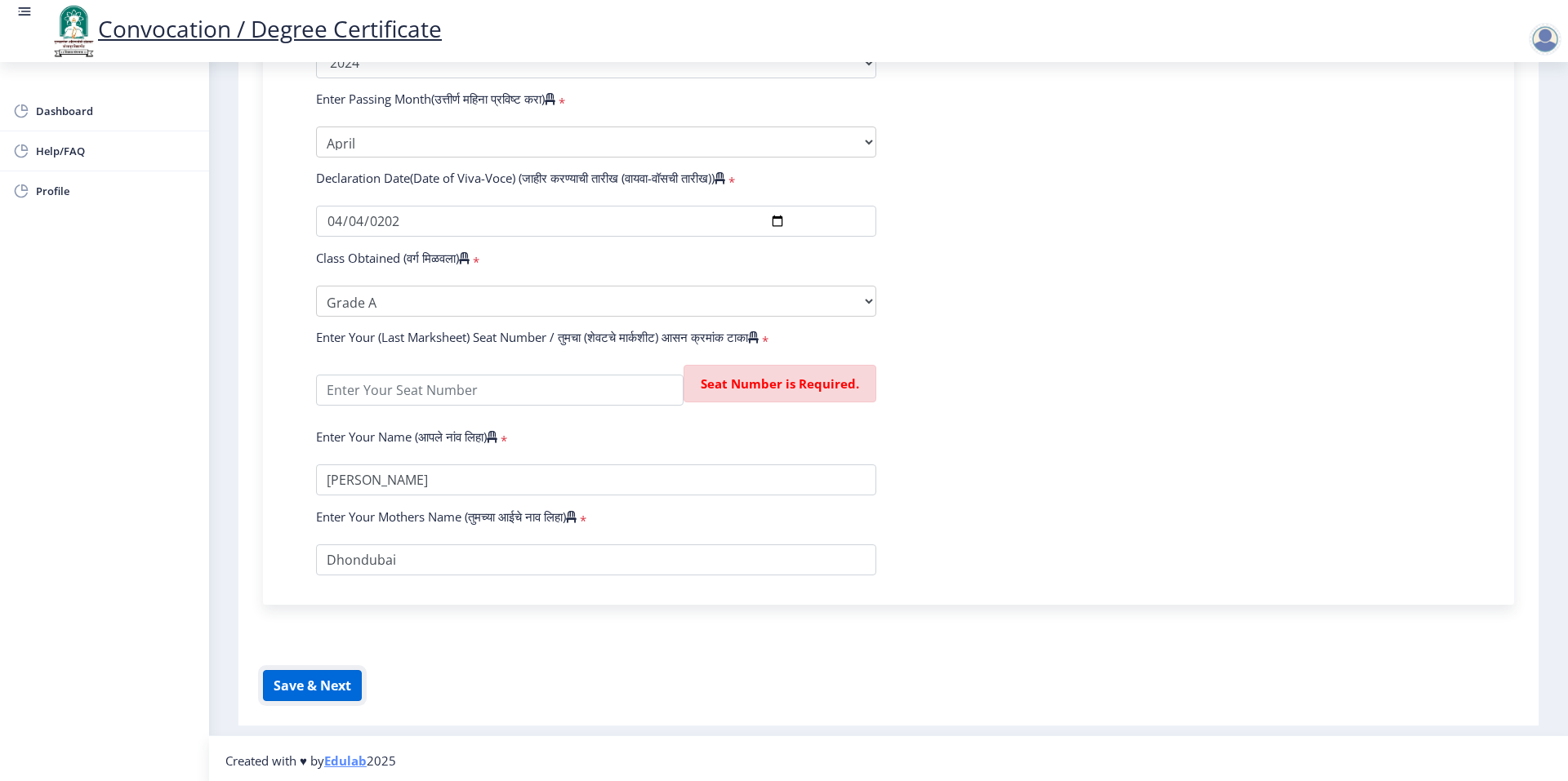
click at [514, 406] on input "textarea" at bounding box center [500, 390] width 368 height 31
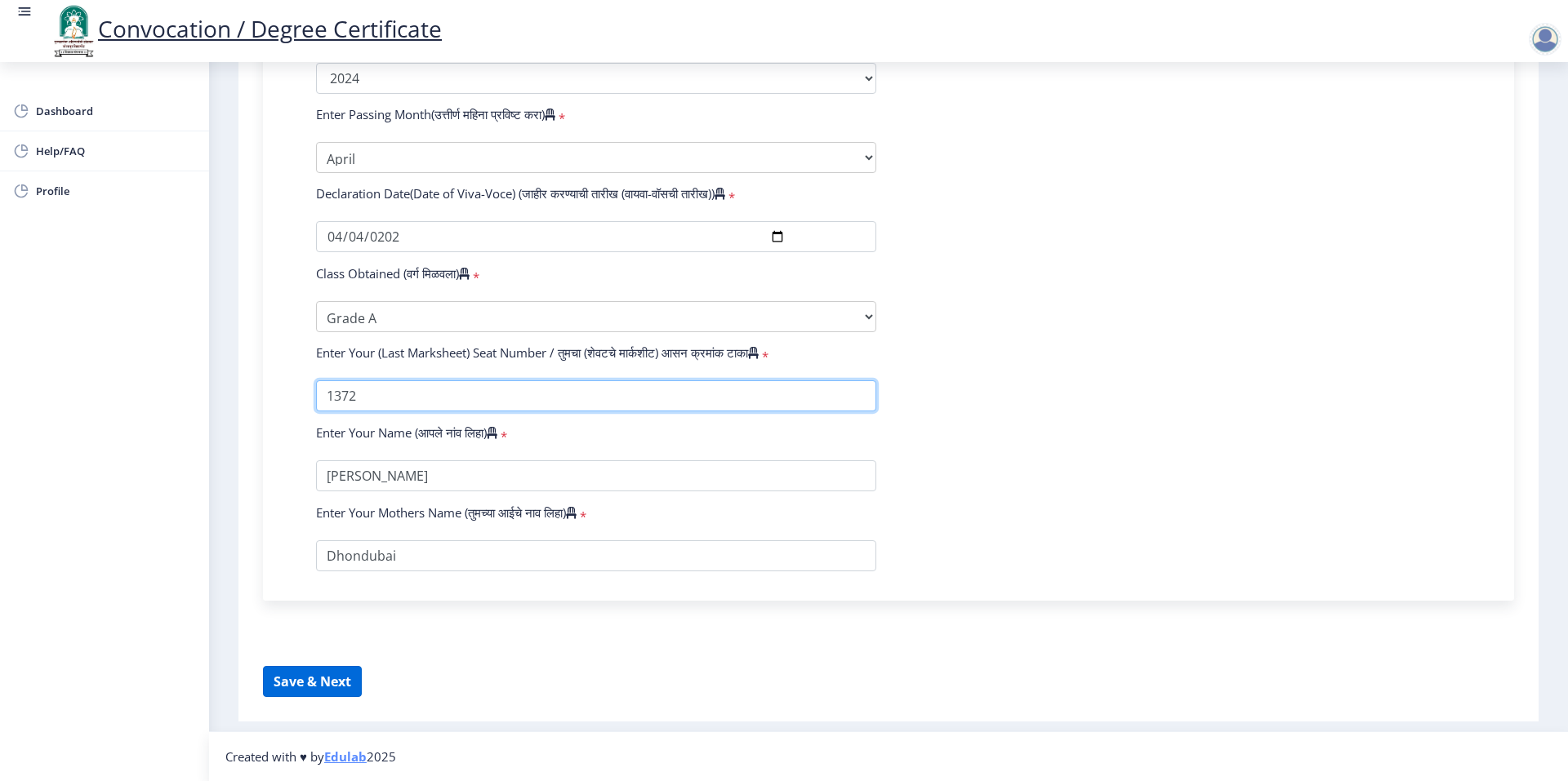
type input "1372"
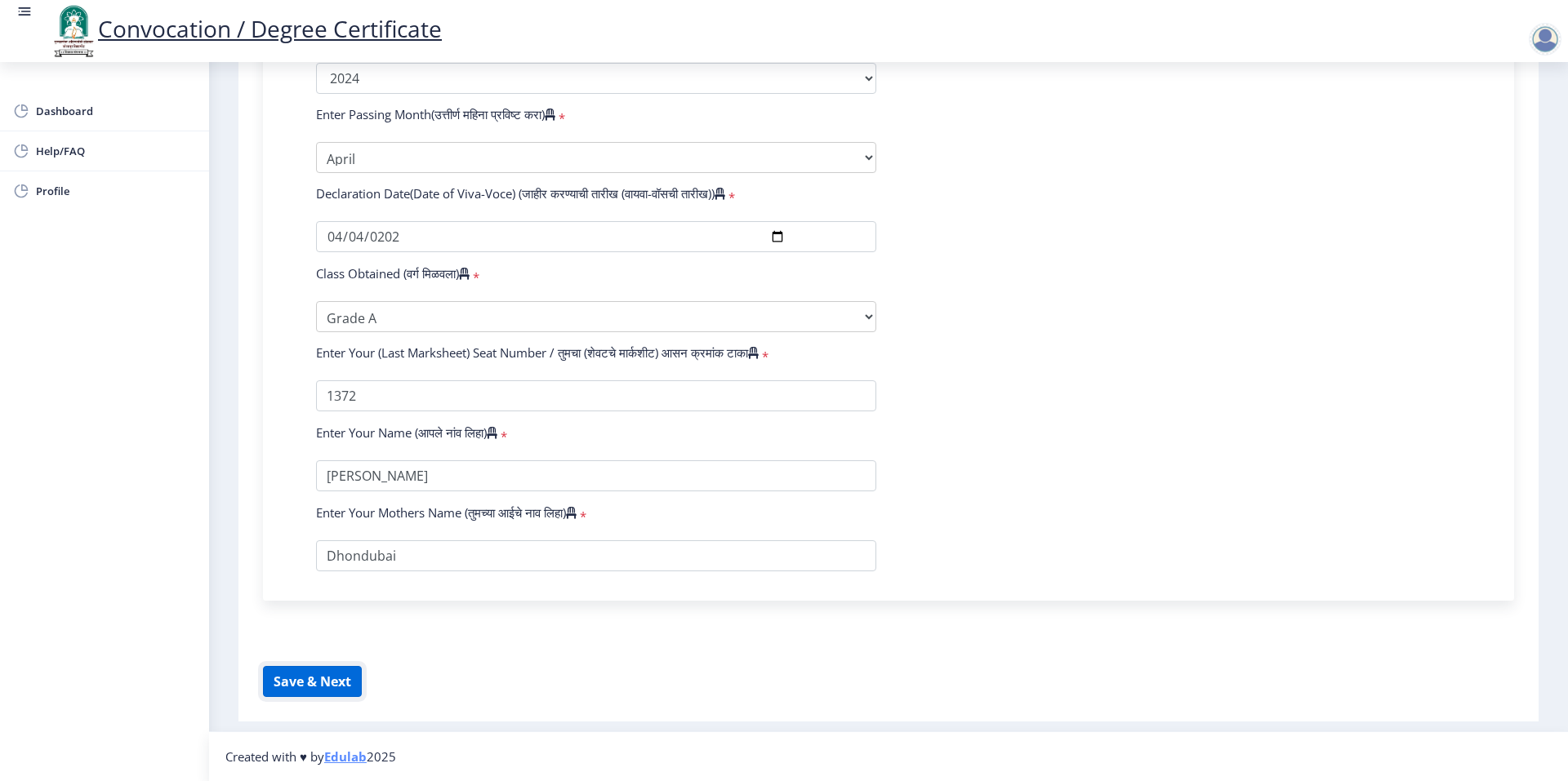
click at [336, 682] on button "Save & Next" at bounding box center [312, 681] width 99 height 31
select select
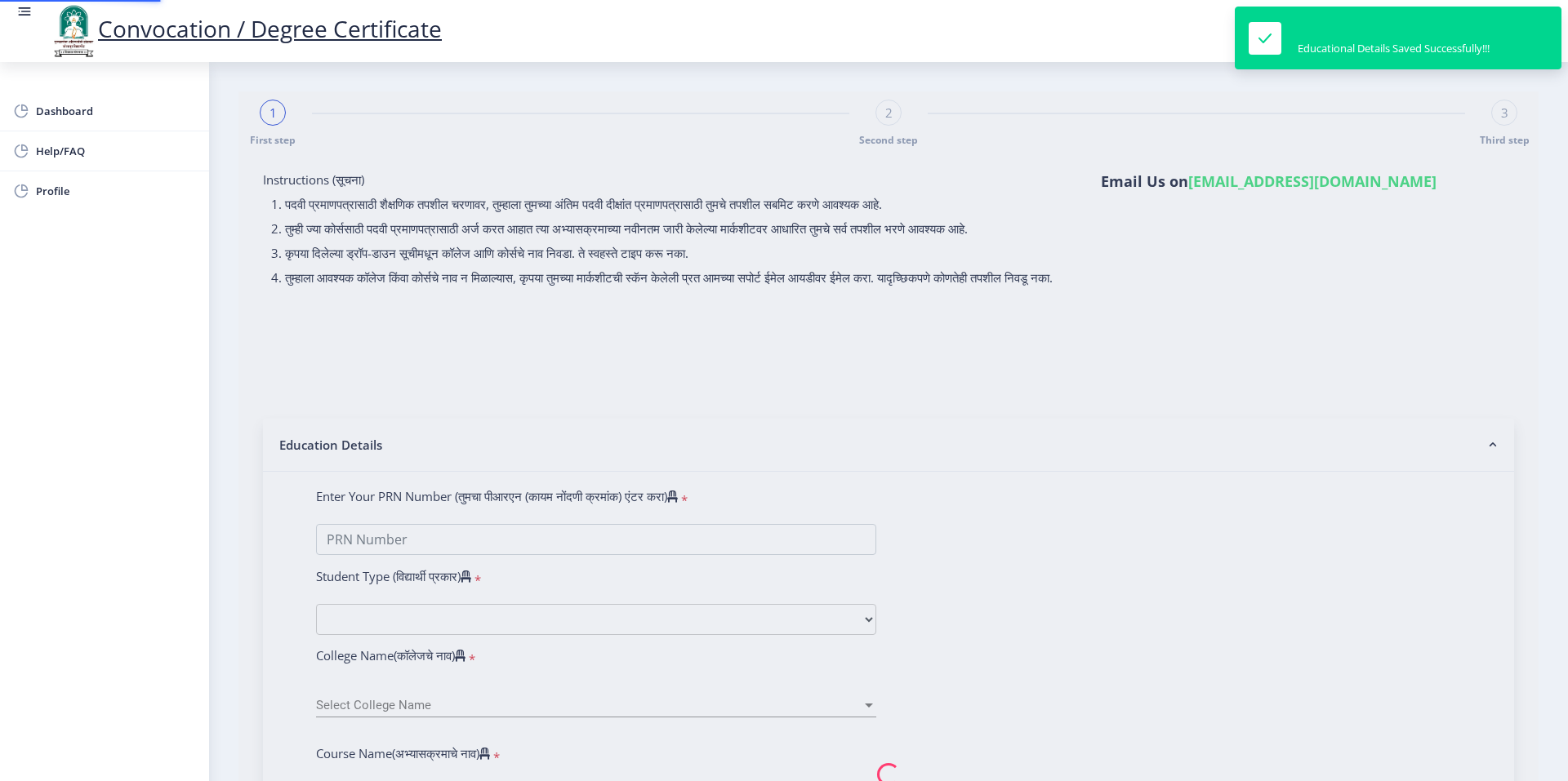
select select "Regular"
select select "2024"
select select "Grade A"
type input "1372"
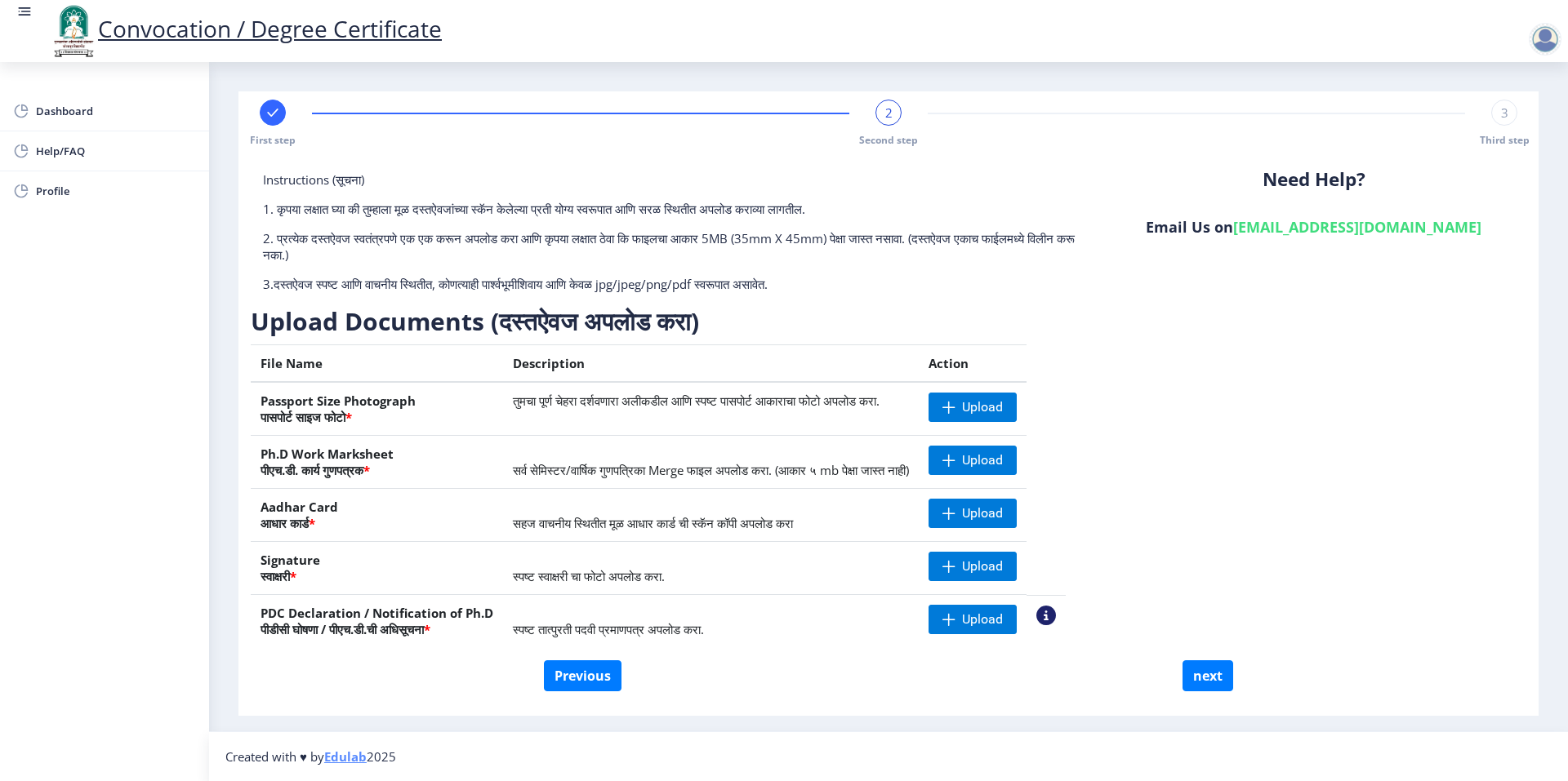
click at [1537, 41] on div at bounding box center [1544, 39] width 33 height 33
click at [1511, 123] on span "Log out" at bounding box center [1503, 127] width 105 height 19
